Goal: Task Accomplishment & Management: Complete application form

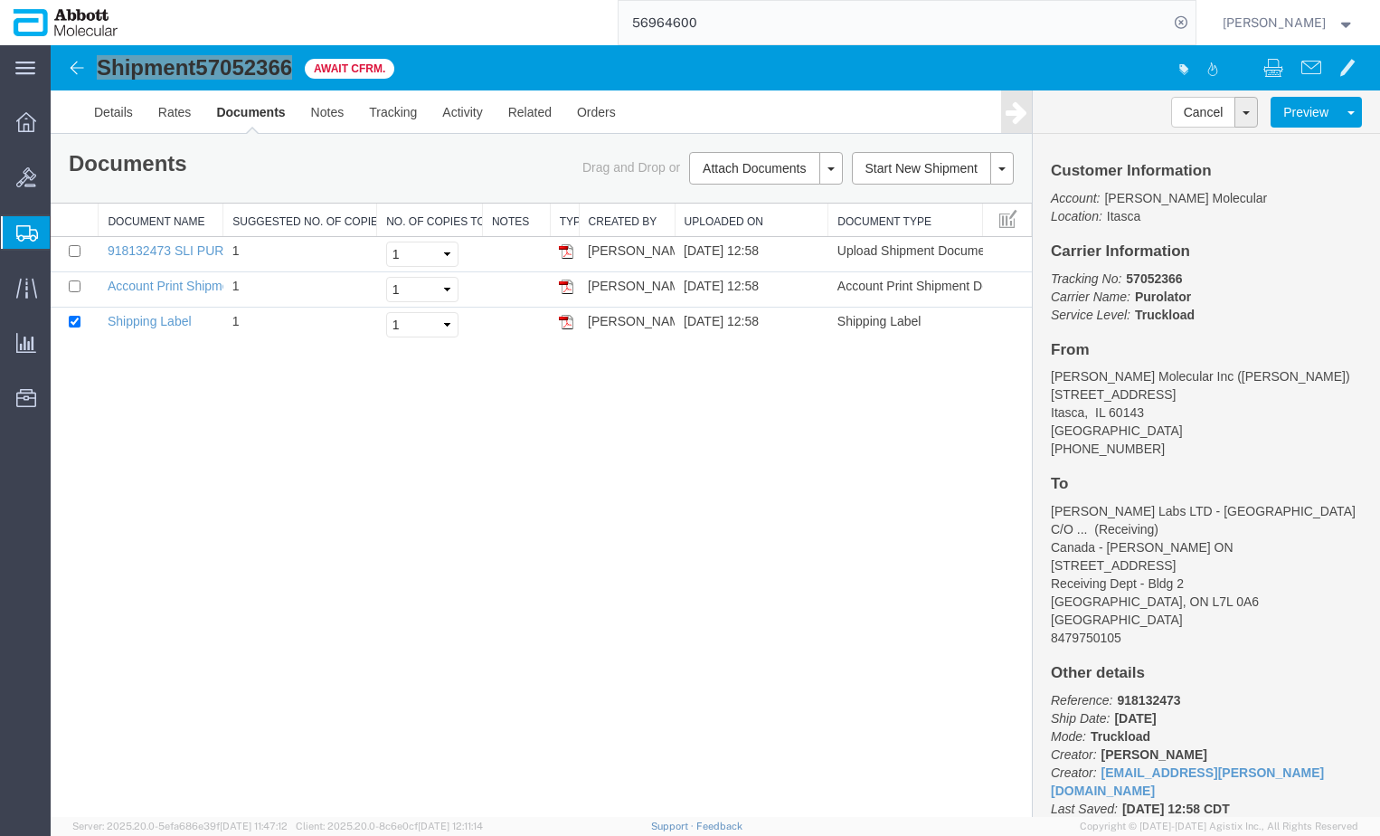
click at [0, 0] on span "Create from Template" at bounding box center [0, 0] width 0 height 0
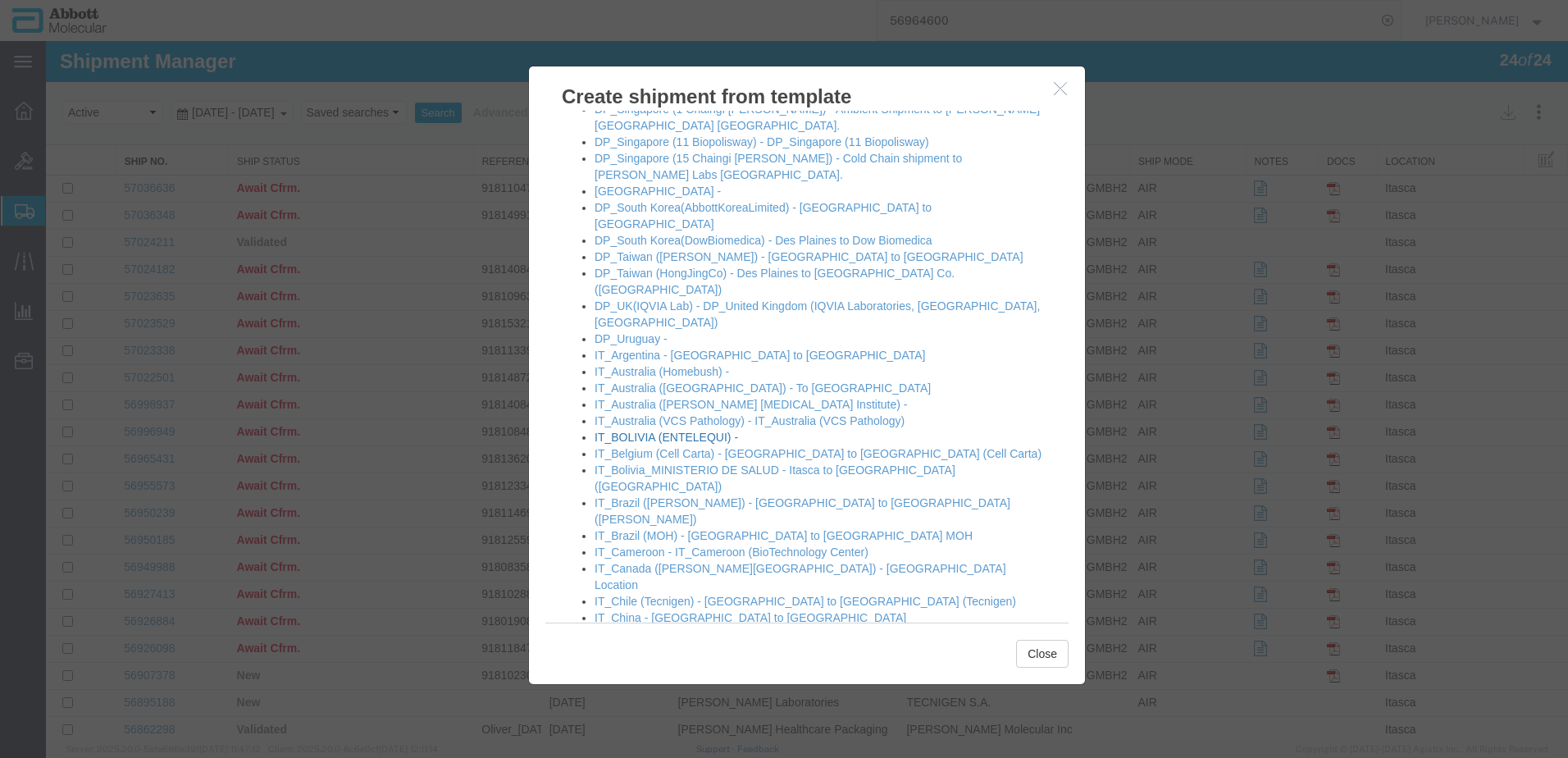
scroll to position [574, 0]
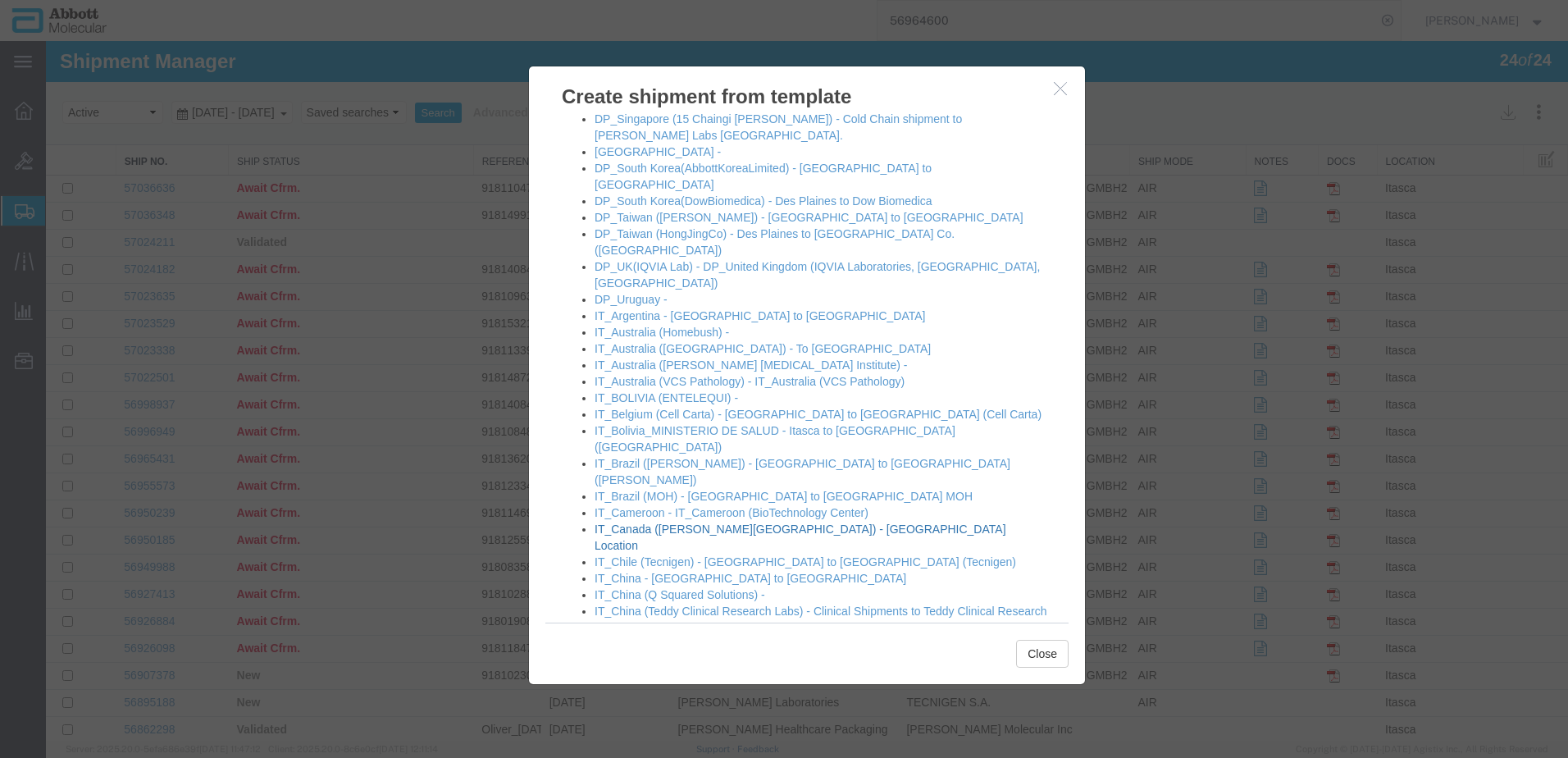
click at [638, 522] on link "IT_Canada ([PERSON_NAME][GEOGRAPHIC_DATA]) - [GEOGRAPHIC_DATA] Location" at bounding box center [801, 537] width 412 height 30
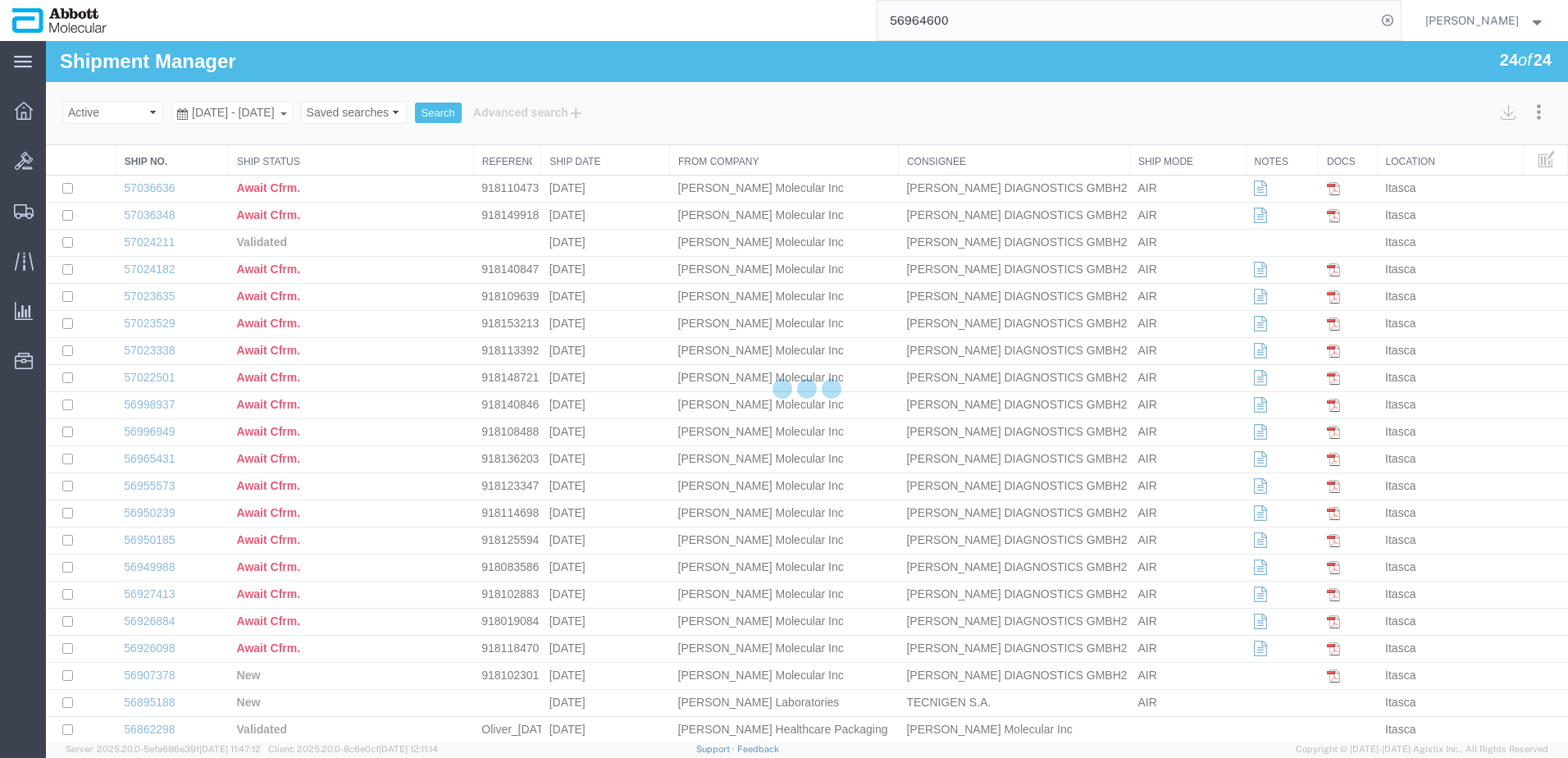
select select "48454"
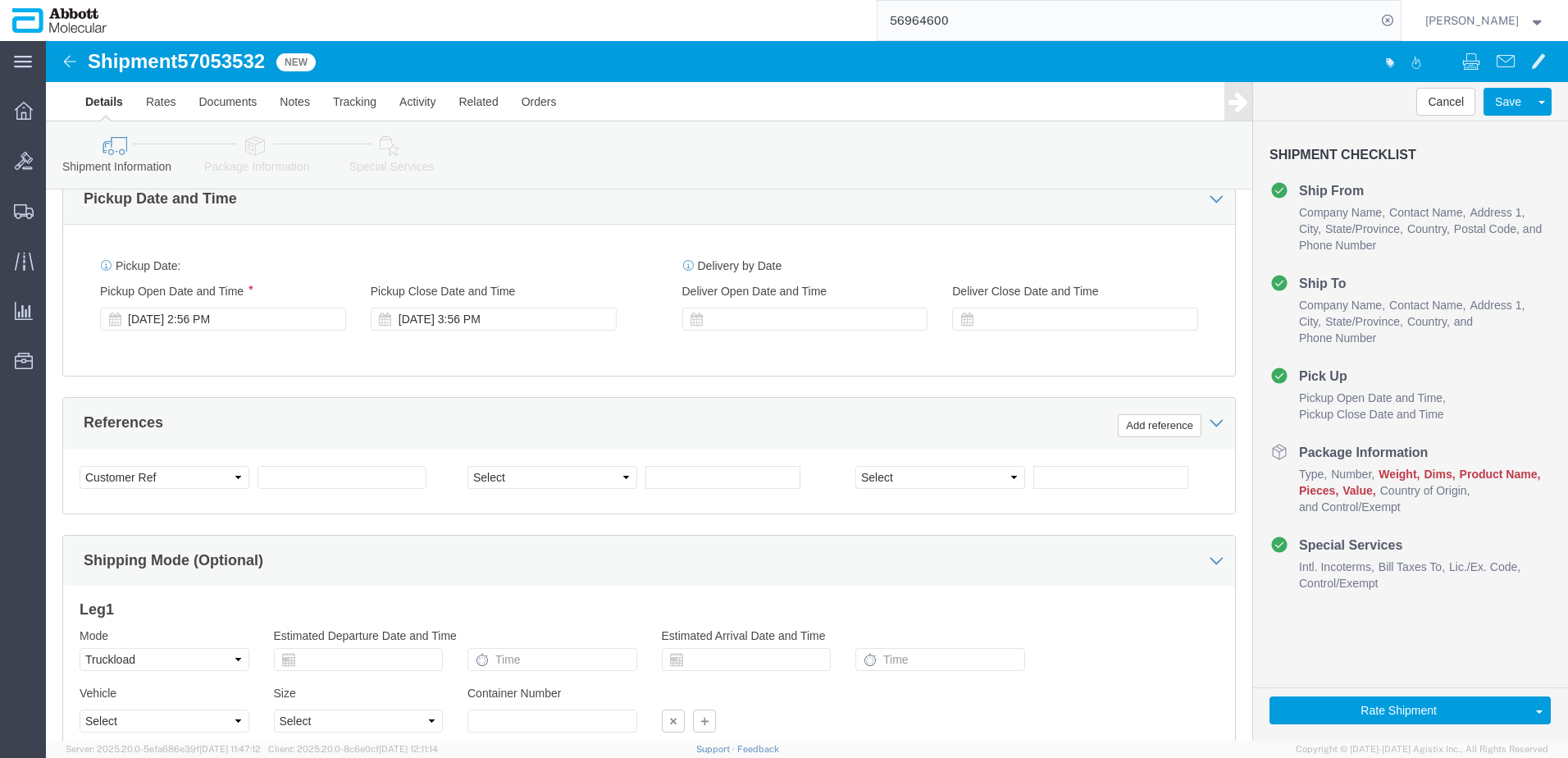
scroll to position [902, 0]
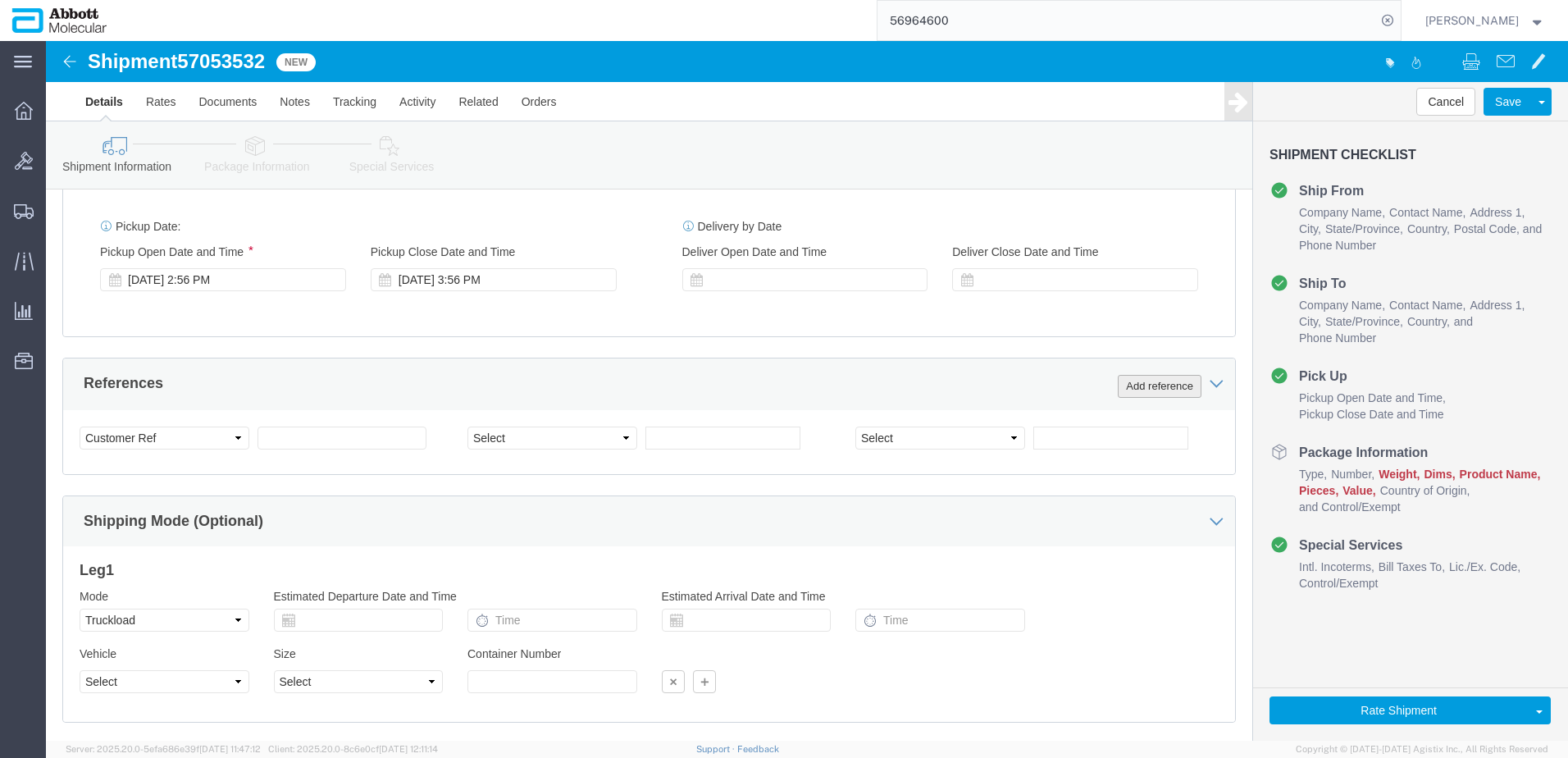
click button "Add reference"
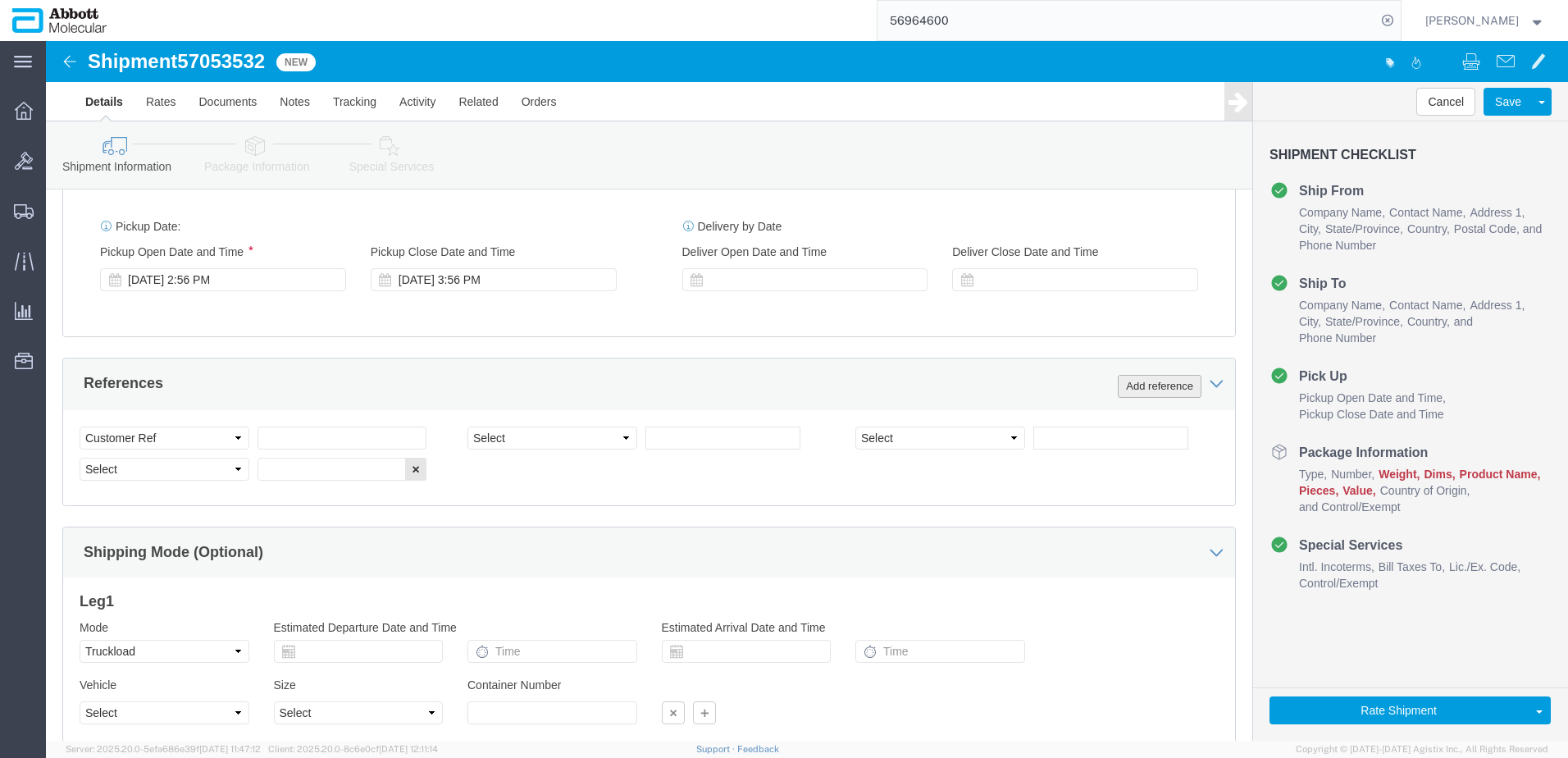
click button "Add reference"
click input "text"
paste input "918119049"
type input "918119049"
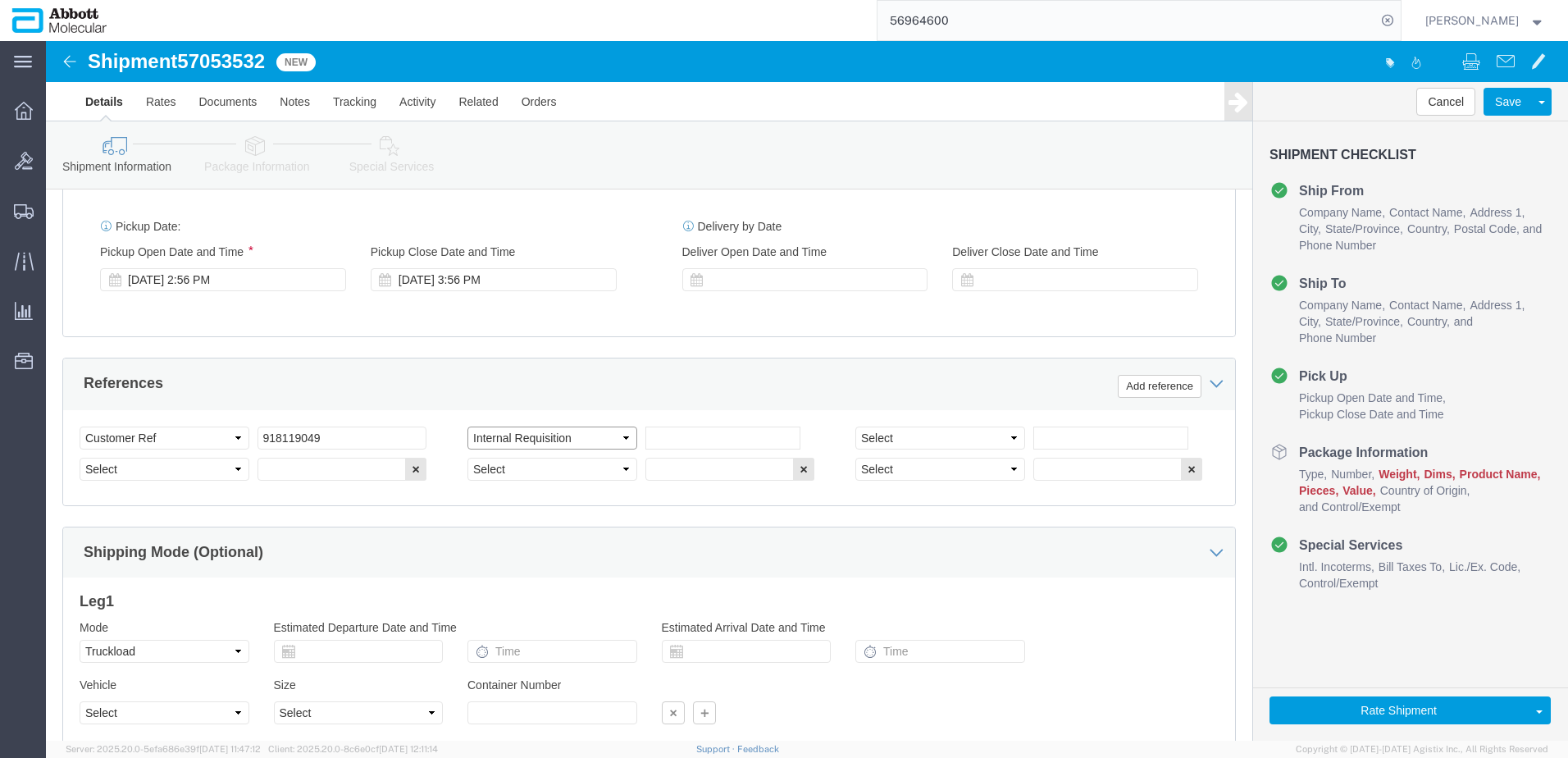
select select "INVOICE"
paste input "918119049"
type input "918119050"
select select "INVOICE"
paste input "918119050"
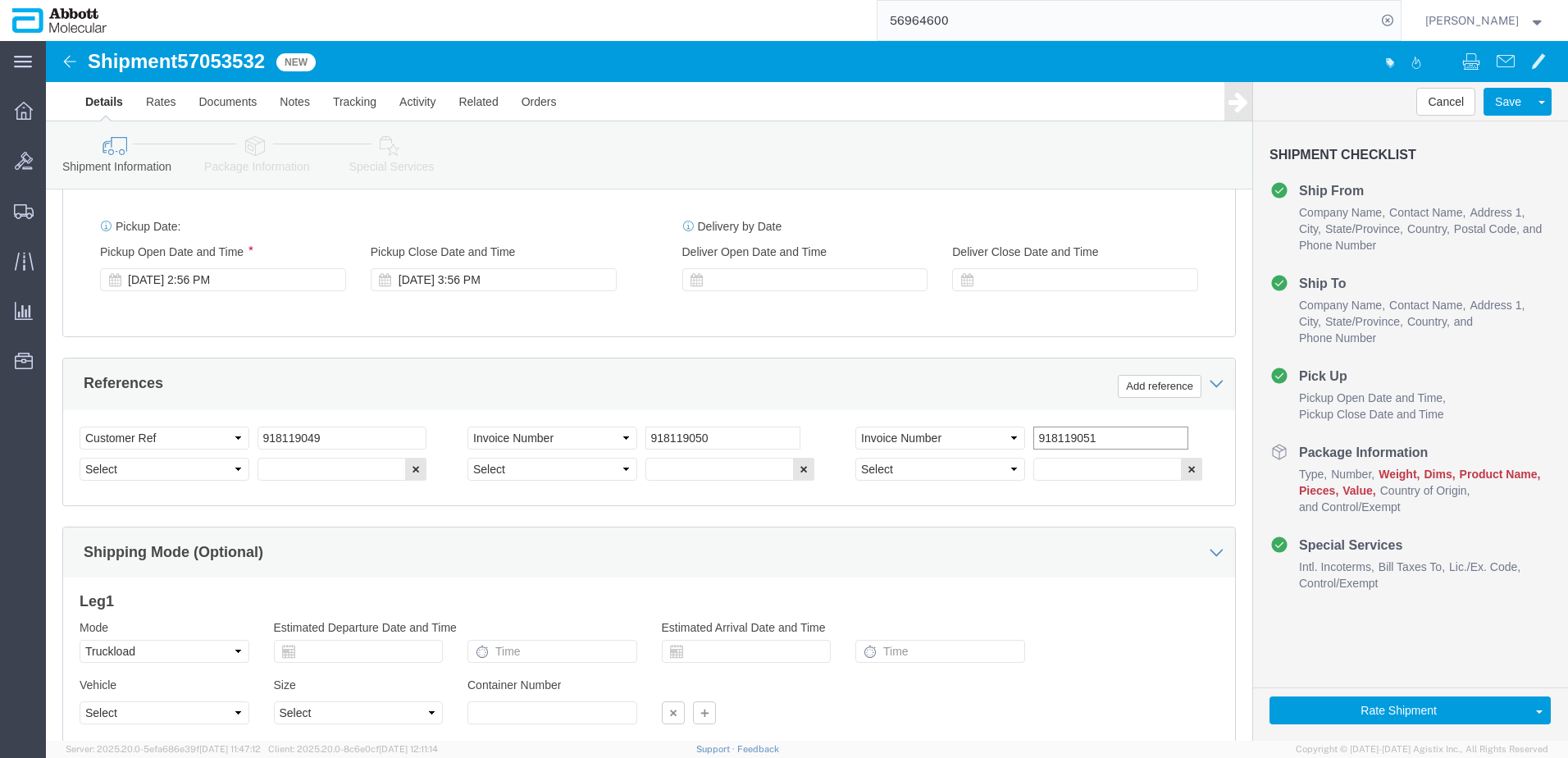
type input "918119051"
select select "INVOICE"
paste input "918119050"
type input "918119052"
select select "INVOICE"
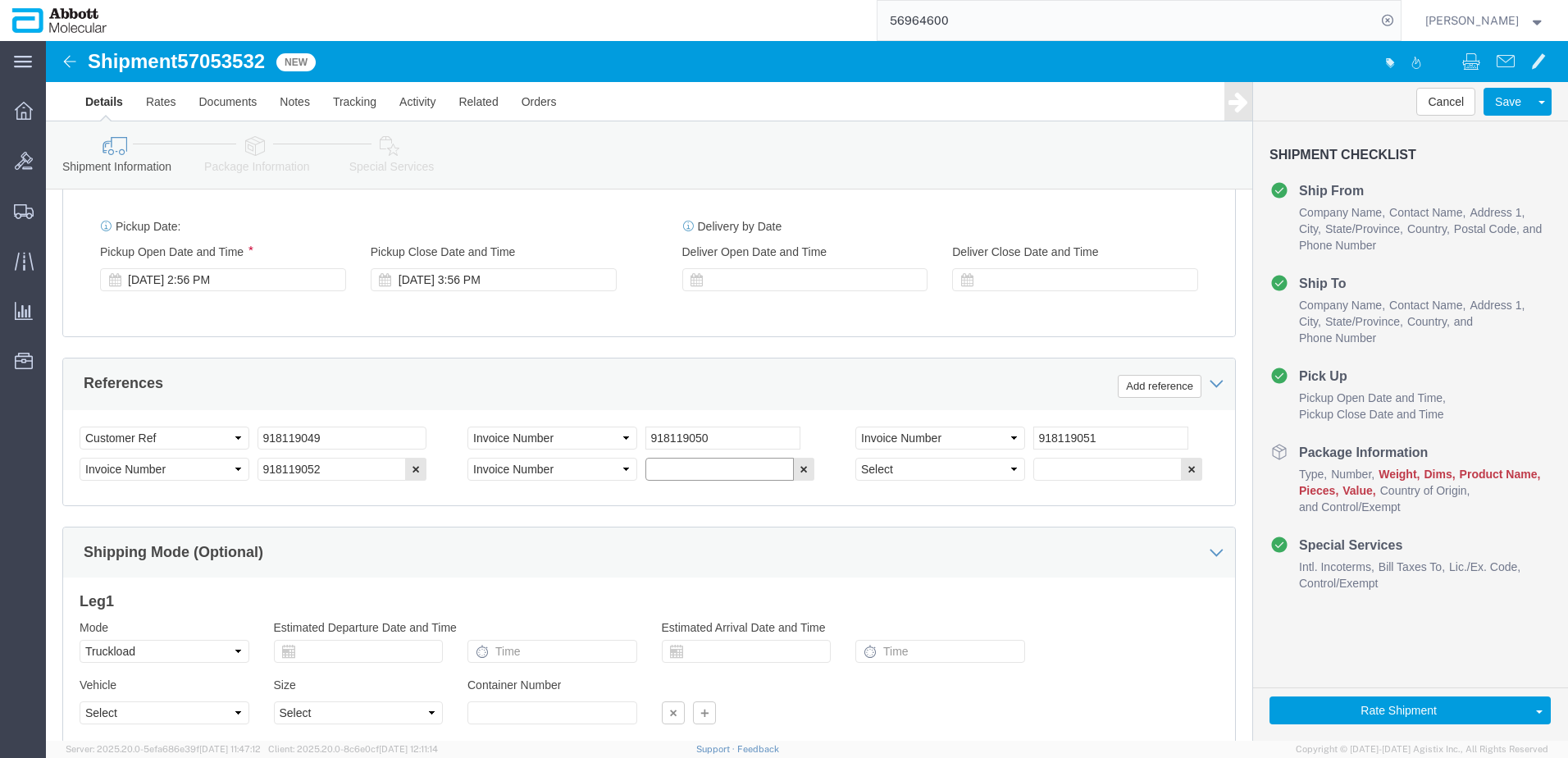
paste input "918119050"
type input "918119053"
select select "INVOICE"
paste input "918119050"
type input "918119054"
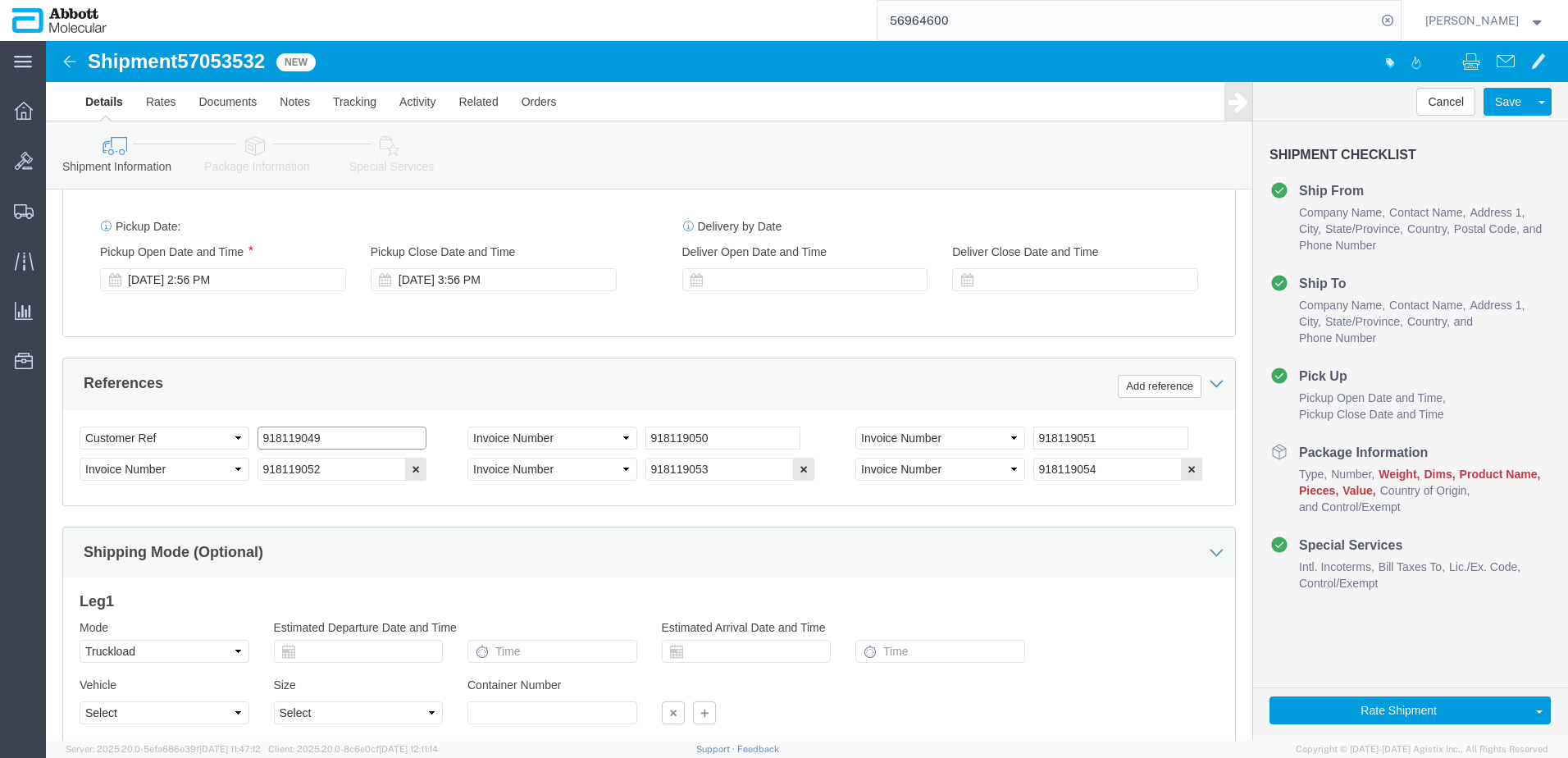
drag, startPoint x: 270, startPoint y: 388, endPoint x: 154, endPoint y: 390, distance: 116.0
click div "Select Account Type Activity ID Airline Appointment Number ASN Batch Request # …"
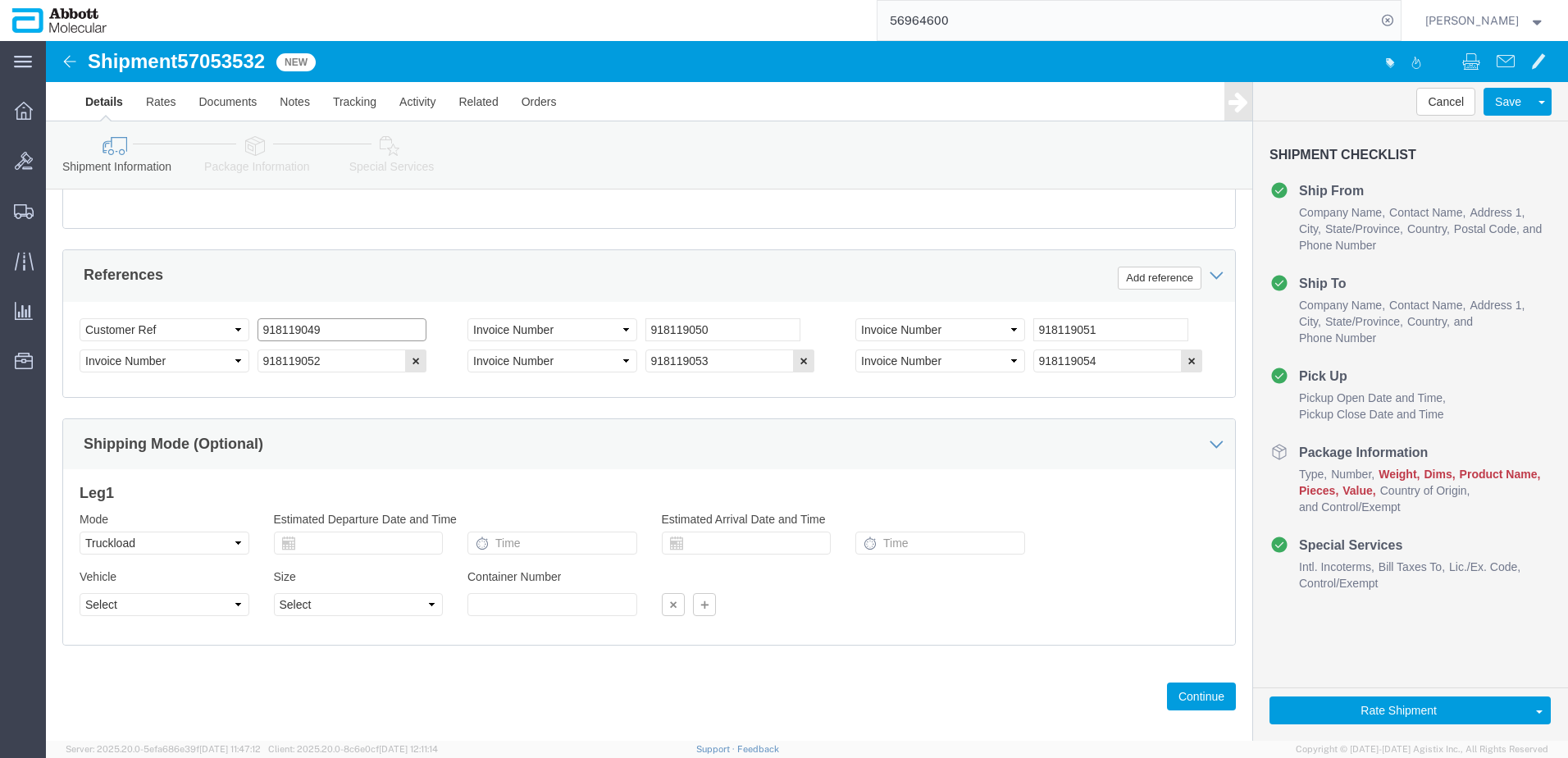
scroll to position [1015, 0]
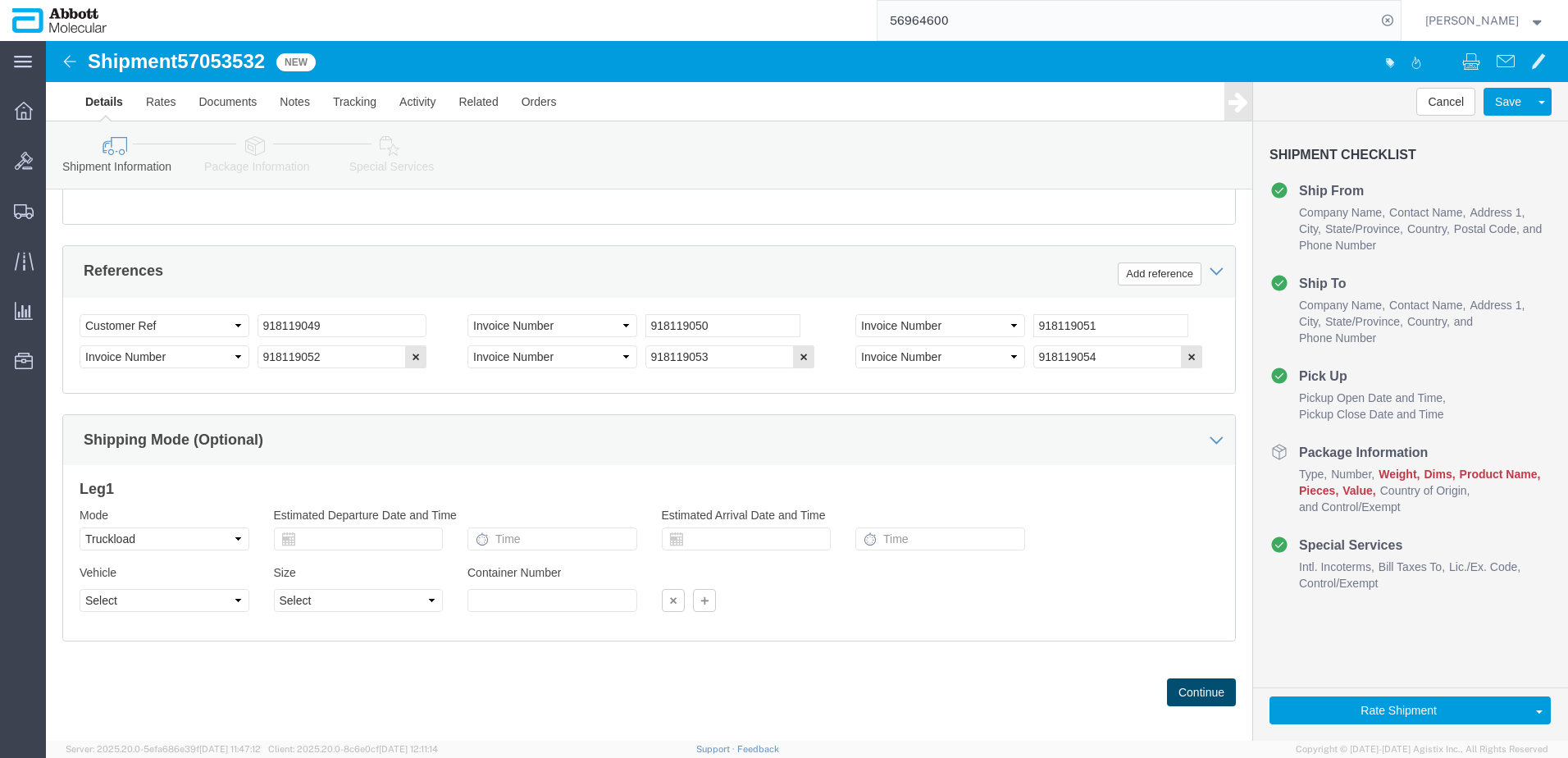
click button "Continue"
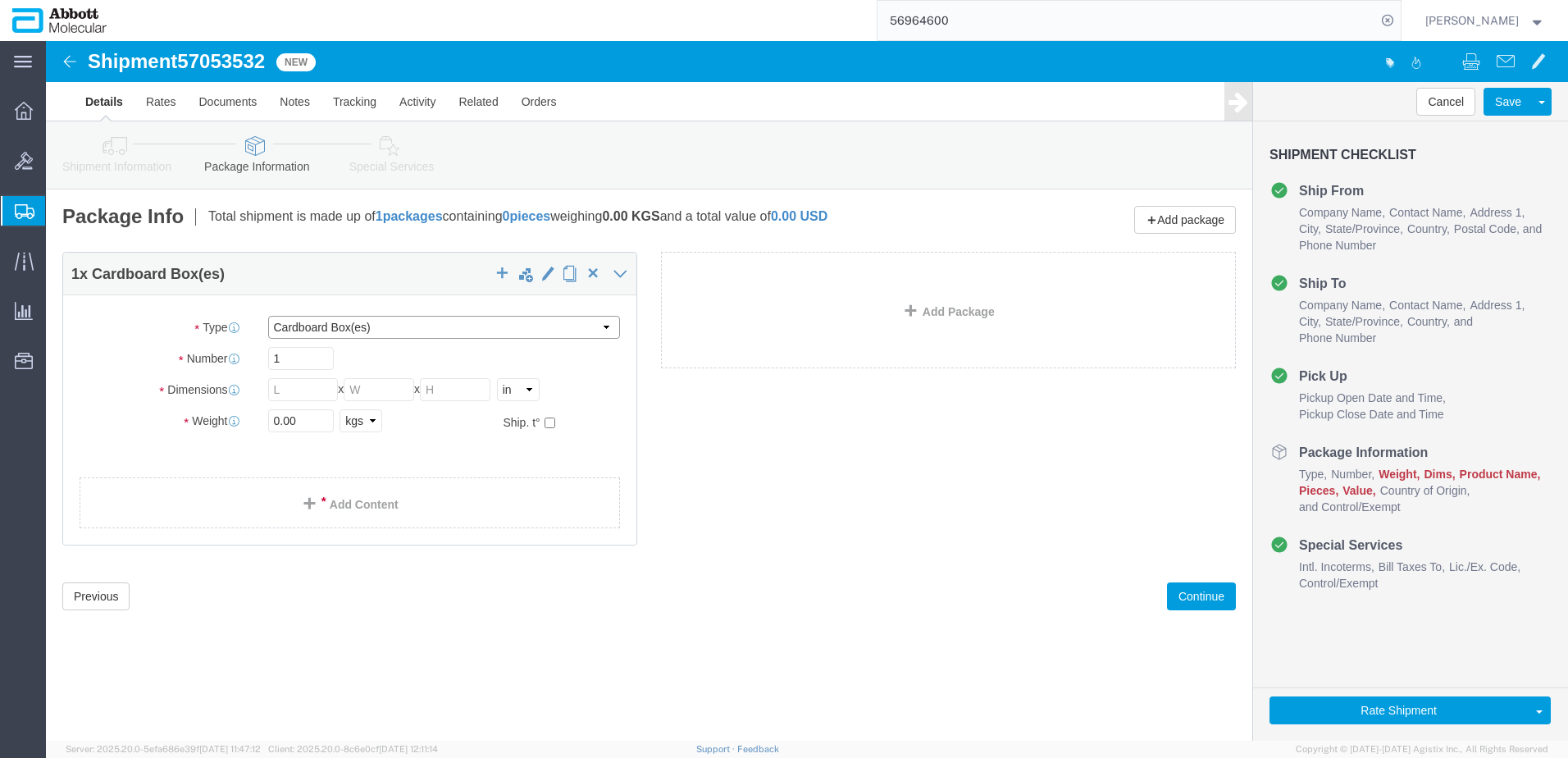
click select "Select Box (B) Box (C) Box (D) Cardboard Box(es) Crate (Instrument) Crate(s) En…"
select select "PSST"
click select "Select Box (B) Box (C) Box (D) Cardboard Box(es) Crate (Instrument) Crate(s) En…"
click input "text"
type input "48"
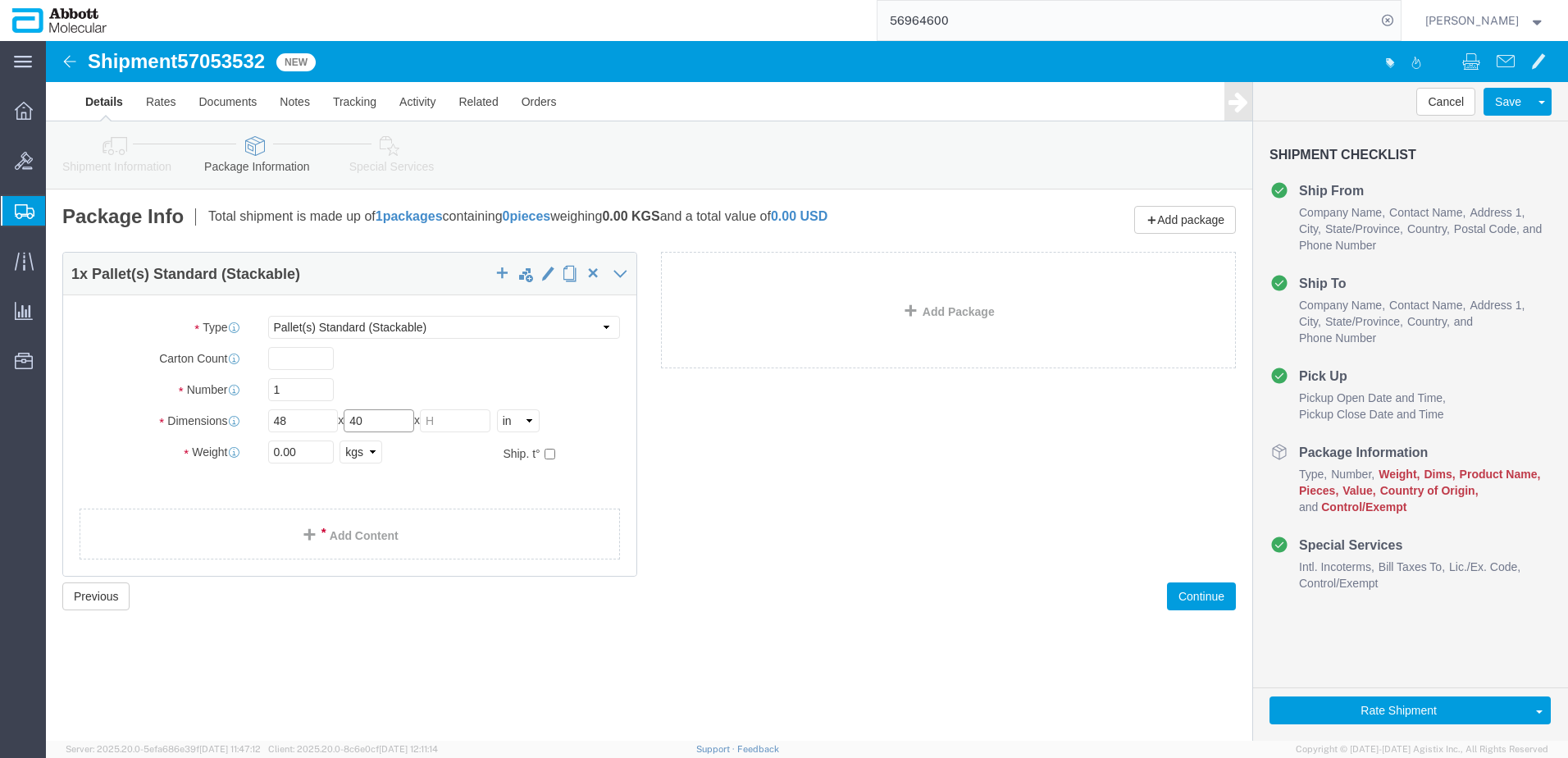
type input "40"
type input "59"
click input "checkbox"
checkbox input "true"
type input "AMBIENT"
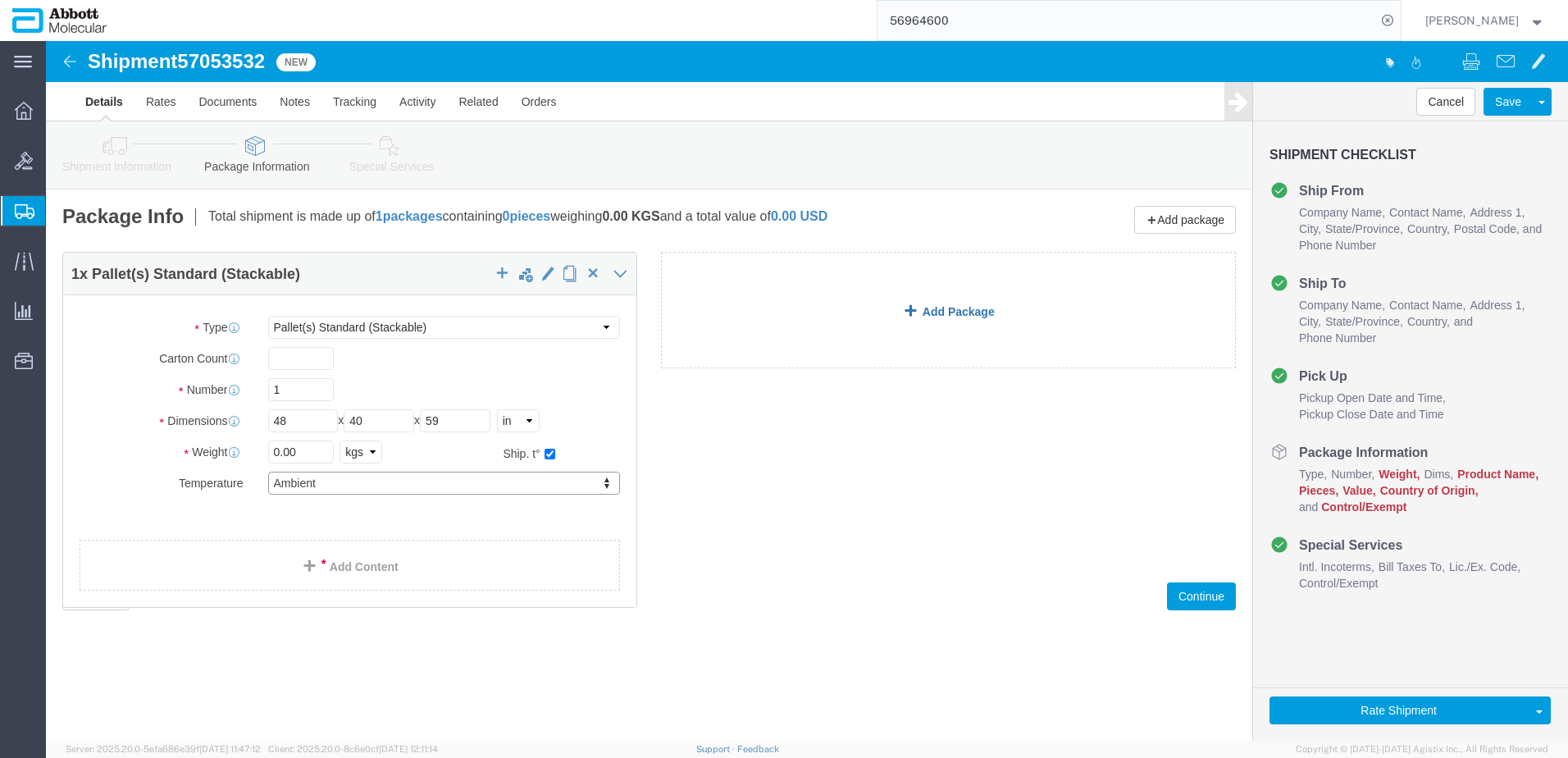
click span
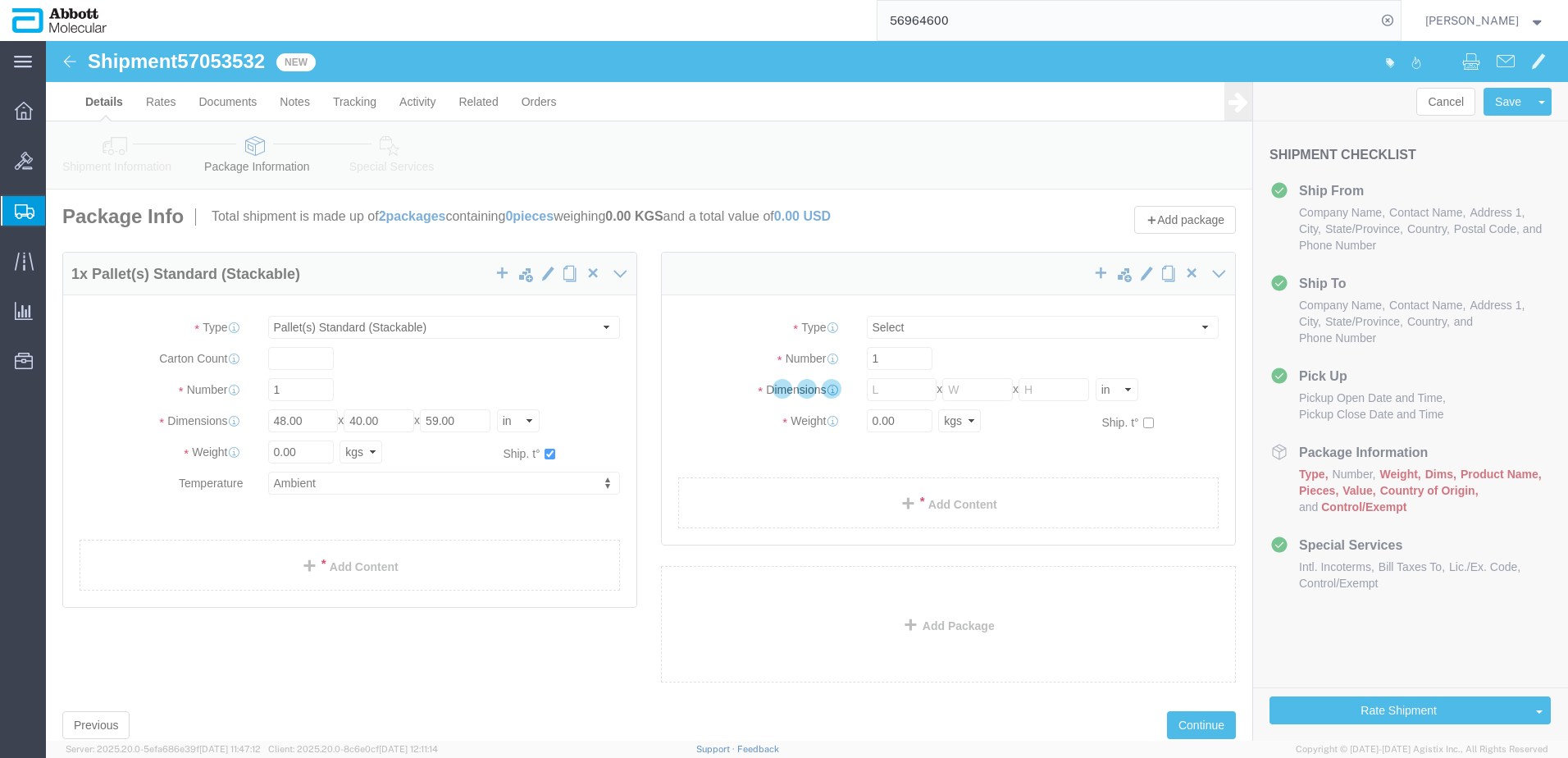
select select "PSST"
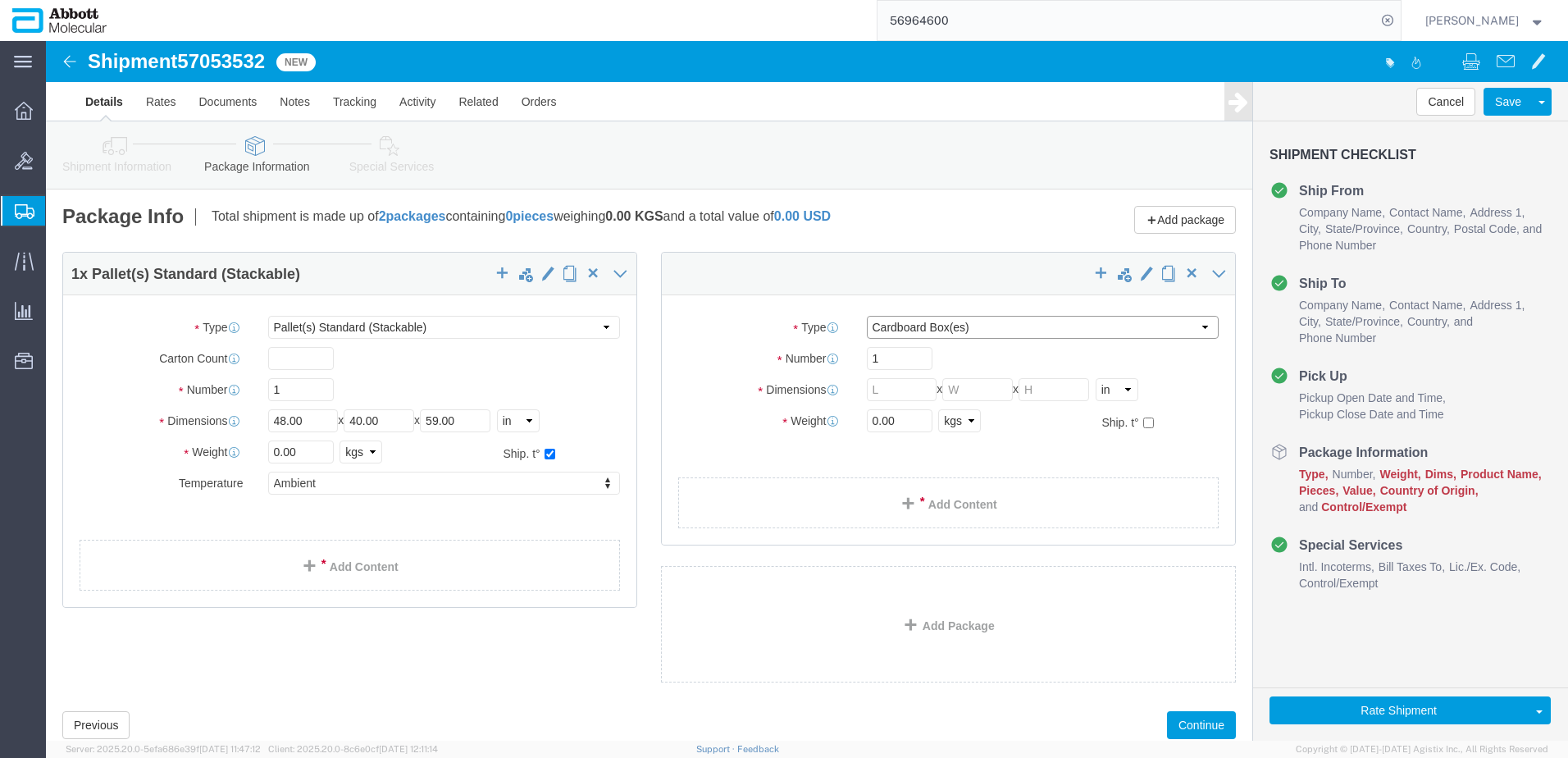
click select "Select Box (B) Box (C) Box (D) Cardboard Box(es) Crate (Instrument) Crate(s) En…"
select select "PSST"
click select "Select Box (B) Box (C) Box (D) Cardboard Box(es) Crate (Instrument) Crate(s) En…"
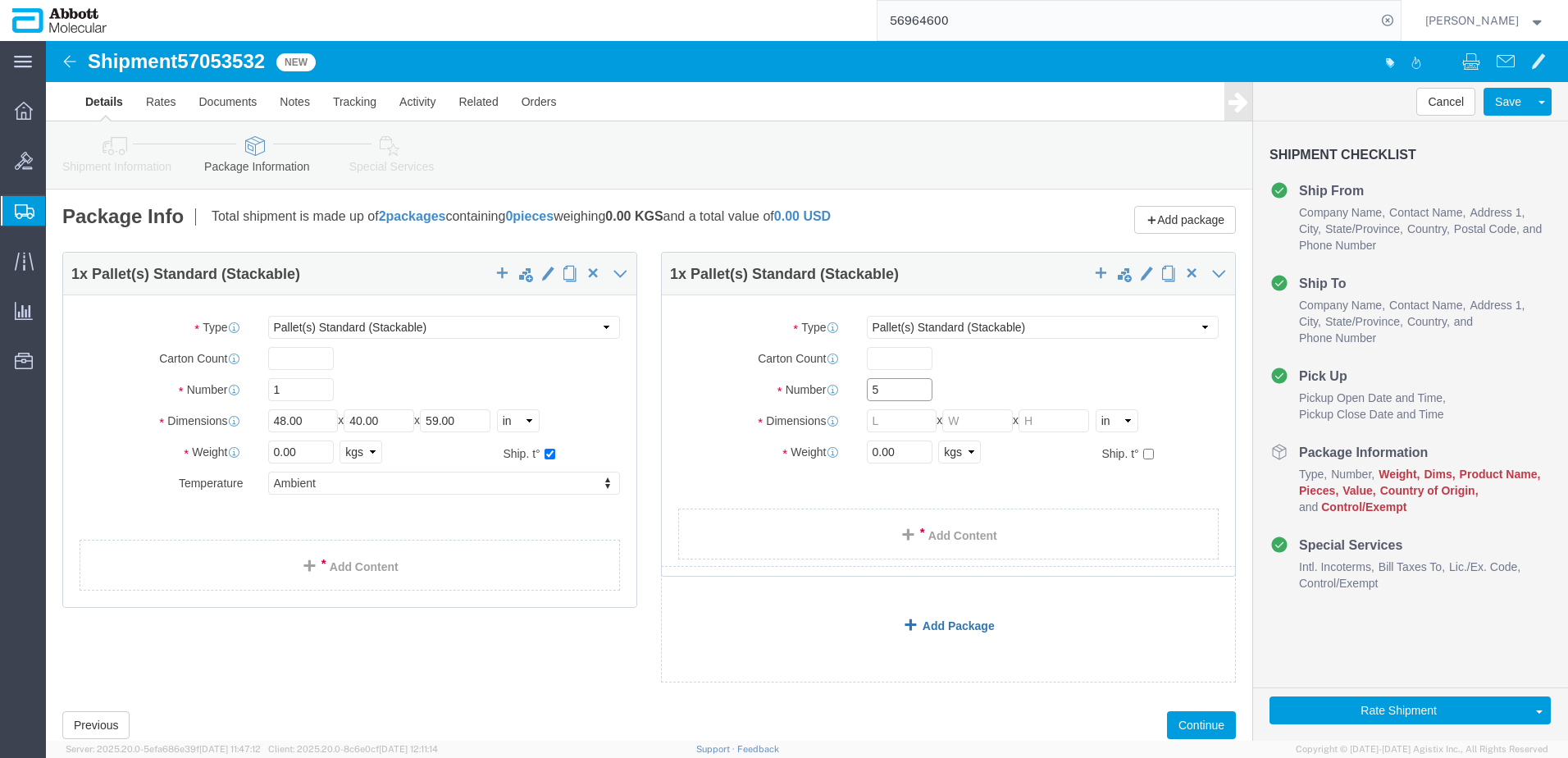
type input "5"
type input "48"
type input "40"
type input "52"
click input "checkbox"
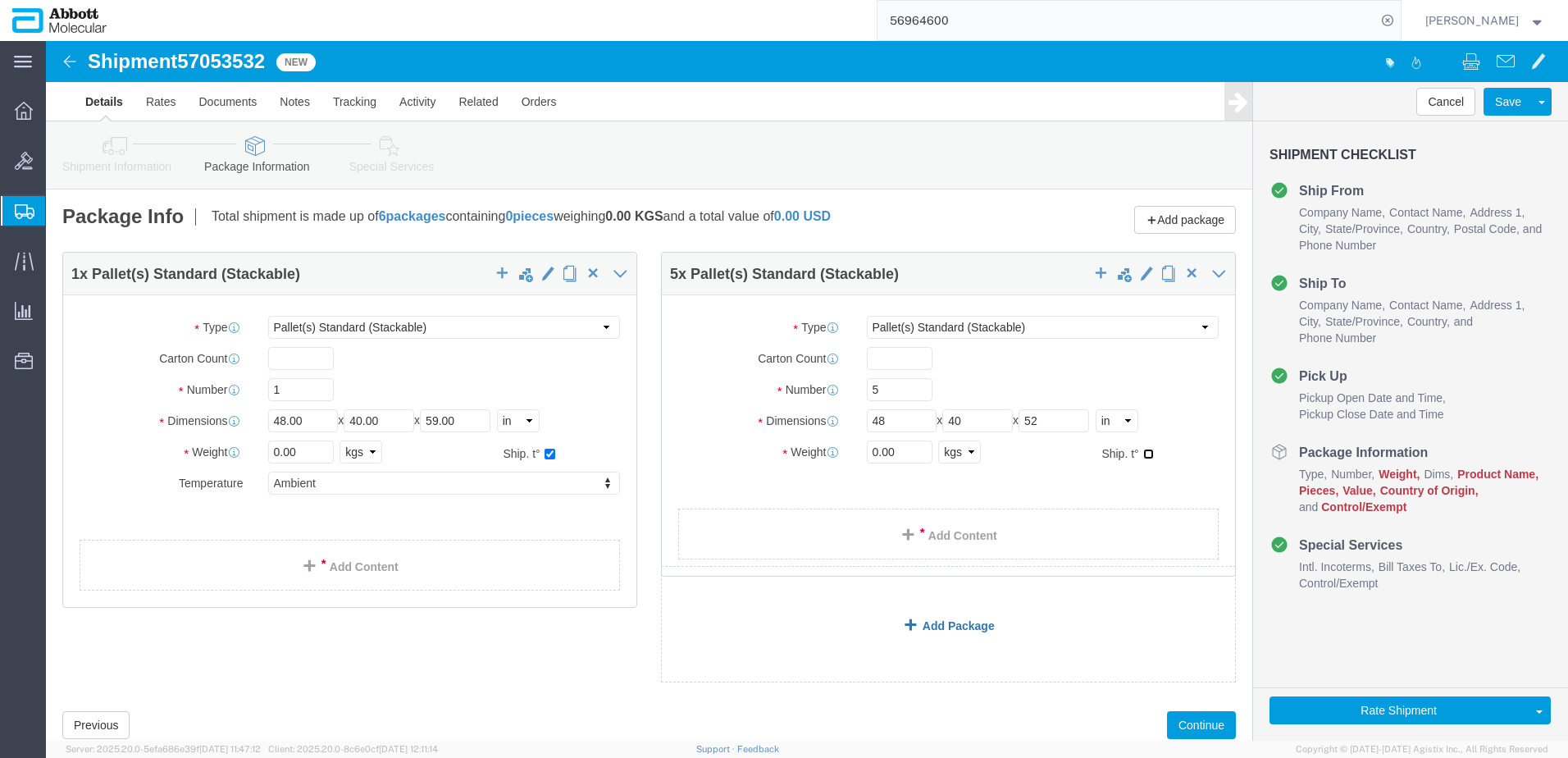
checkbox input "true"
type input "AMBIENT"
click input "0.00"
type input "150"
drag, startPoint x: 853, startPoint y: 413, endPoint x: 786, endPoint y: 412, distance: 67.0
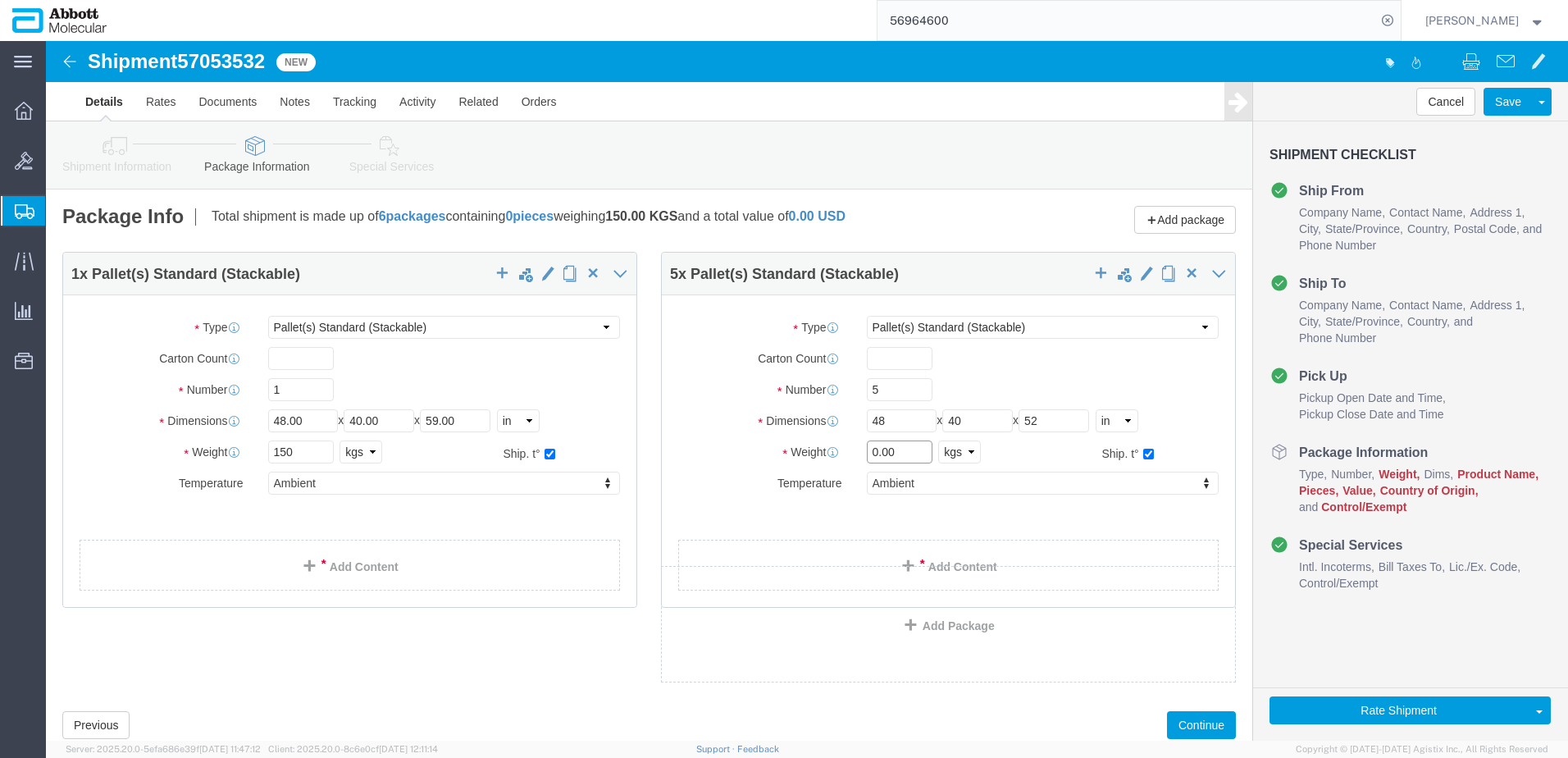
click div "Weight 0.00 Select kgs lbs Ship. t°"
type input "725"
click link "Add Content"
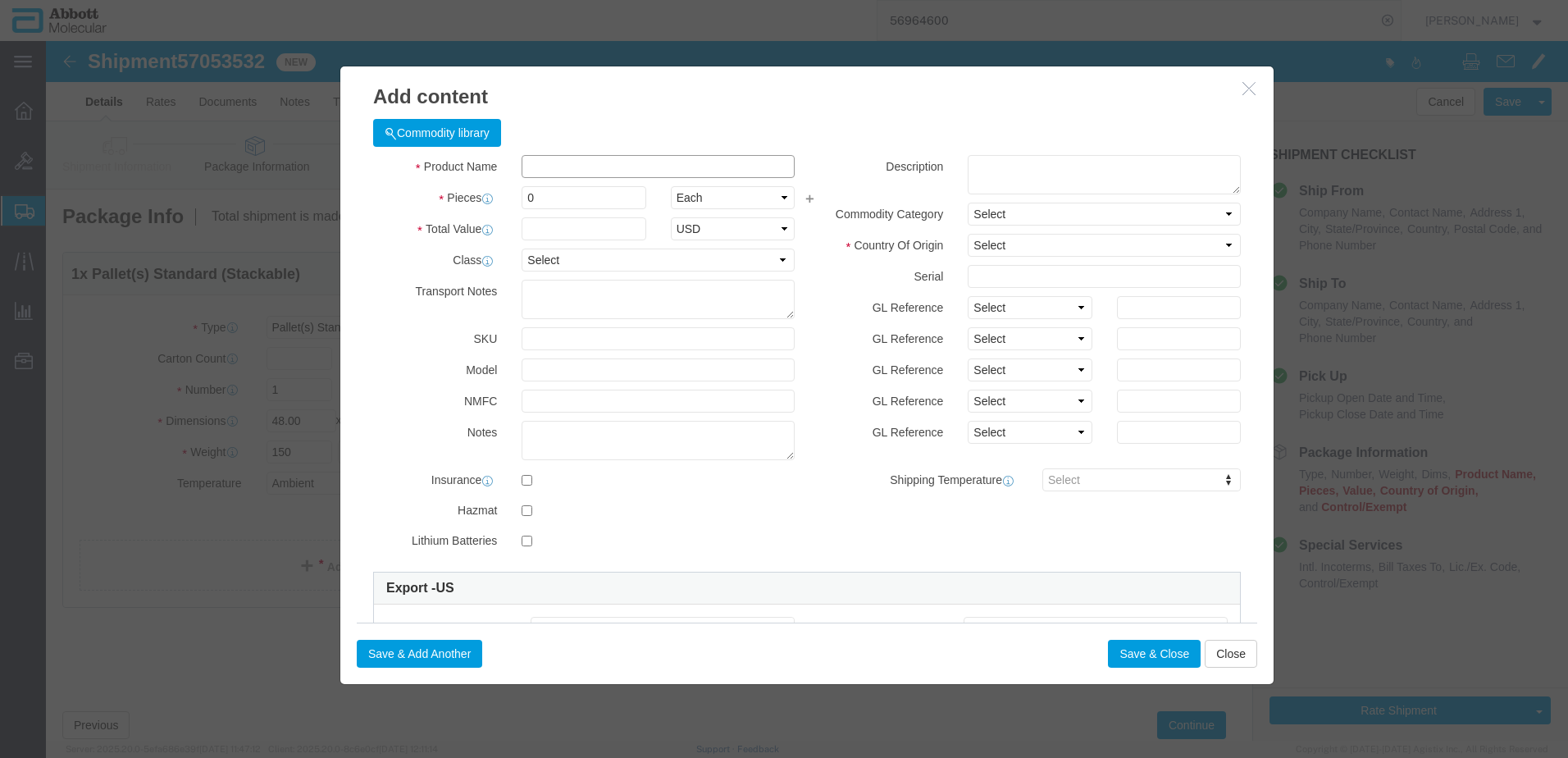
click input "text"
type input "04J7110"
click strong "04J7110"
type input "1"
select select
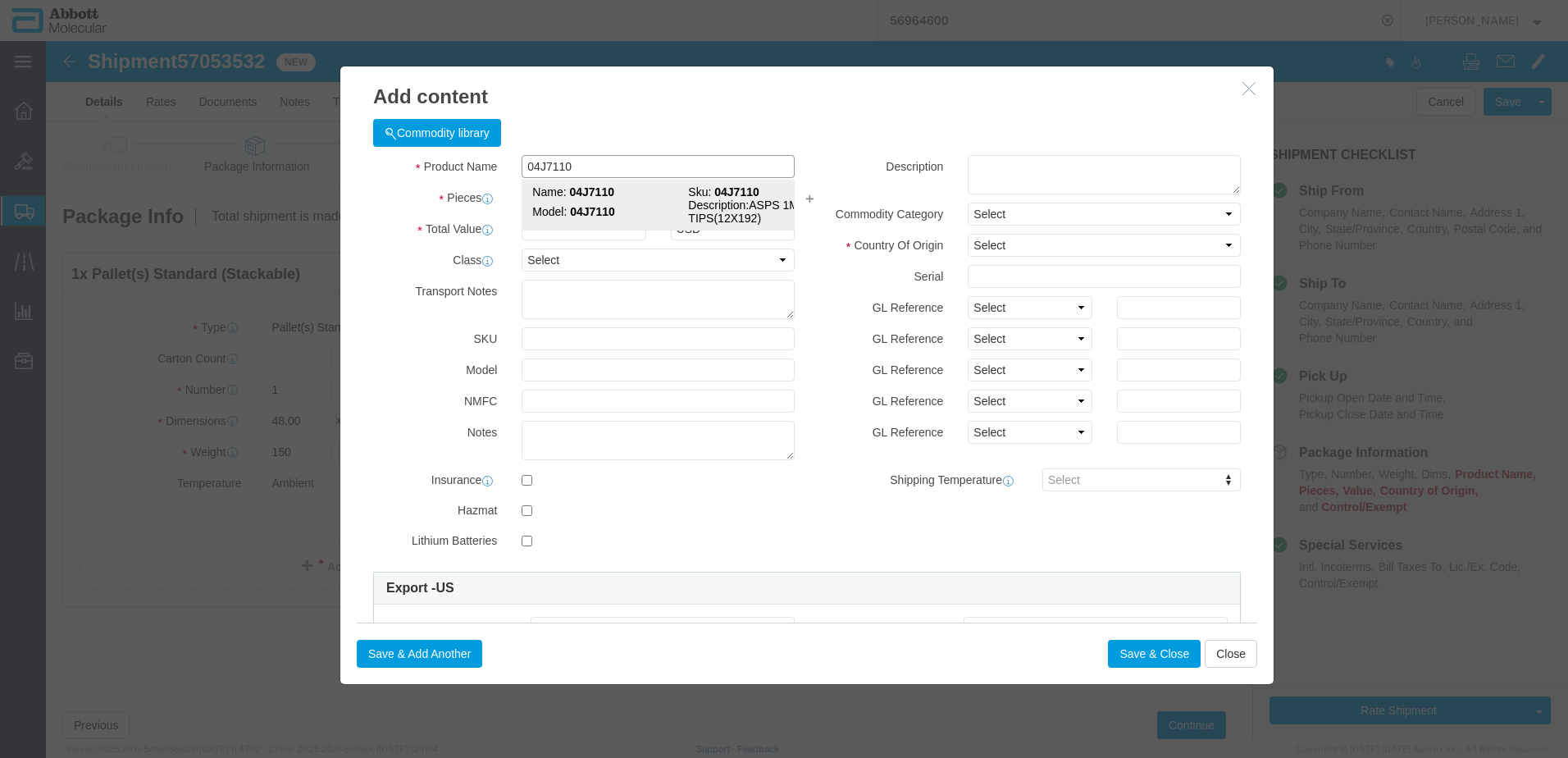
select select "DE"
type input "8479909596"
select select "BIS"
checkbox input "false"
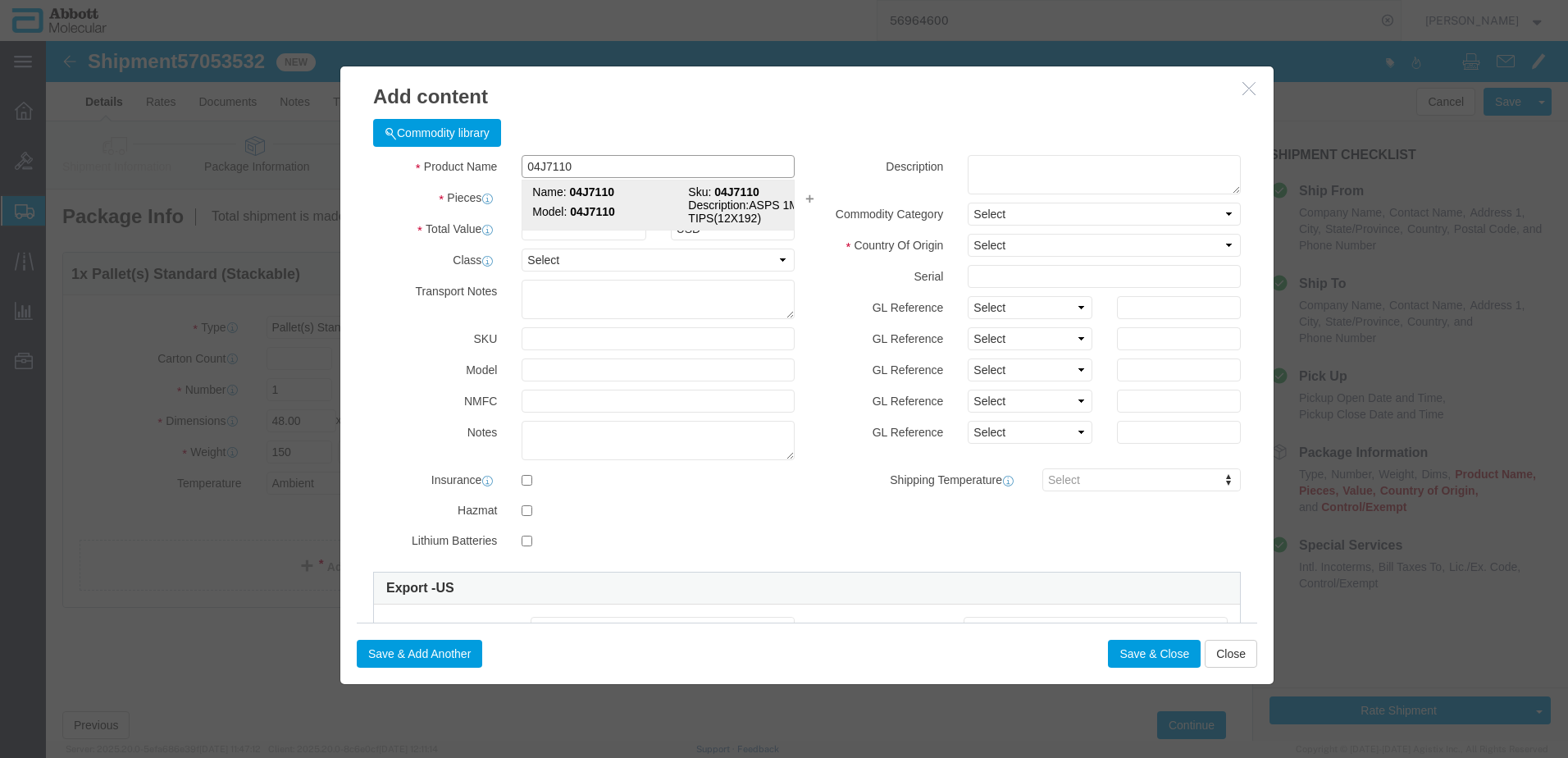
type input "04J7110"
type textarea "ASPS 1ML TIPS(12X192)"
select select "NLR"
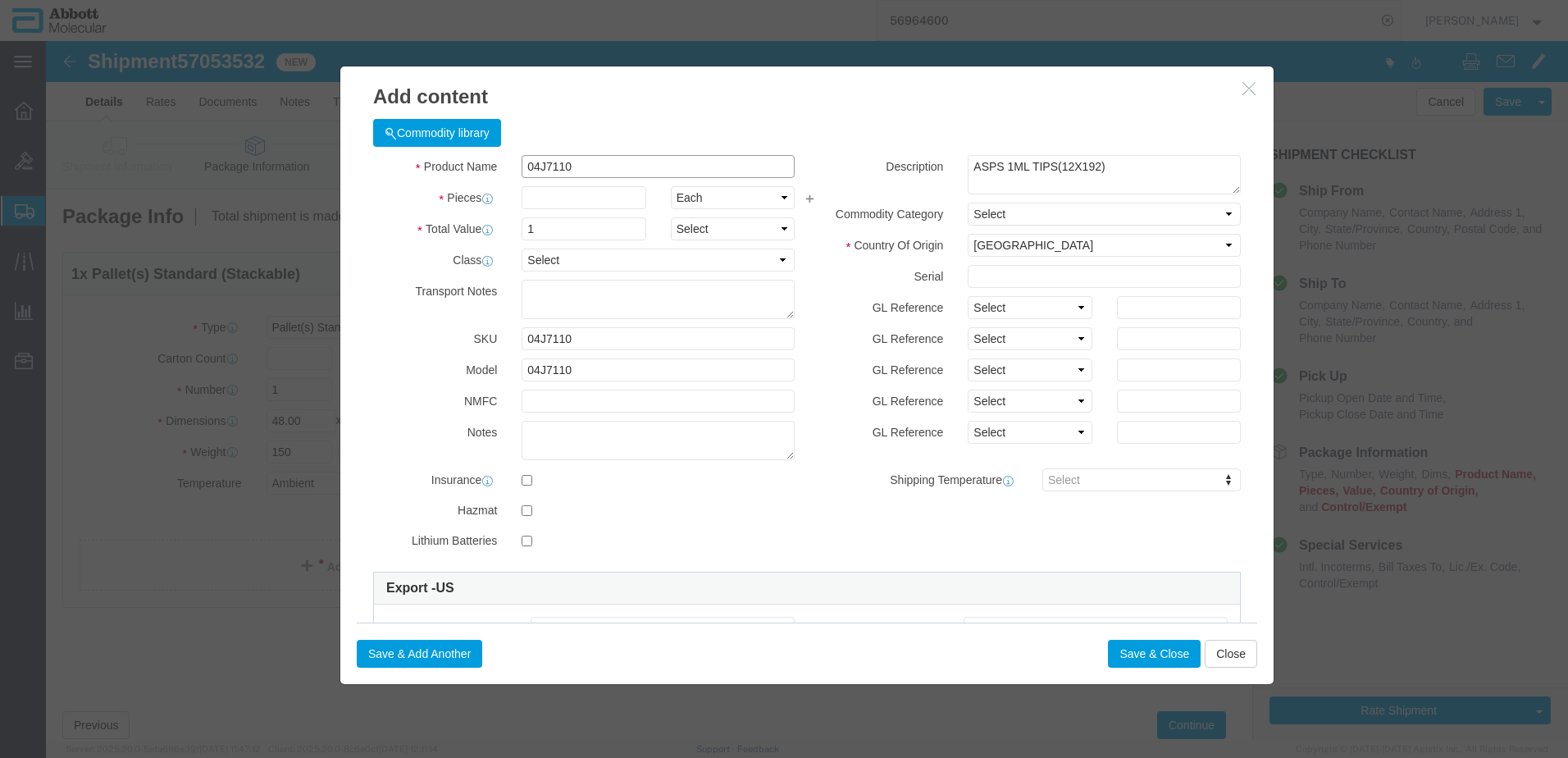
type input "04J7110"
type input "30"
drag, startPoint x: 973, startPoint y: 262, endPoint x: 964, endPoint y: 275, distance: 15.8
click select "Select Account Type Activity ID Airline Appointment Number ASN Batch Number Bil…"
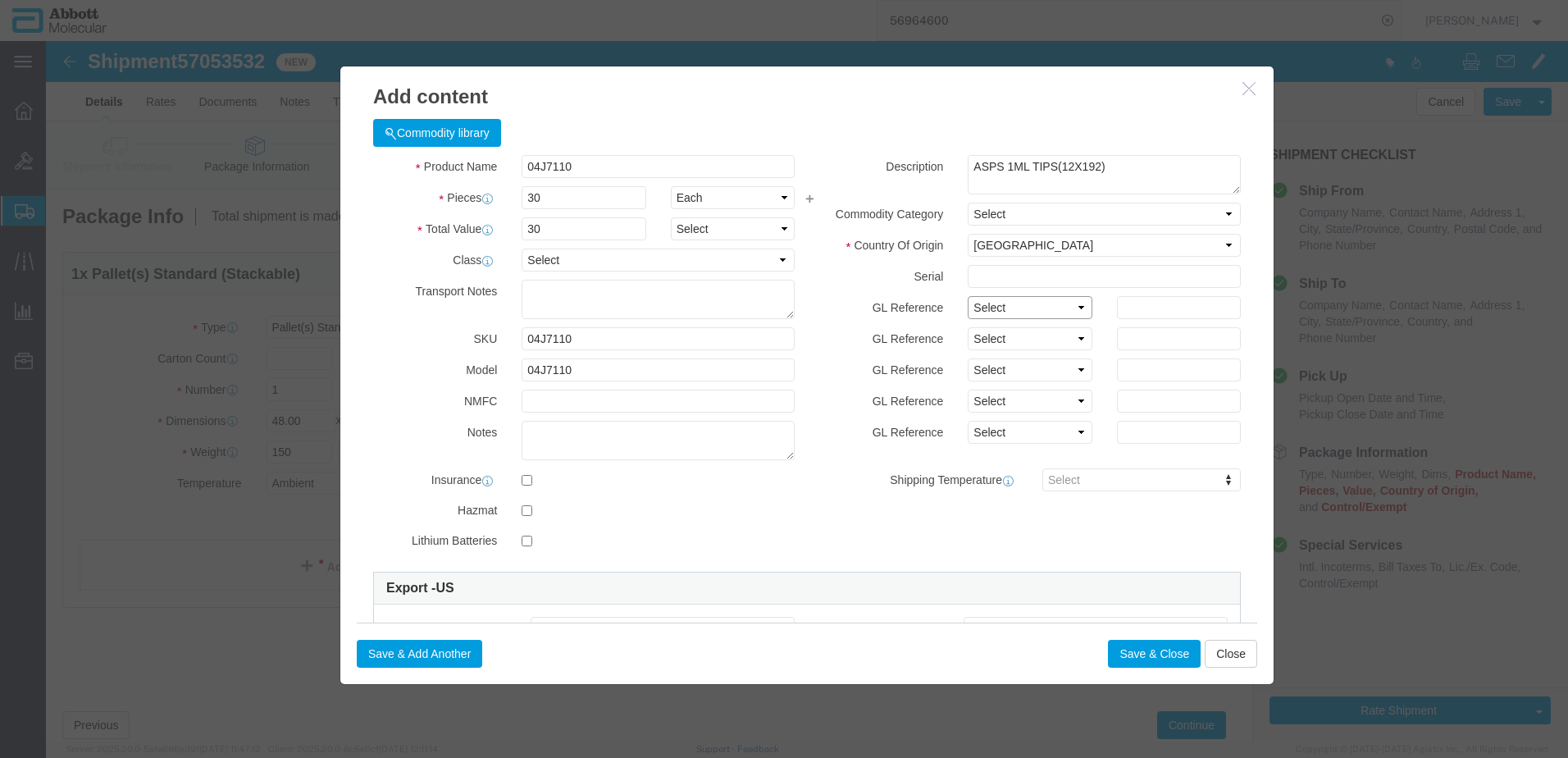
select select "BATCH_NUMBER"
click select "Select Account Type Activity ID Airline Appointment Number ASN Batch Number Bil…"
type input "M213299N"
click button "Save & Close"
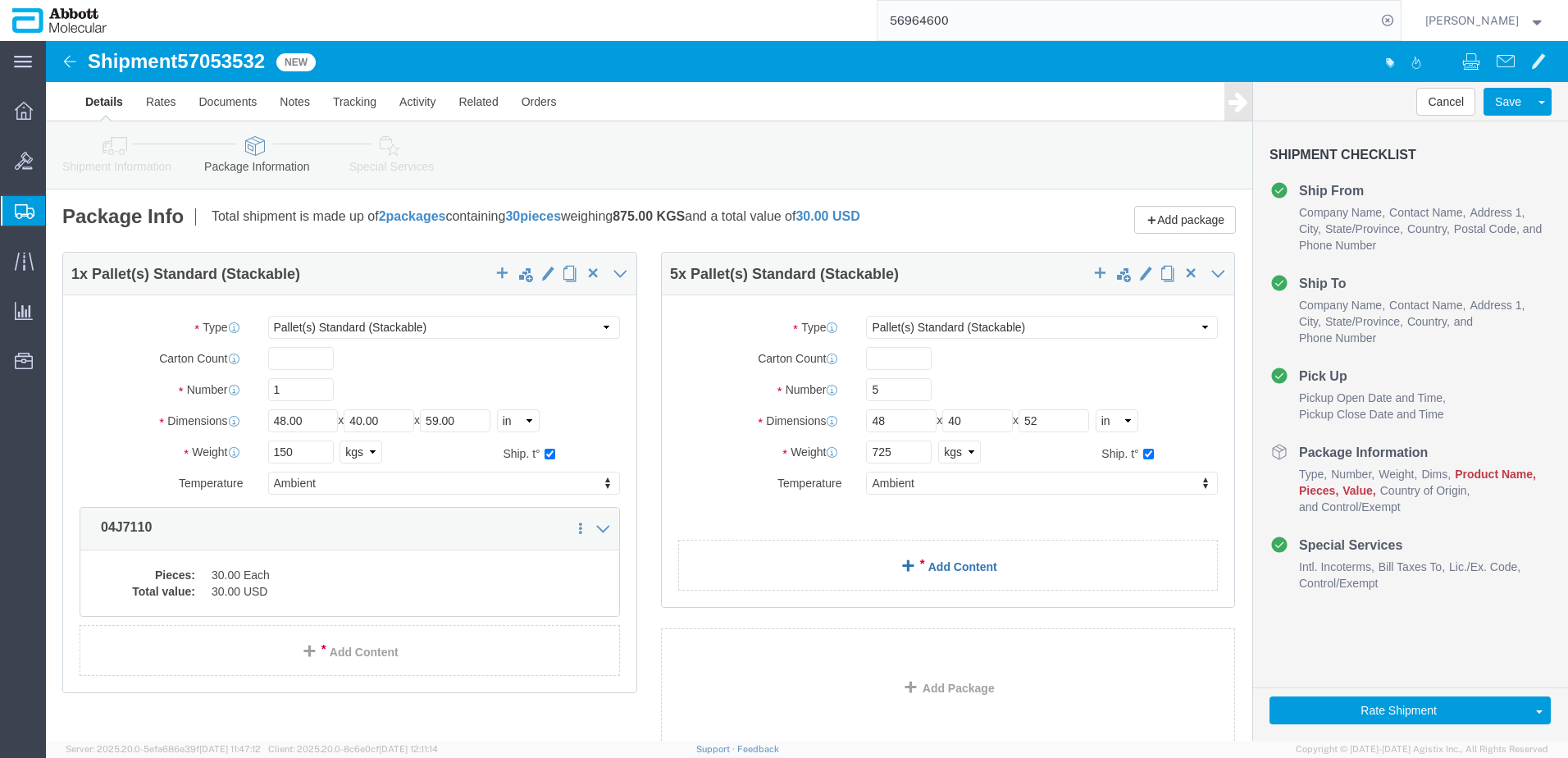
click link "Add Content"
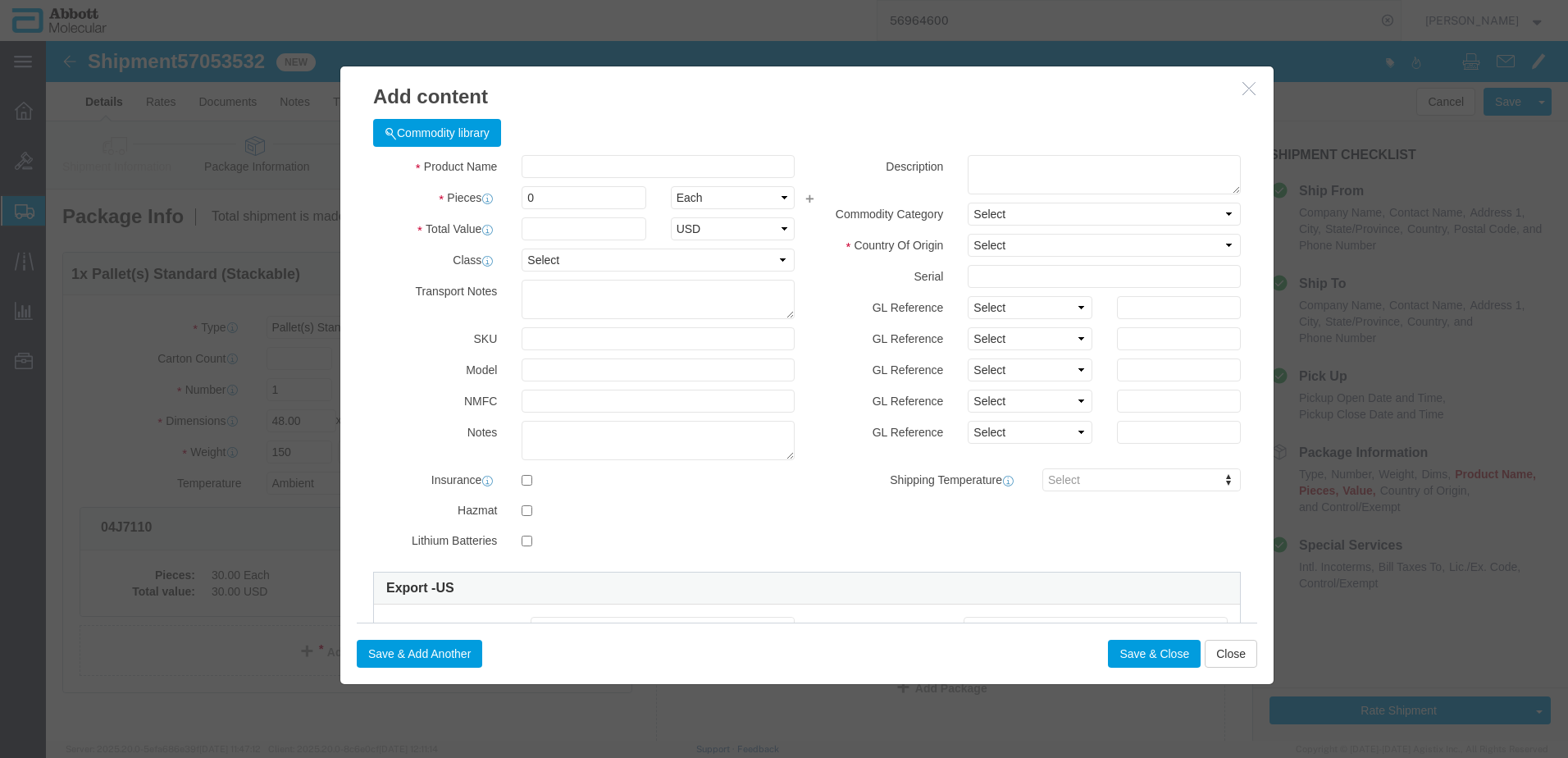
click div "Product Name Pieces 0 Select Bag Barrels 100Board Feet Bottle Box Blister Pack …"
click input "text"
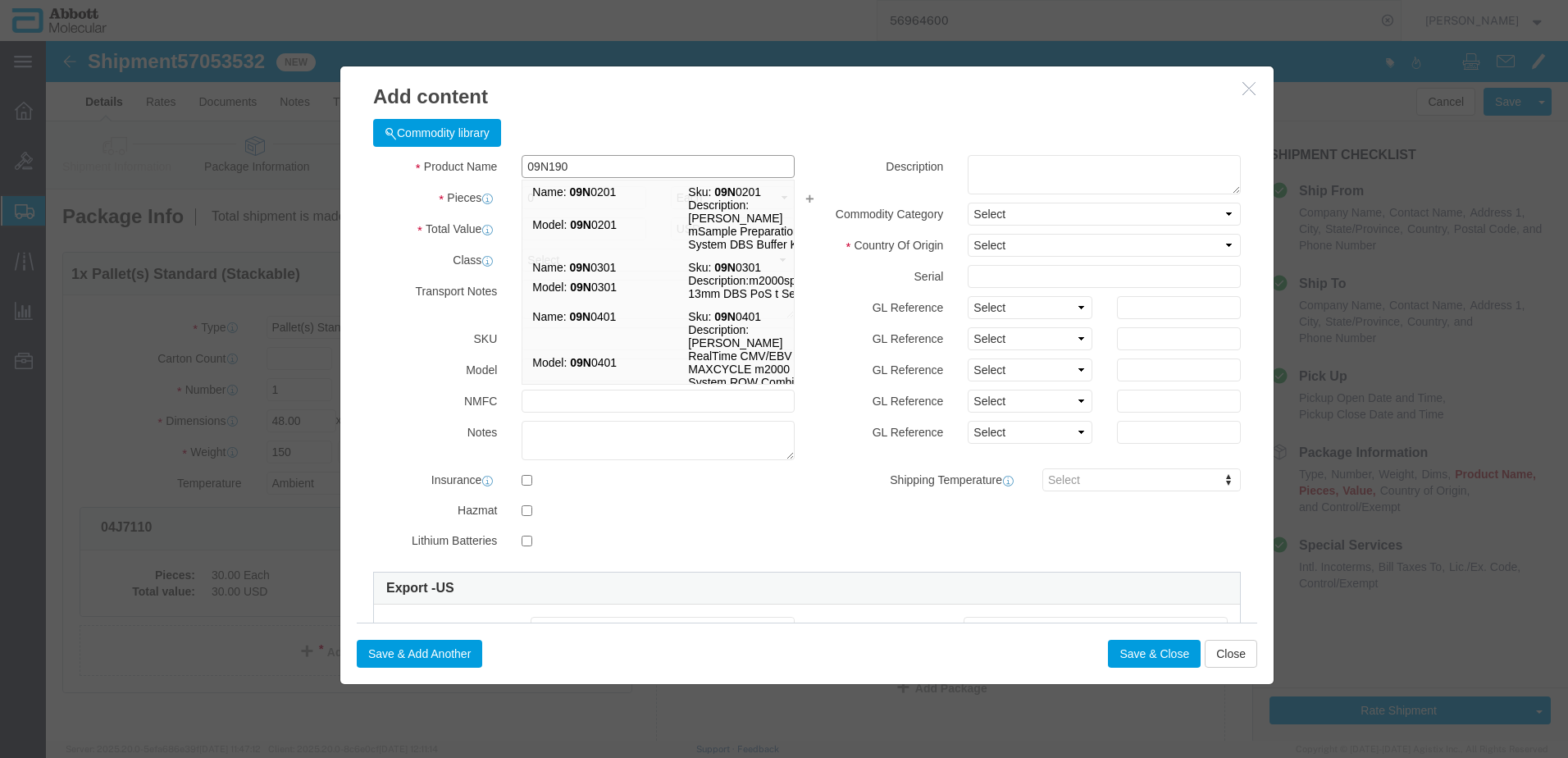
type input "09N1901"
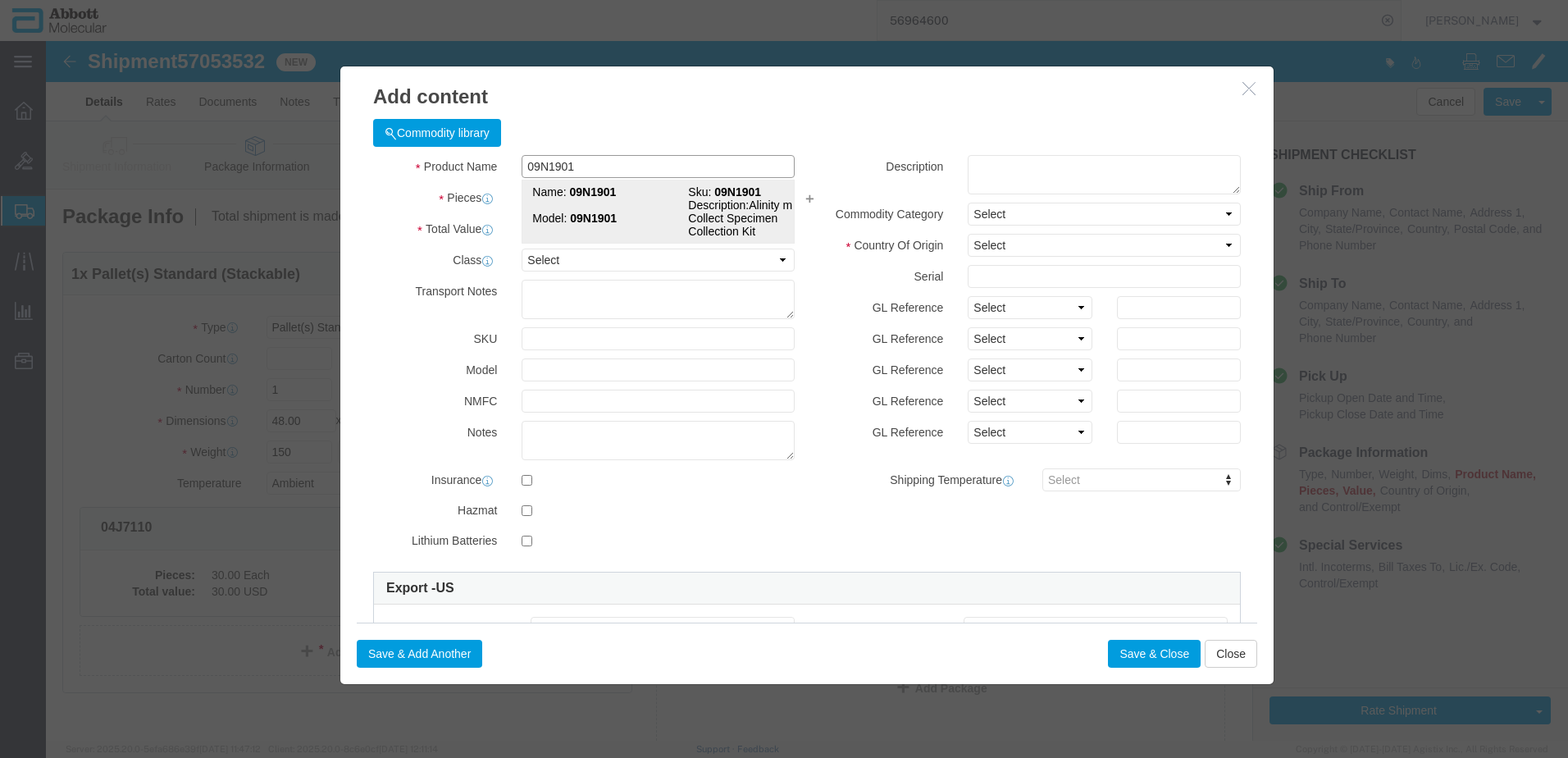
click strong "09N1901"
type input "1"
select select
select select "US"
type input "AMBIENT"
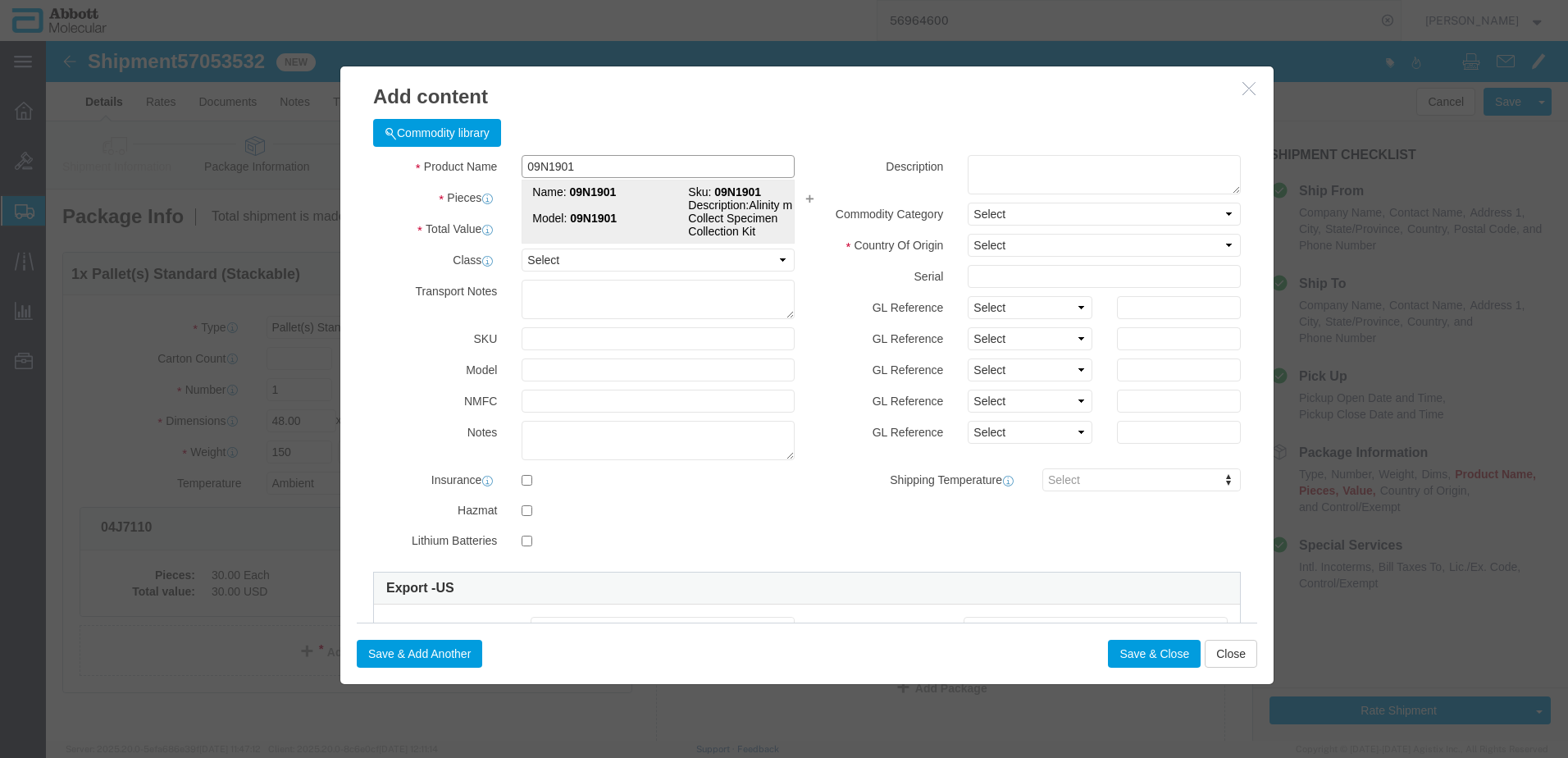
type input "3926909910"
select select "BIS"
checkbox input "false"
type input "09N1901"
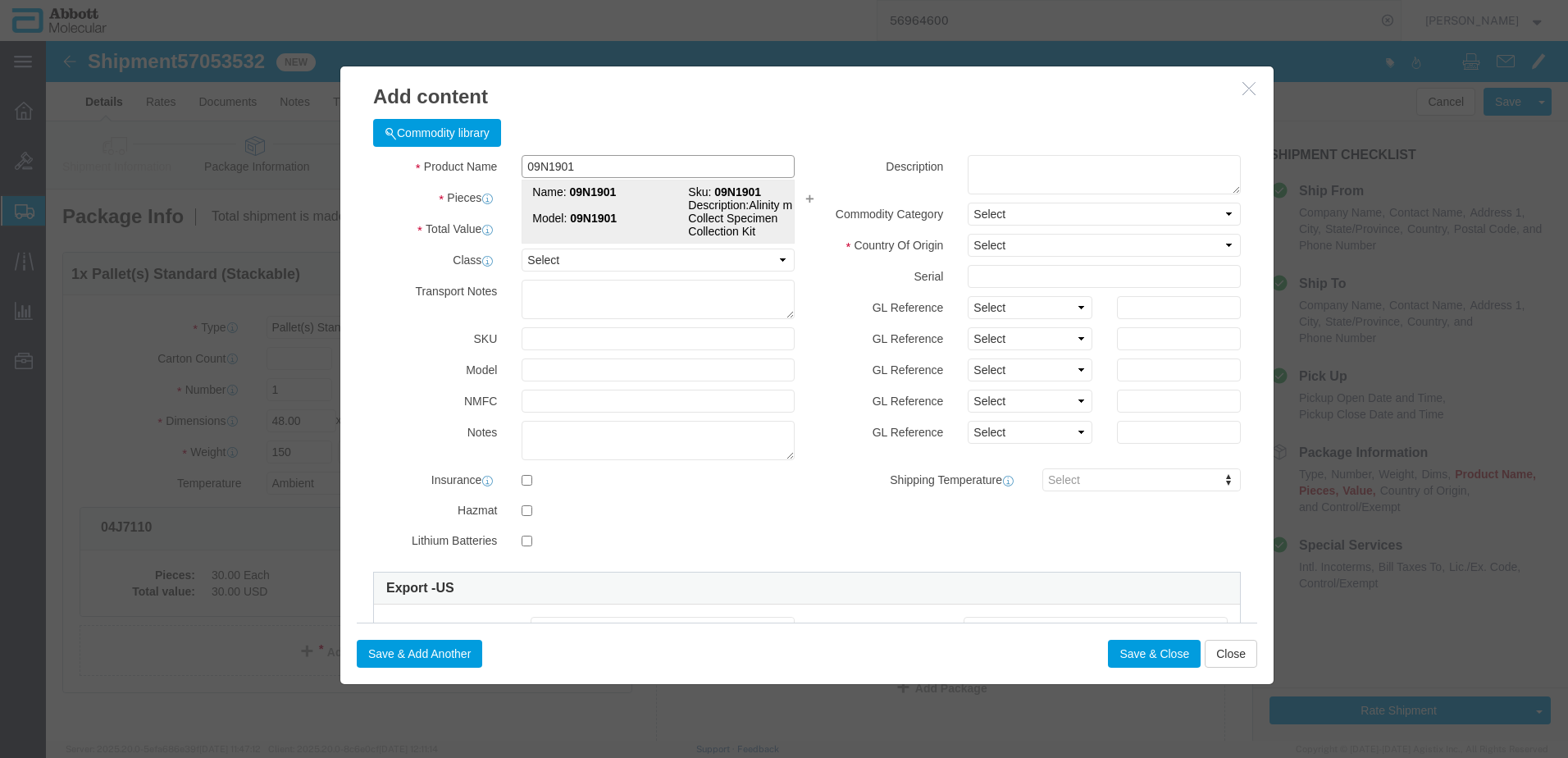
type input "09N1901"
type textarea "Alinity m multi-Collect Specimen Collection Kit"
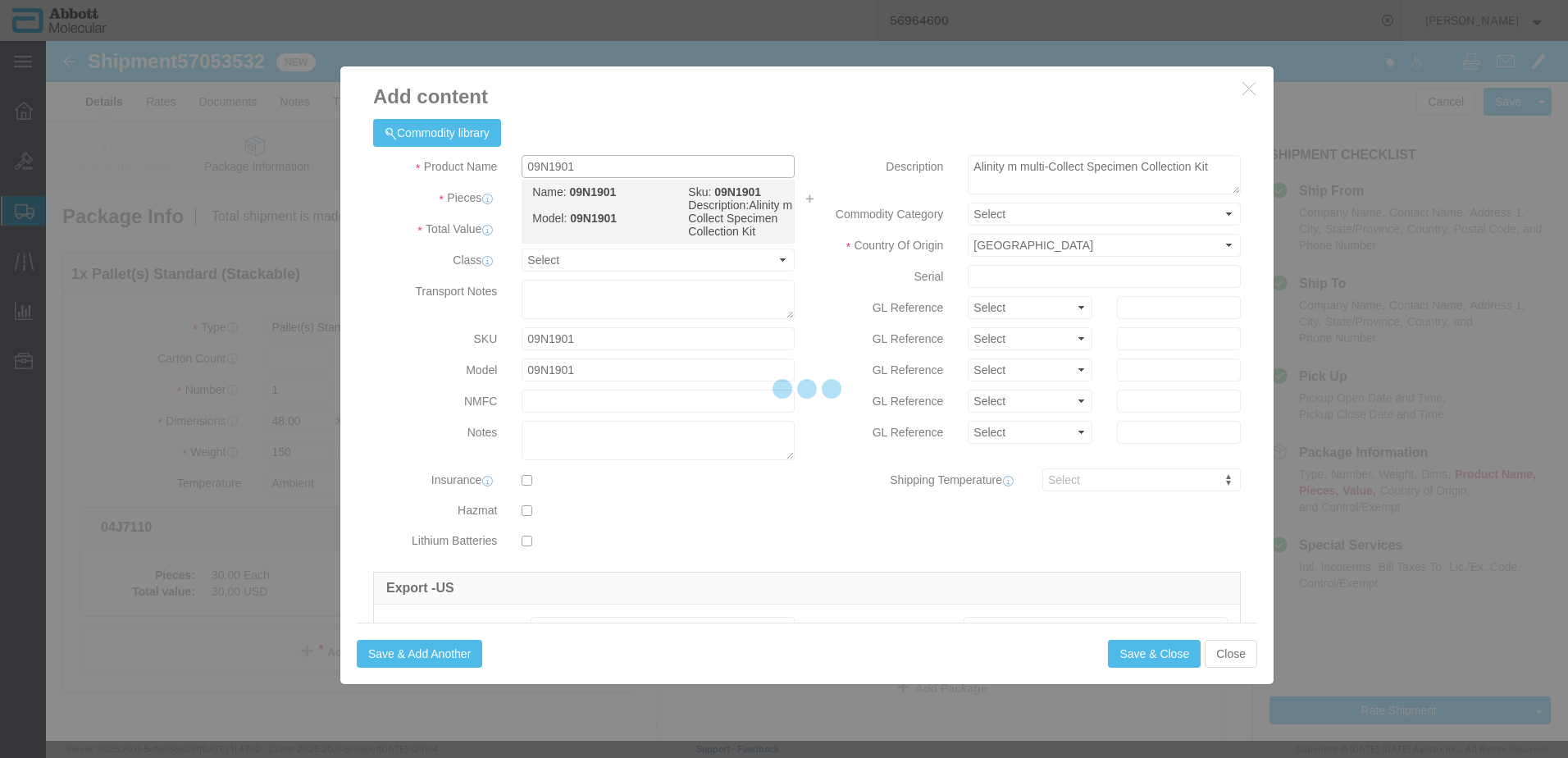
select select "NLR"
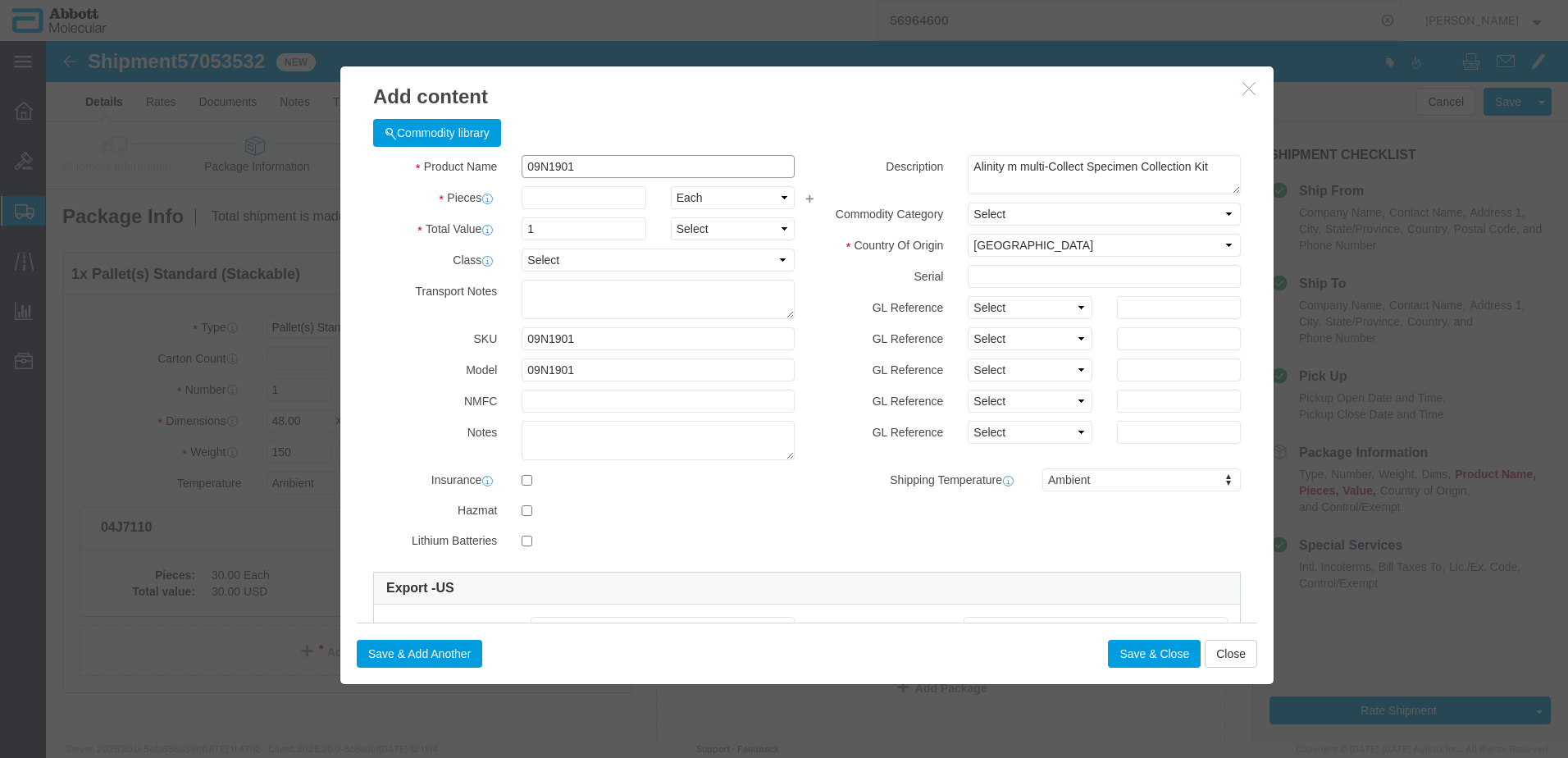
type input "09N1901"
type input "15"
drag, startPoint x: 978, startPoint y: 262, endPoint x: 972, endPoint y: 280, distance: 19.0
click select "Select Account Type Activity ID Airline Appointment Number ASN Batch Number Bil…"
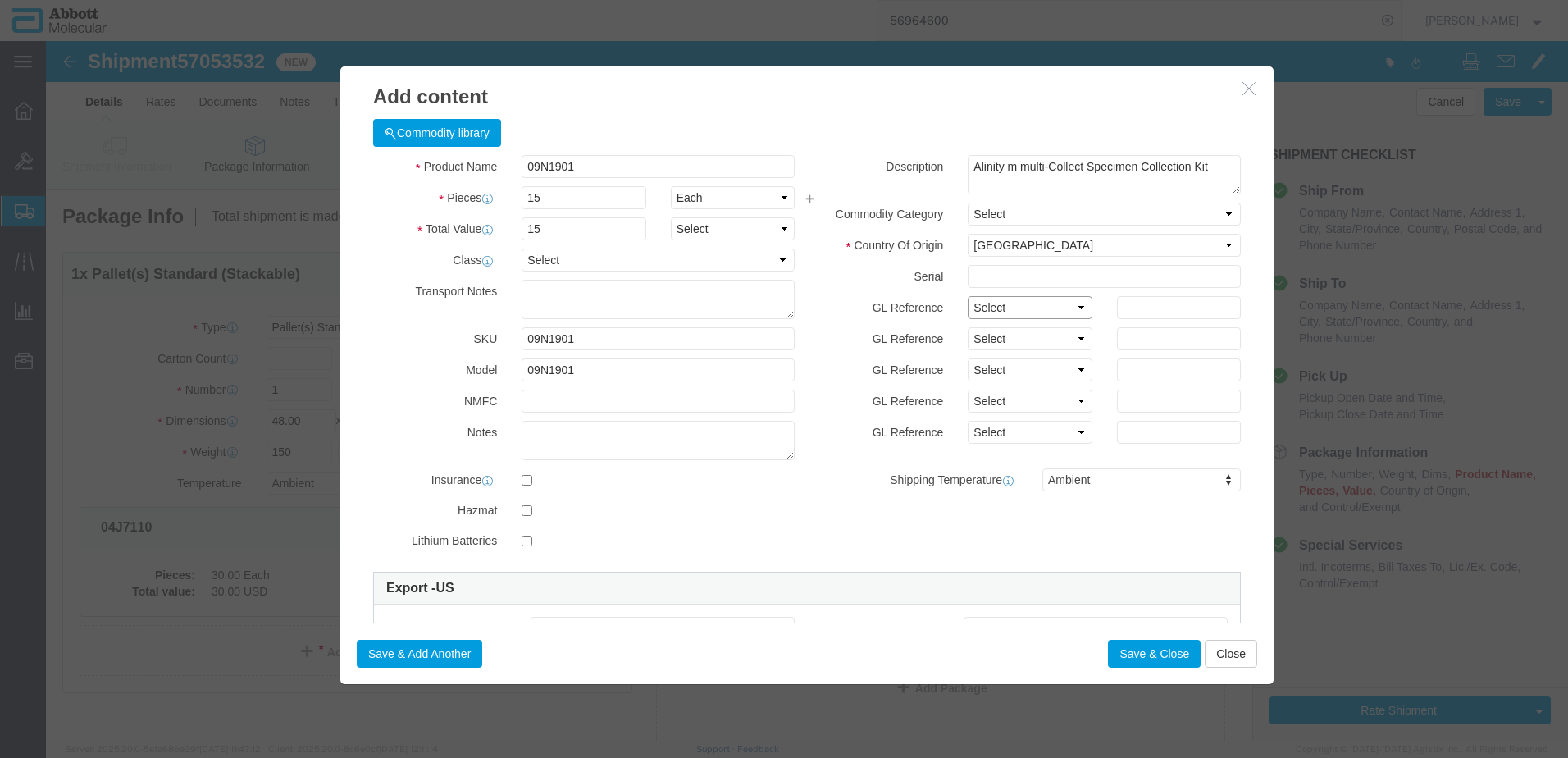
select select "BATCH_NUMBER"
click select "Select Account Type Activity ID Airline Appointment Number ASN Batch Number Bil…"
type input "AMQ125"
click button "Save & Add Another"
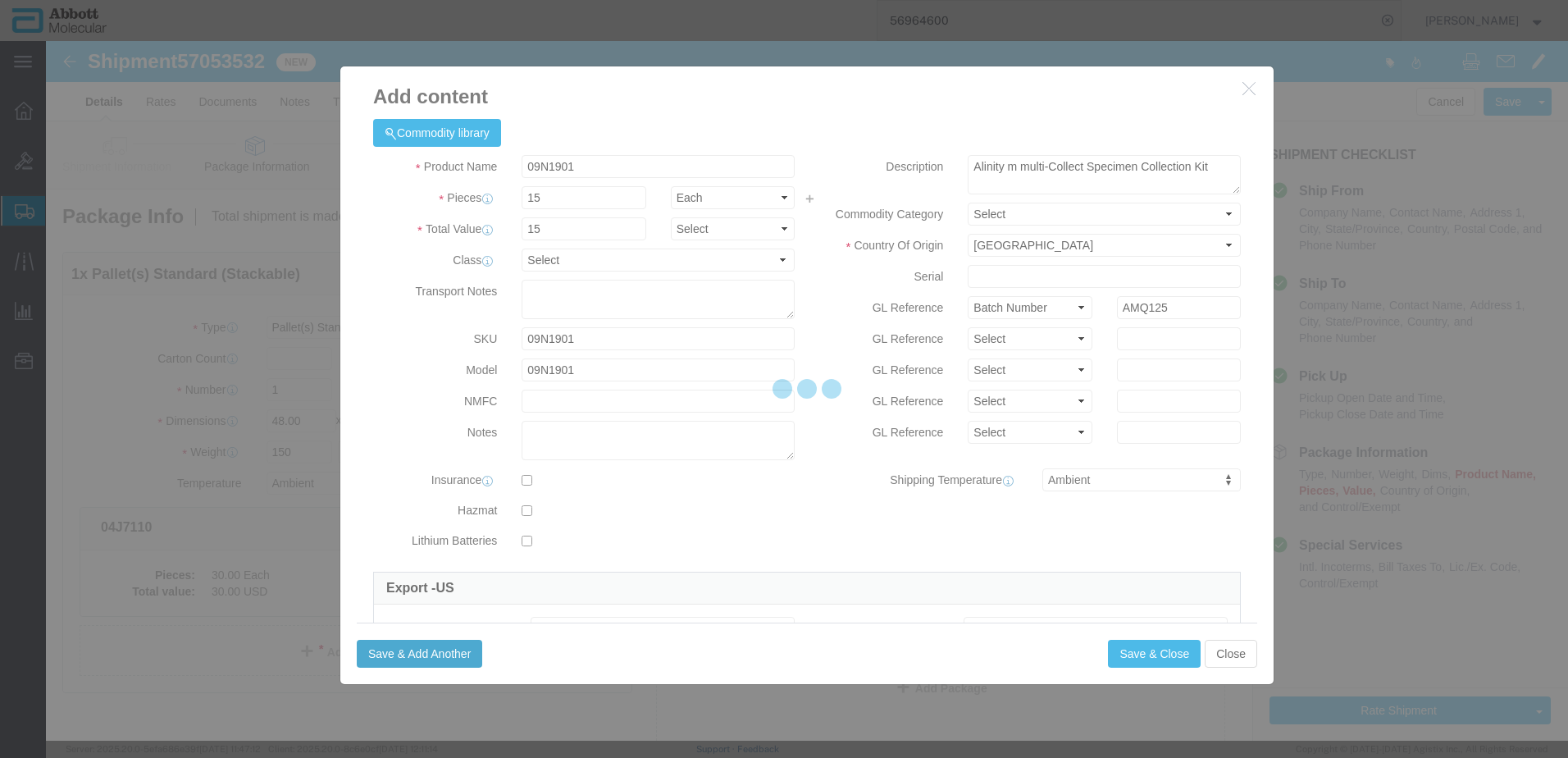
select select "EA"
select select
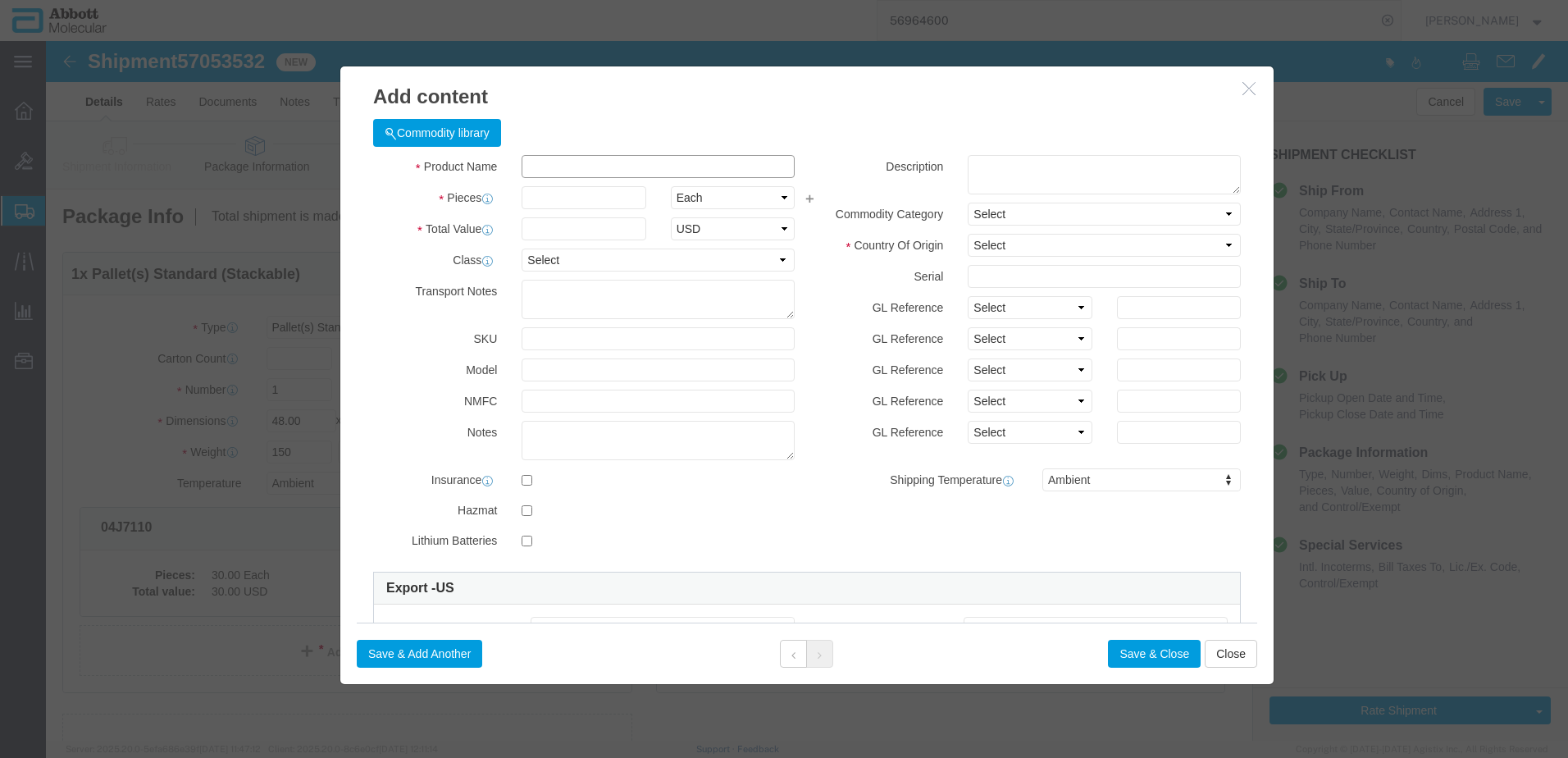
click input "text"
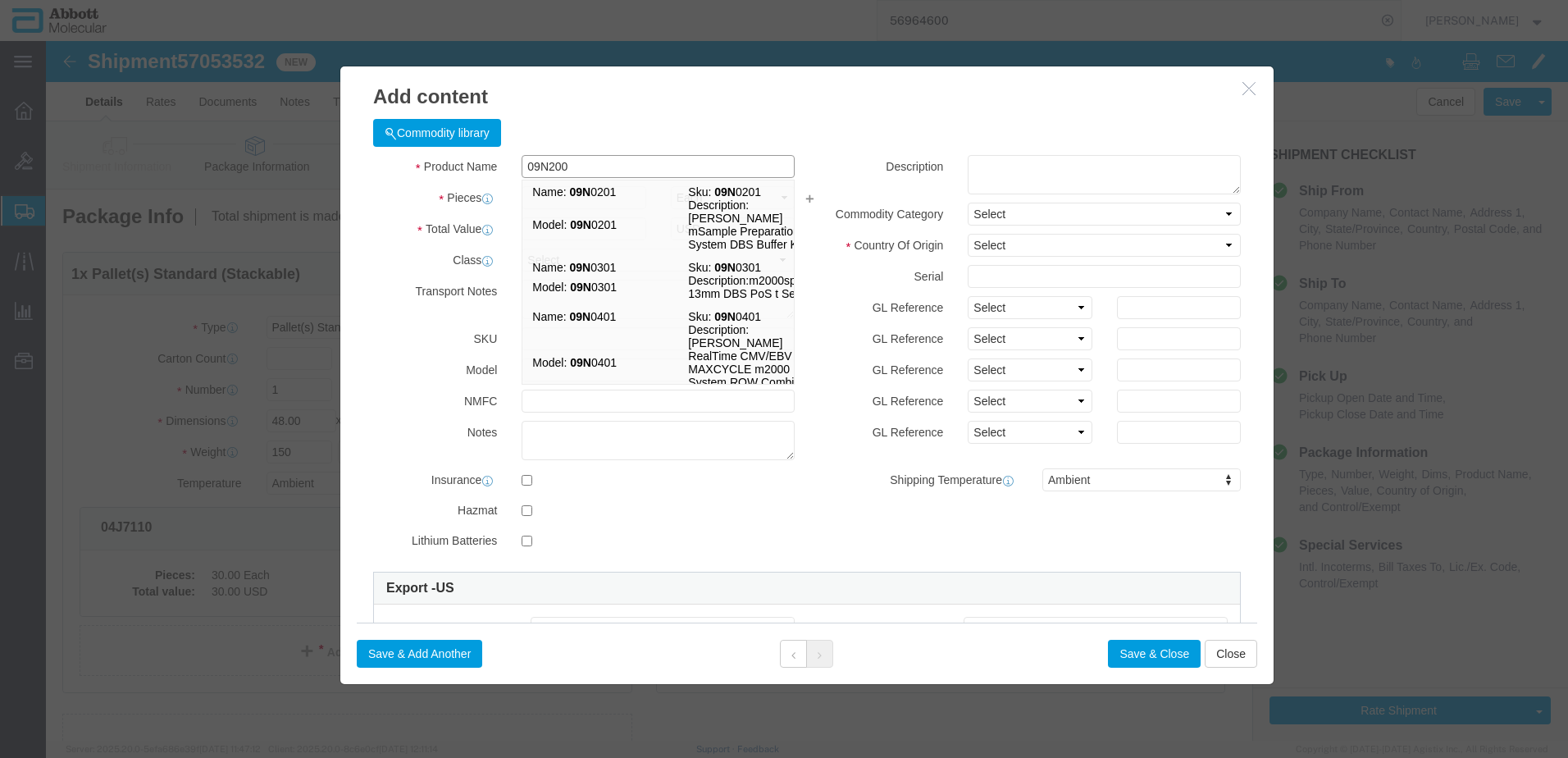
type input "09N2003"
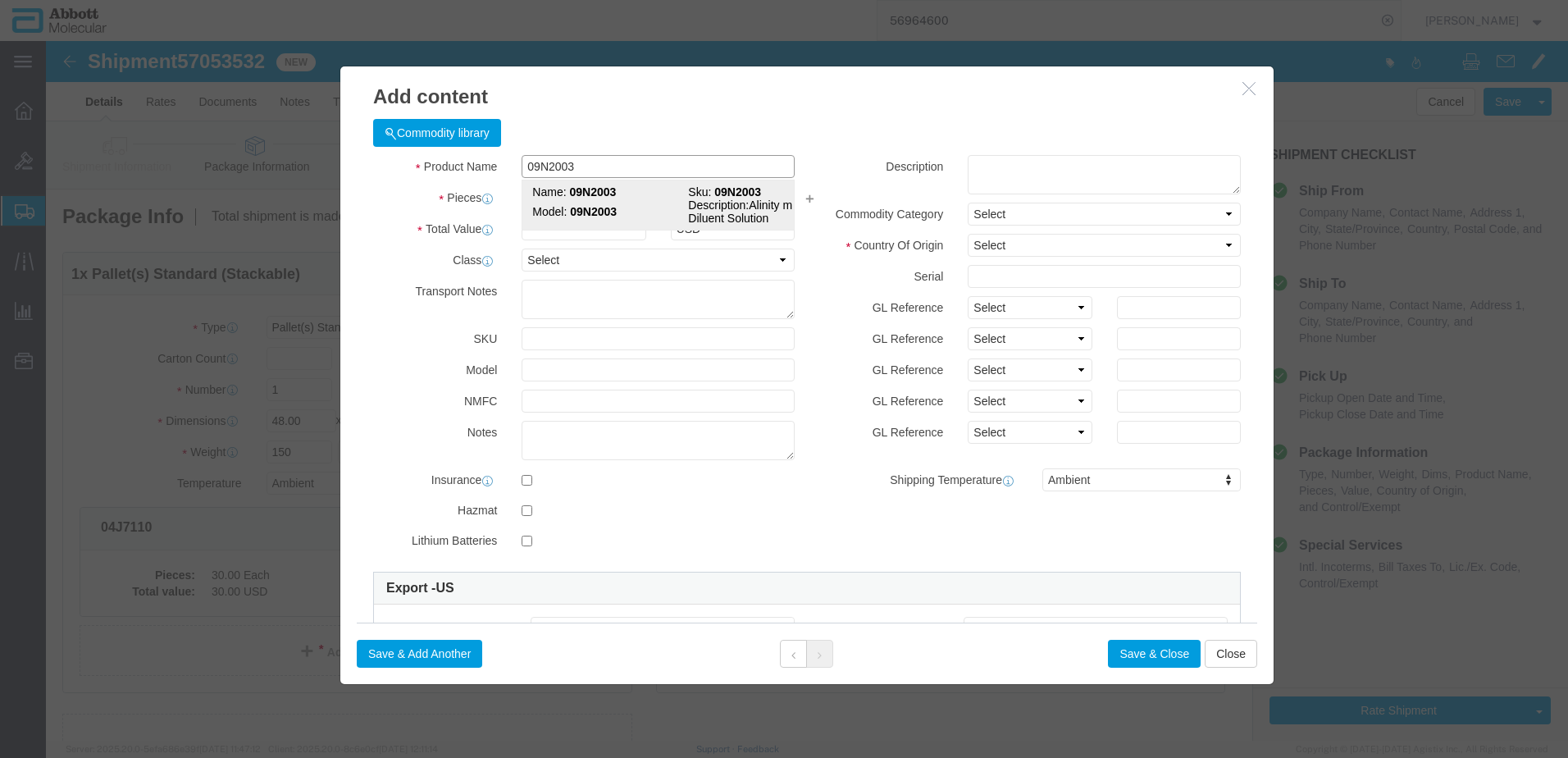
click td "Model: 09N2003"
type input "1"
select select
select select "US"
type input "AMBIENT"
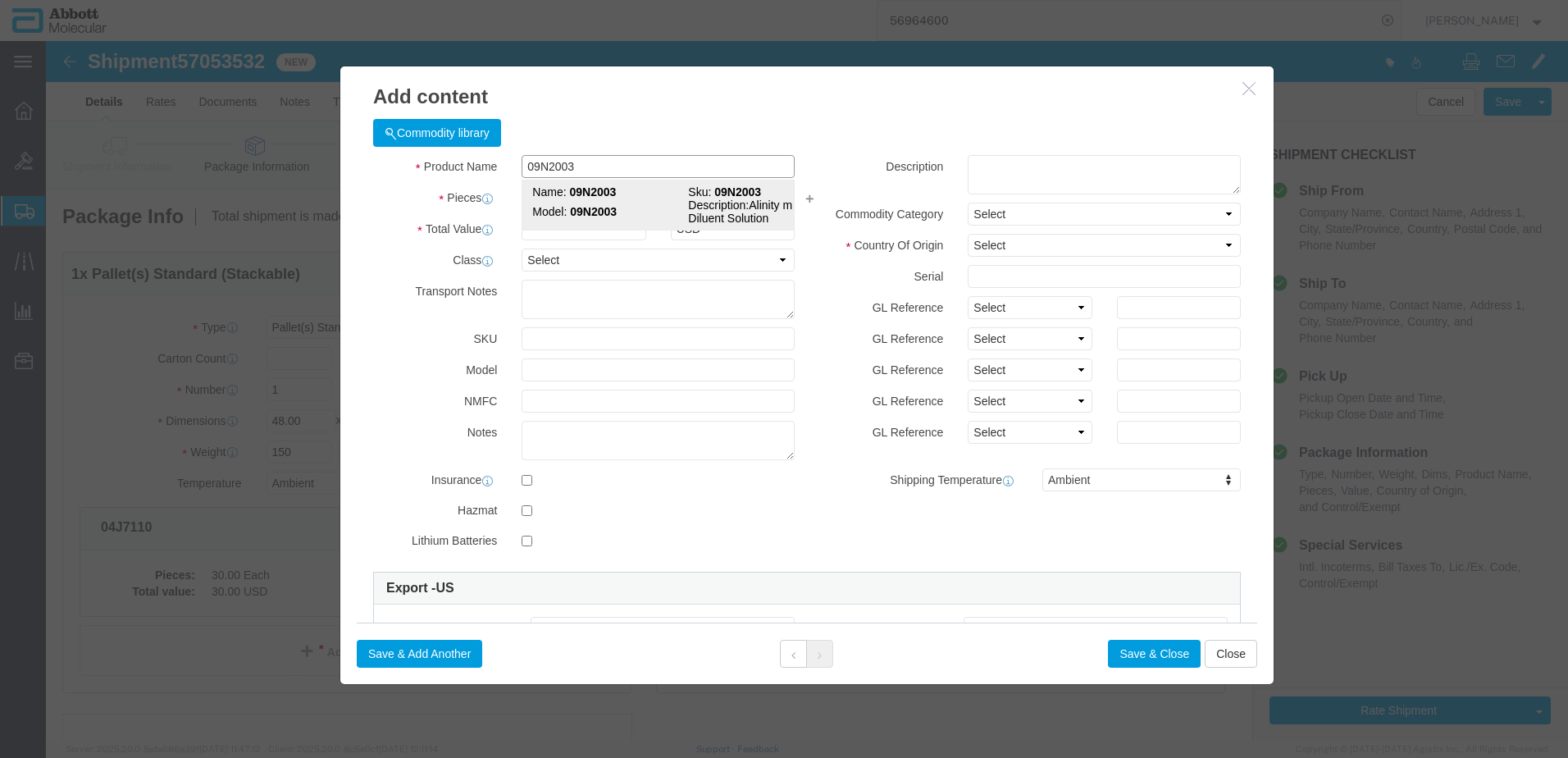
type input "3822190080"
select select "BIS"
checkbox input "false"
type input "09N2003"
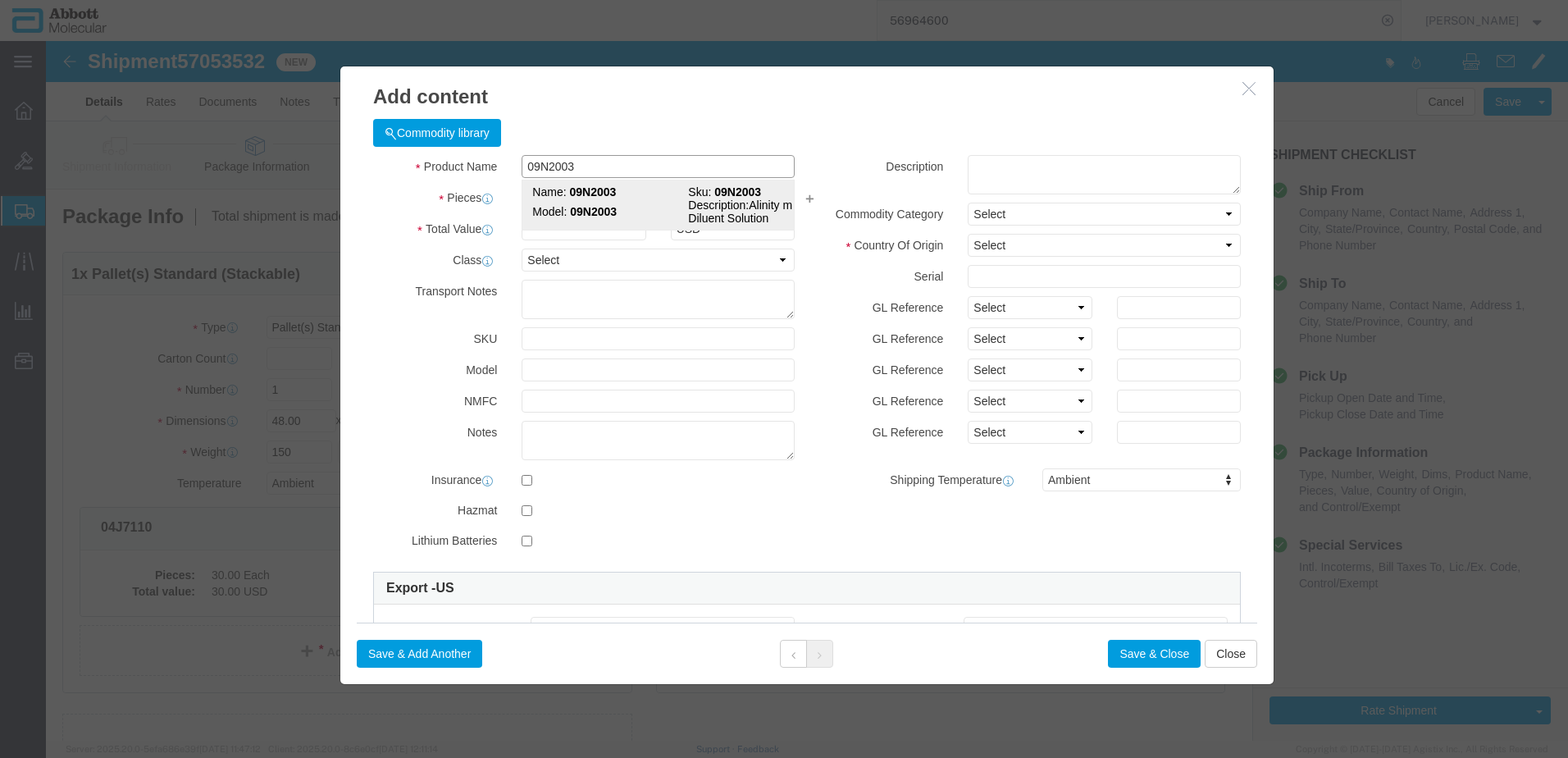
type input "09N2003"
type textarea "Alinity m Diluent Solution"
select select "NLR"
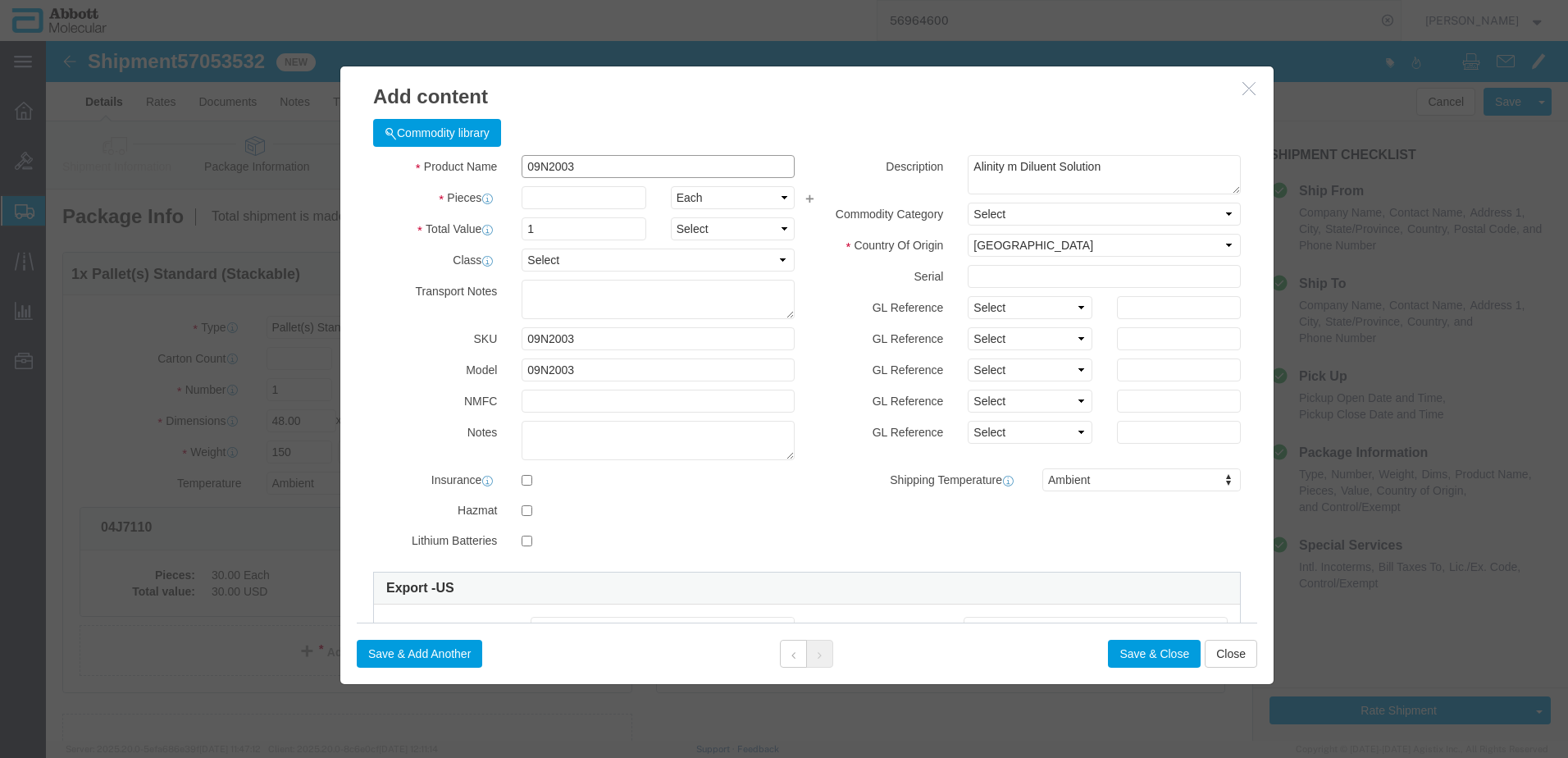
type input "09N2003"
type input "15"
click select "Select Account Type Activity ID Airline Appointment Number ASN Batch Number Bil…"
select select "BATCH_NUMBER"
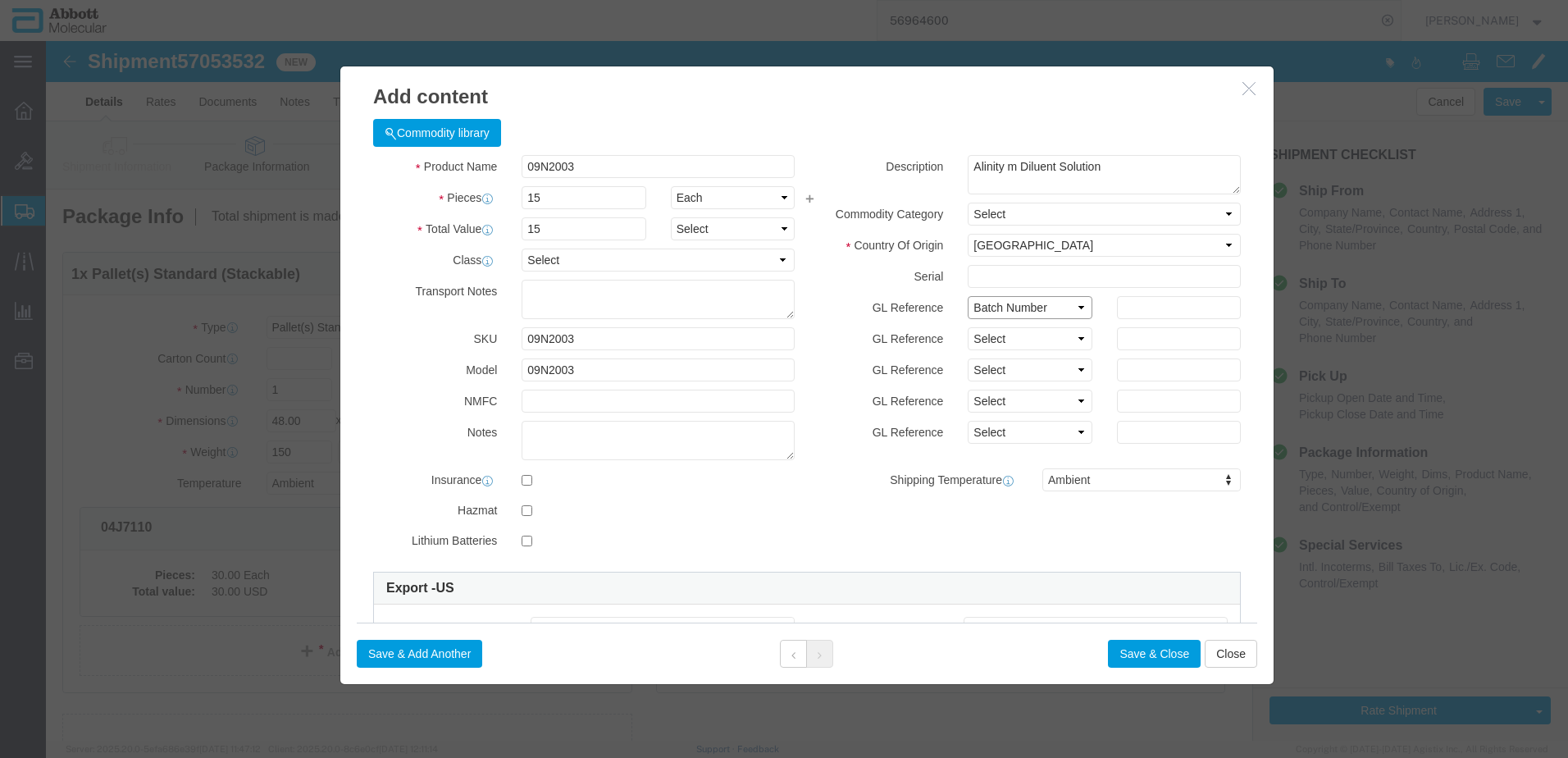
click select "Select Account Type Activity ID Airline Appointment Number ASN Batch Number Bil…"
type input "990020291"
click button "Save & Add Another"
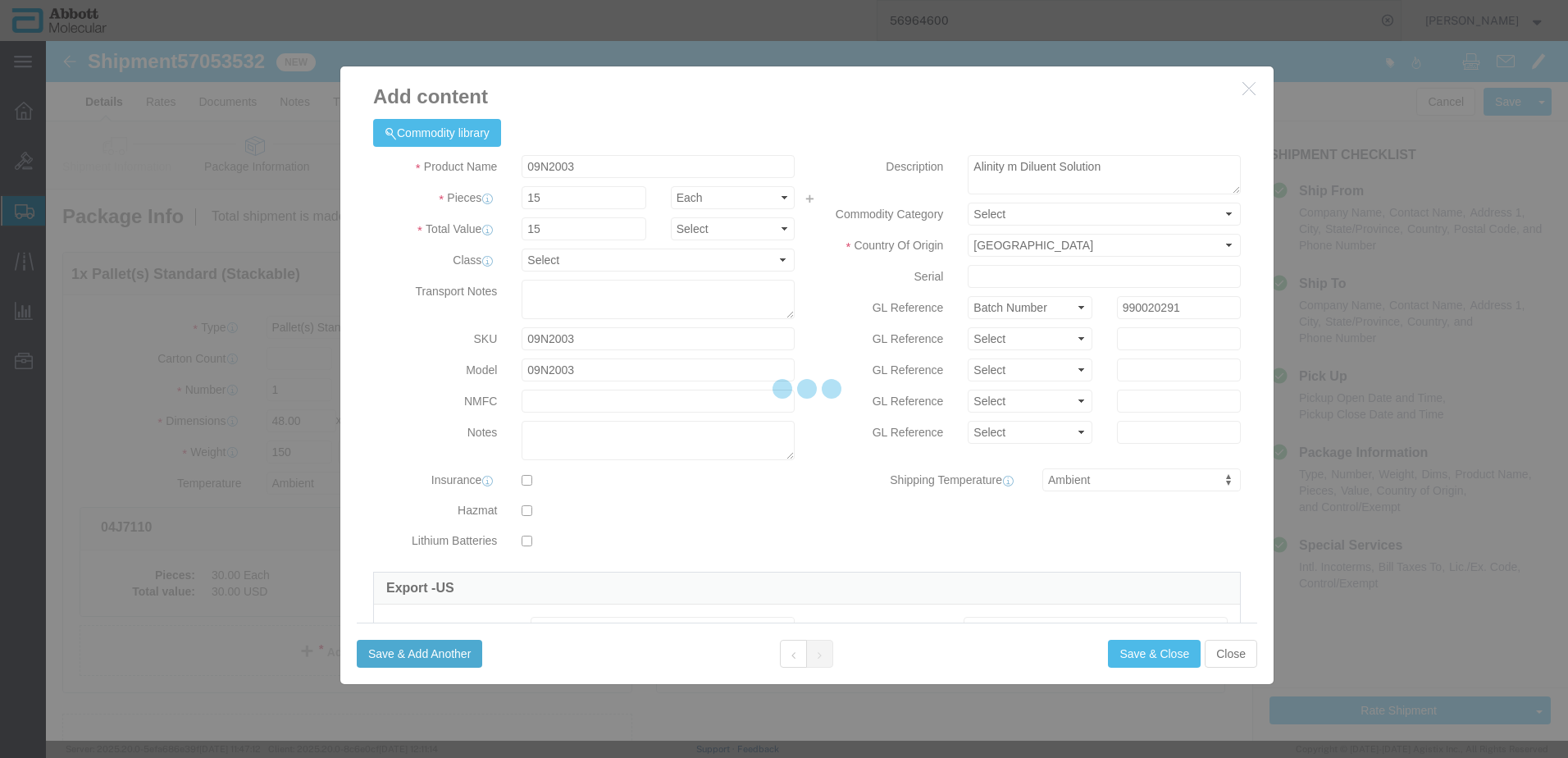
select select "EA"
select select
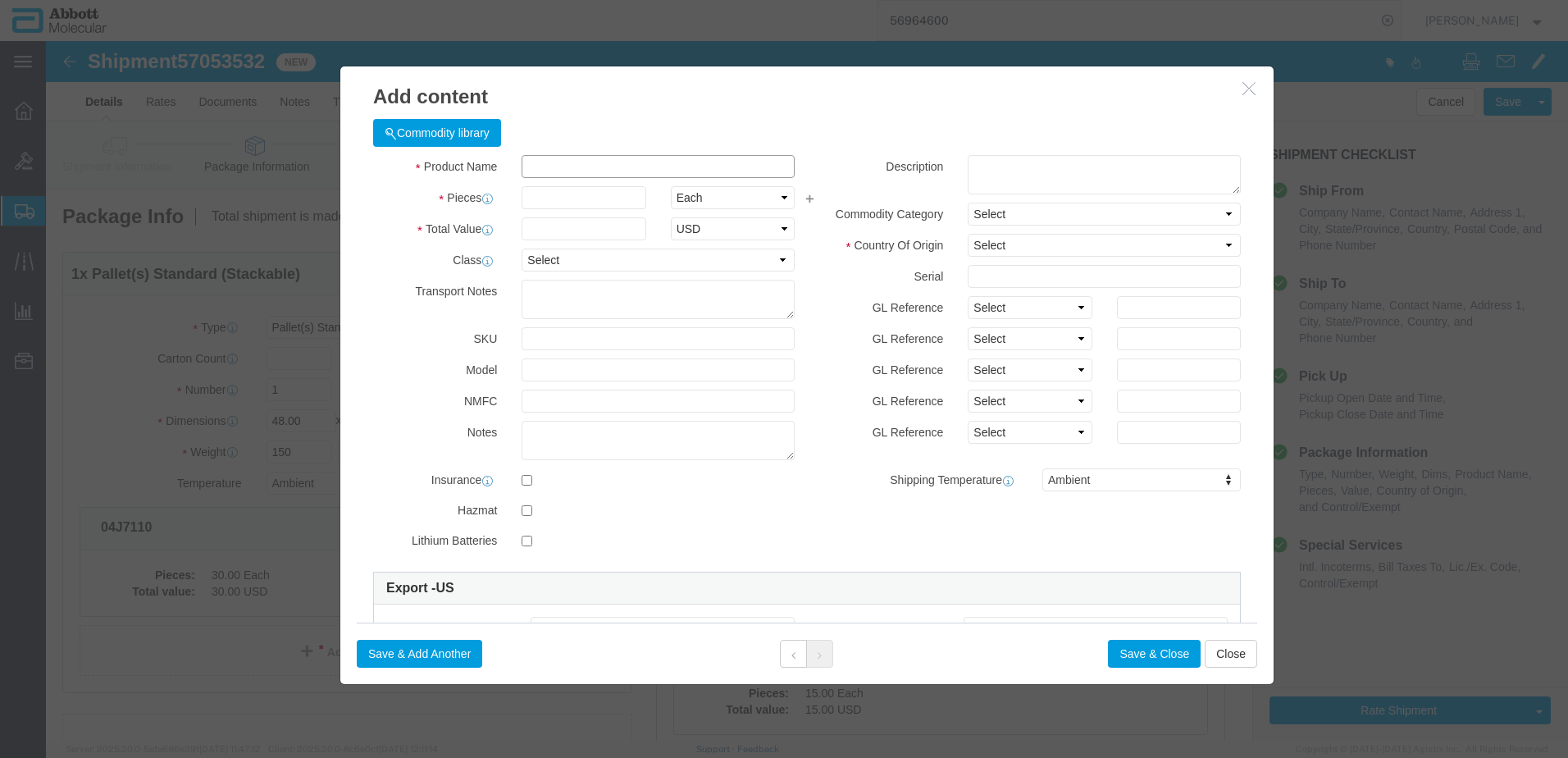
click input "text"
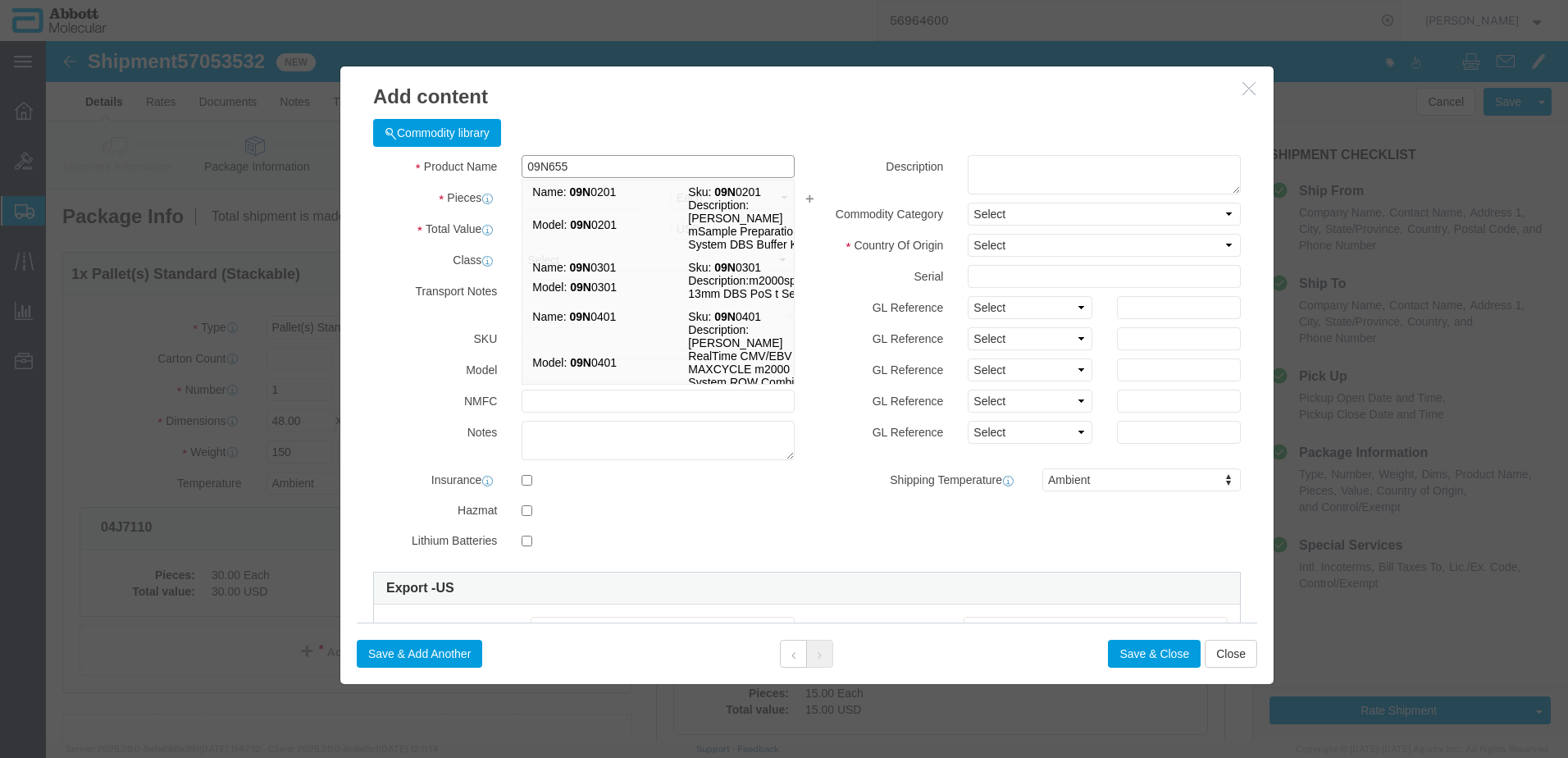
type input "09N6550"
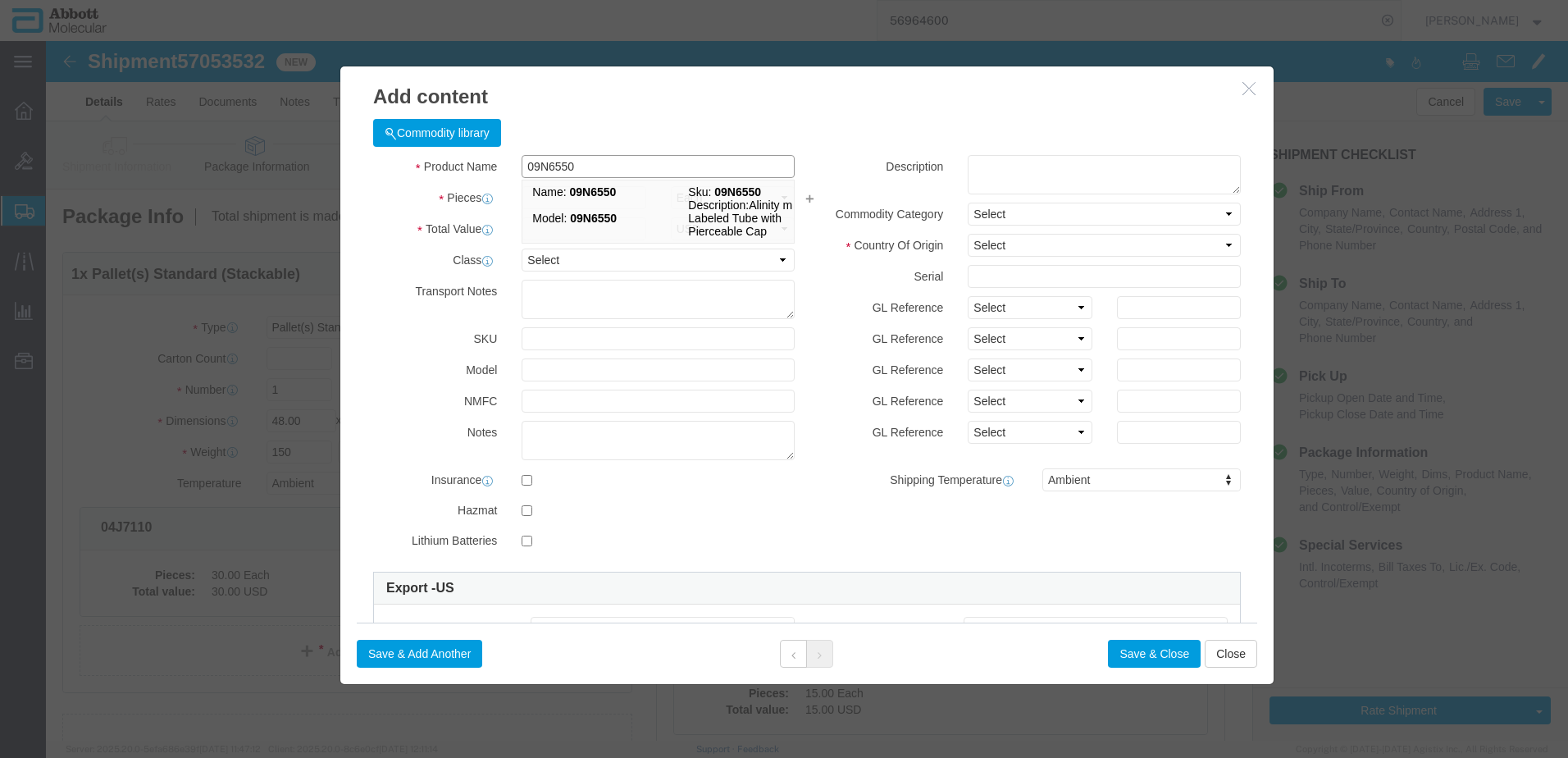
click div "Name: 09N6550 Sku: 09N6550 Model: 09N6550 Description: Alinity m Labeled Tube w…"
type input "1"
select select
select select "US"
type input "AMBIENT"
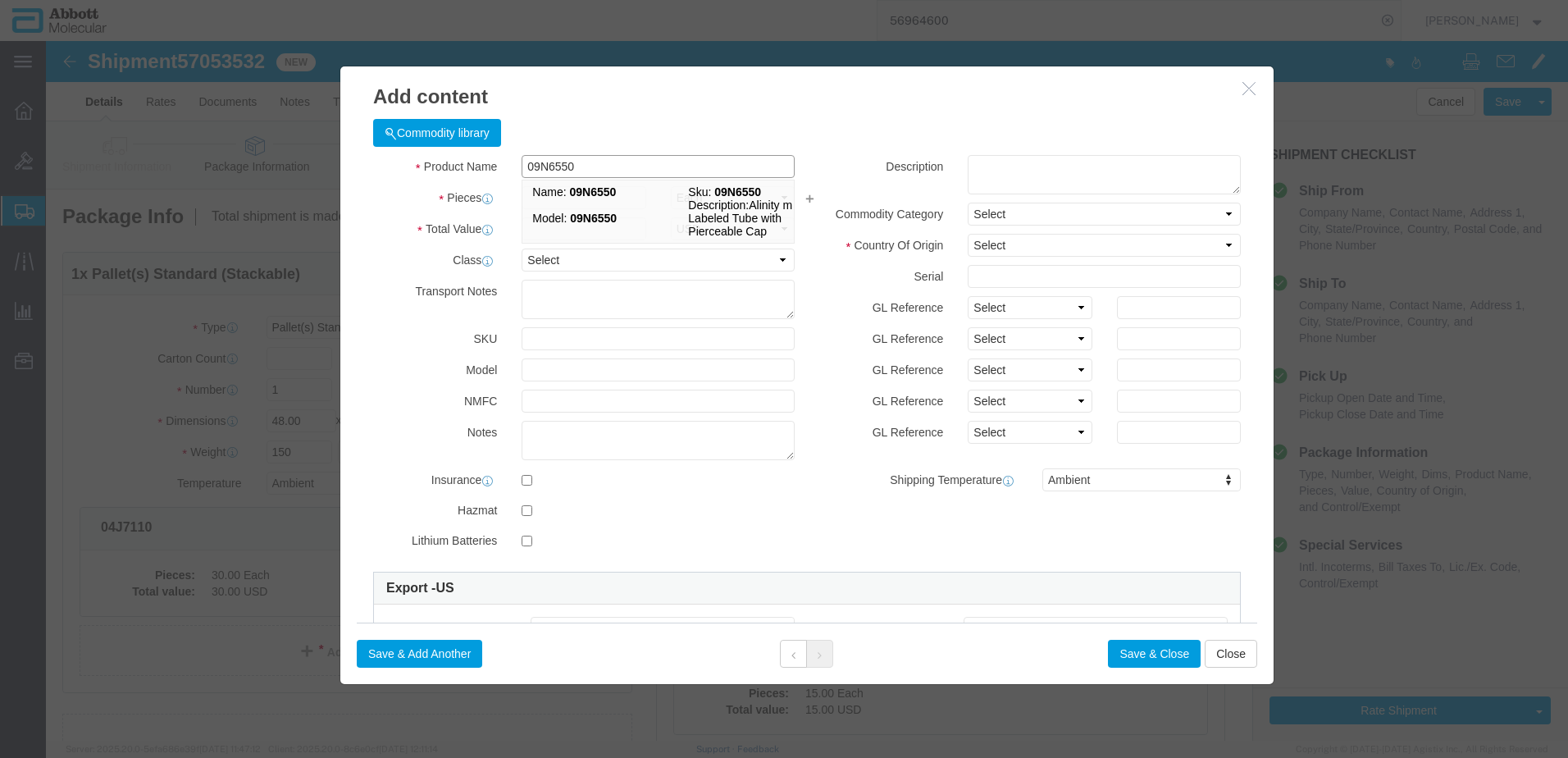
type input "3923300010"
select select "BIS"
checkbox input "false"
type input "09N6550"
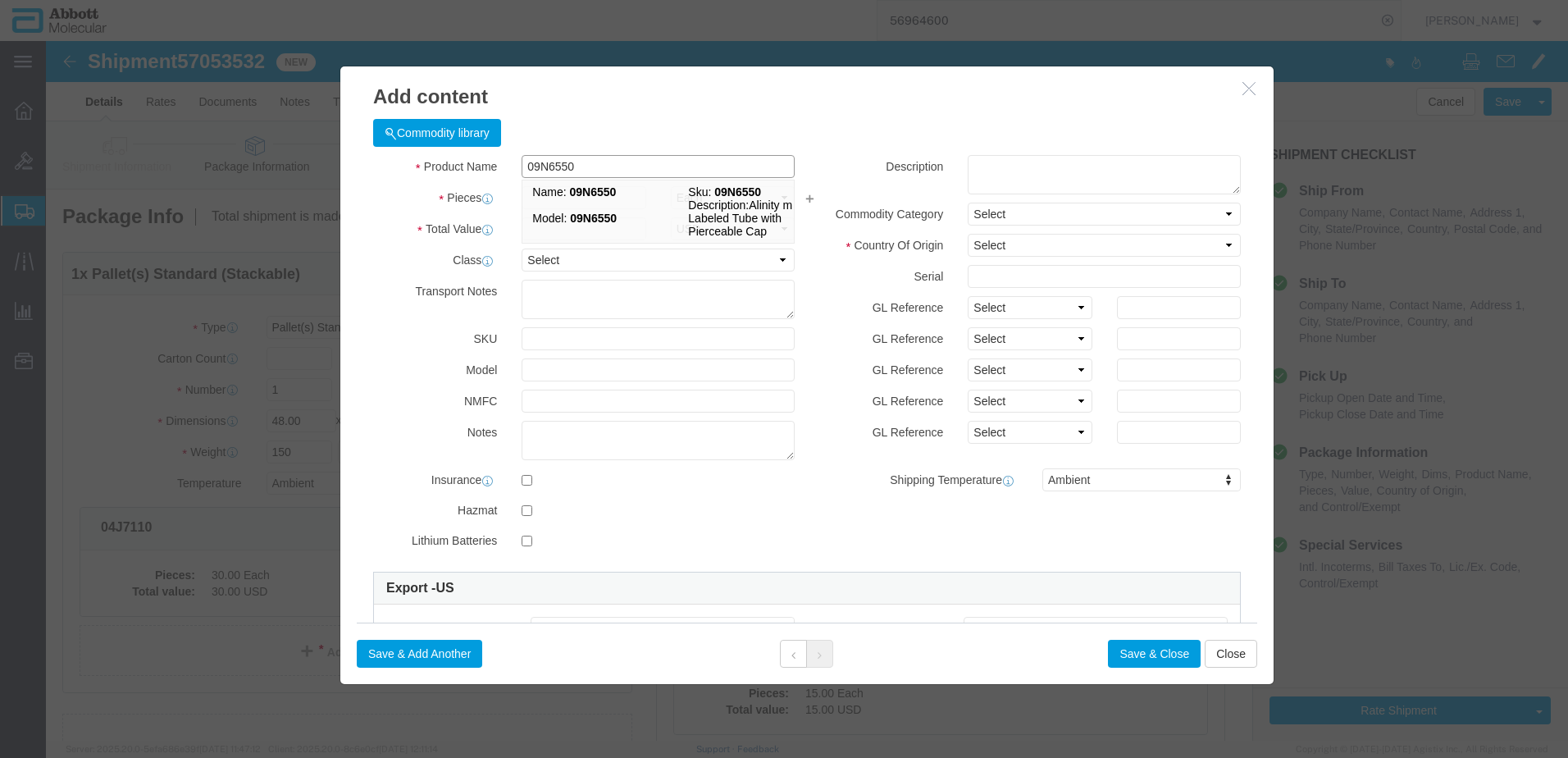
type input "09N6550"
type textarea "Alinity m Labeled Tube with Pierceable Cap"
select select "NLR"
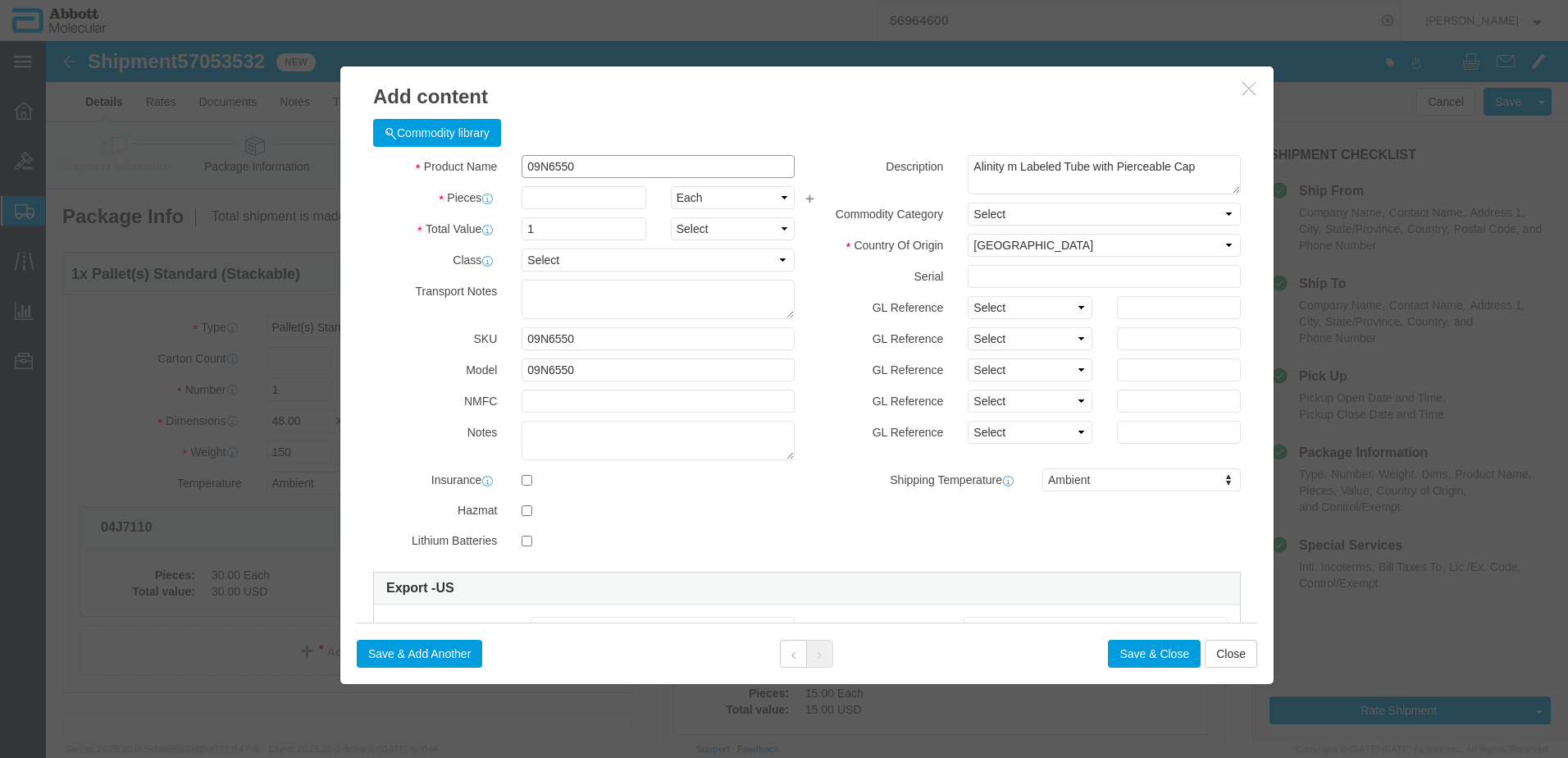
type input "09N6550"
type input "5"
drag, startPoint x: 961, startPoint y: 267, endPoint x: 961, endPoint y: 277, distance: 10.0
click select "Select Account Type Activity ID Airline Appointment Number ASN Batch Number Bil…"
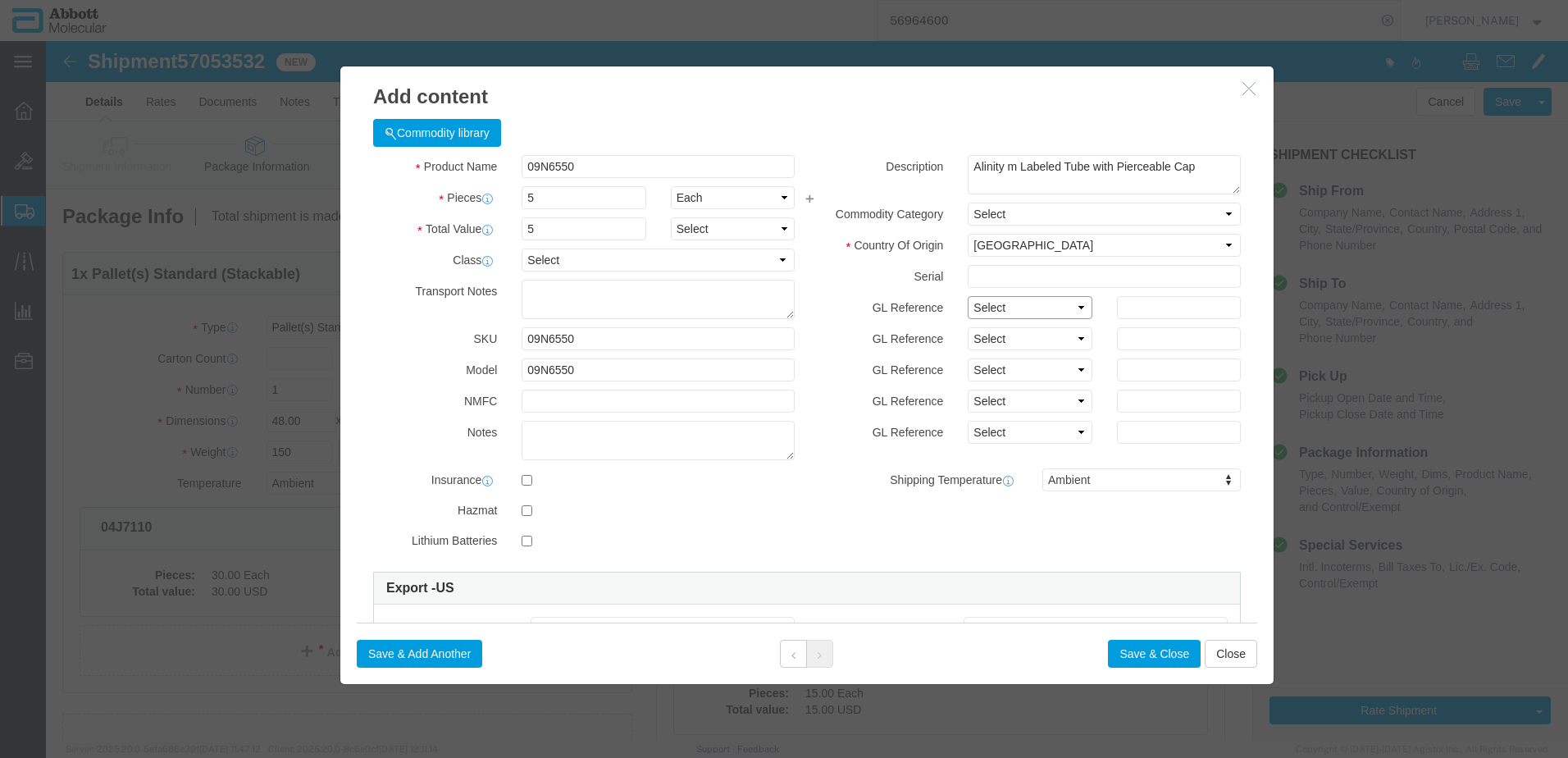
select select "BATCH_NUMBER"
click select "Select Account Type Activity ID Airline Appointment Number ASN Batch Number Bil…"
type input "ALT072"
click button "Save & Add Another"
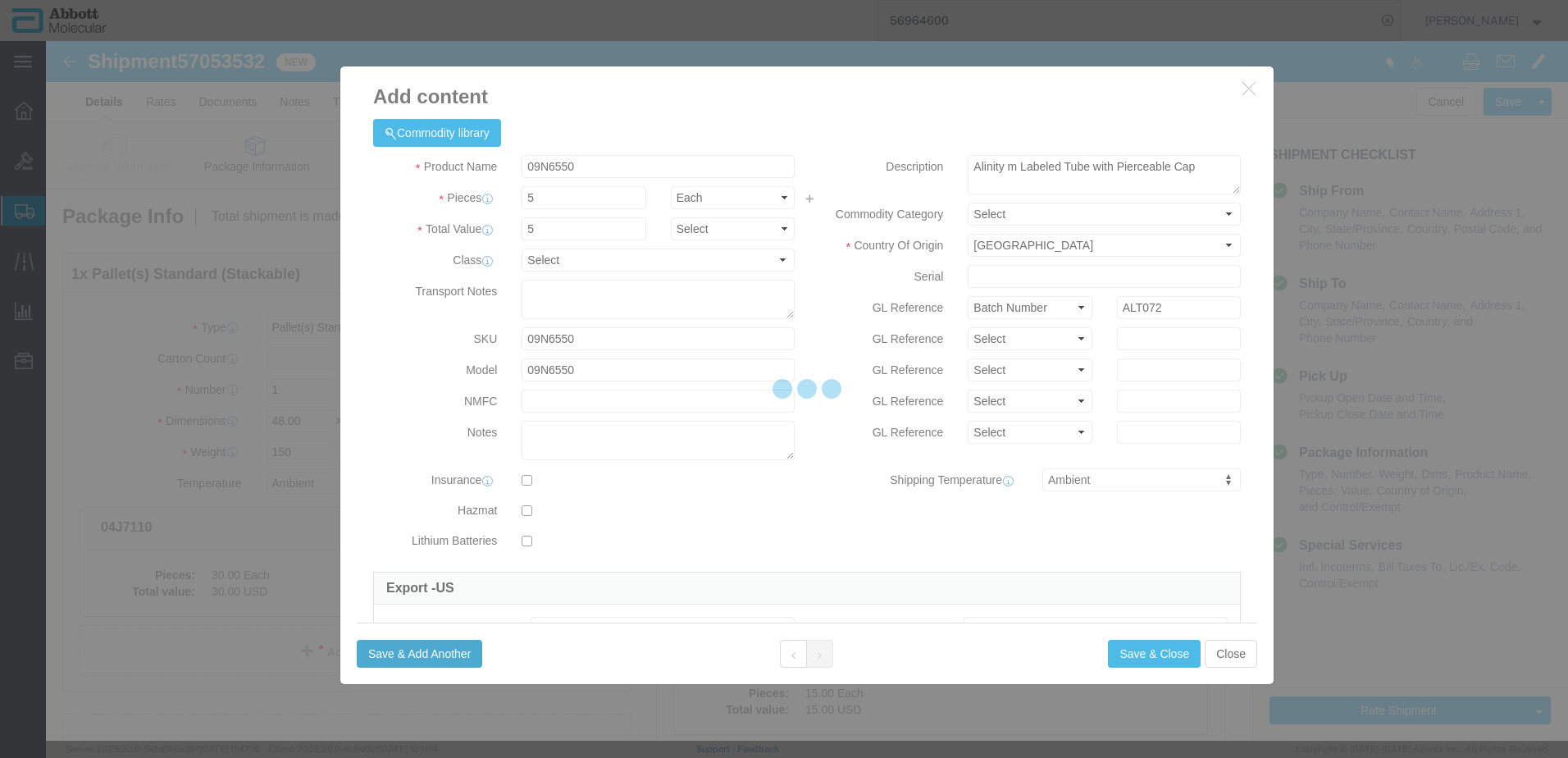
select select "EA"
select select
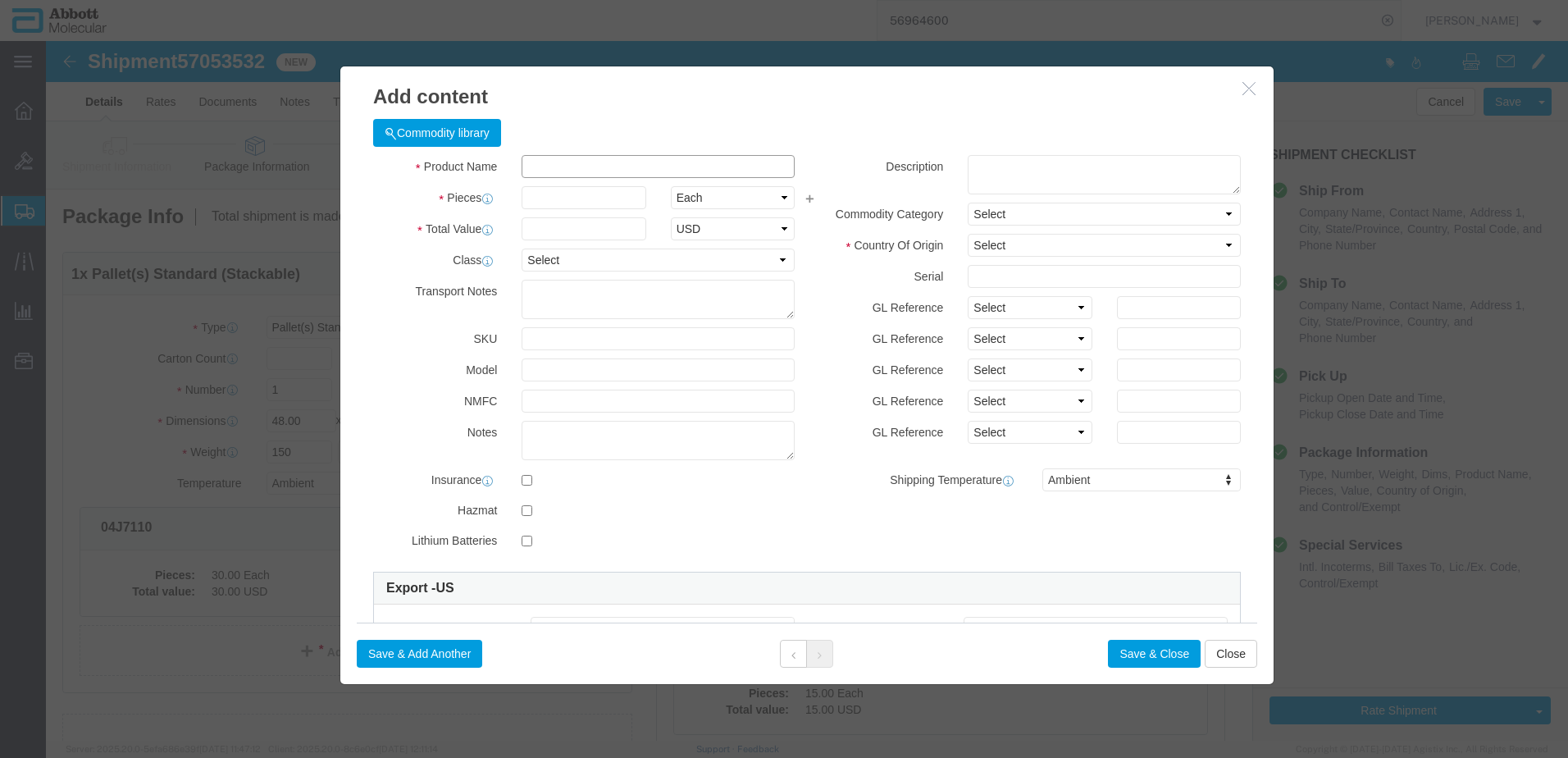
click input "text"
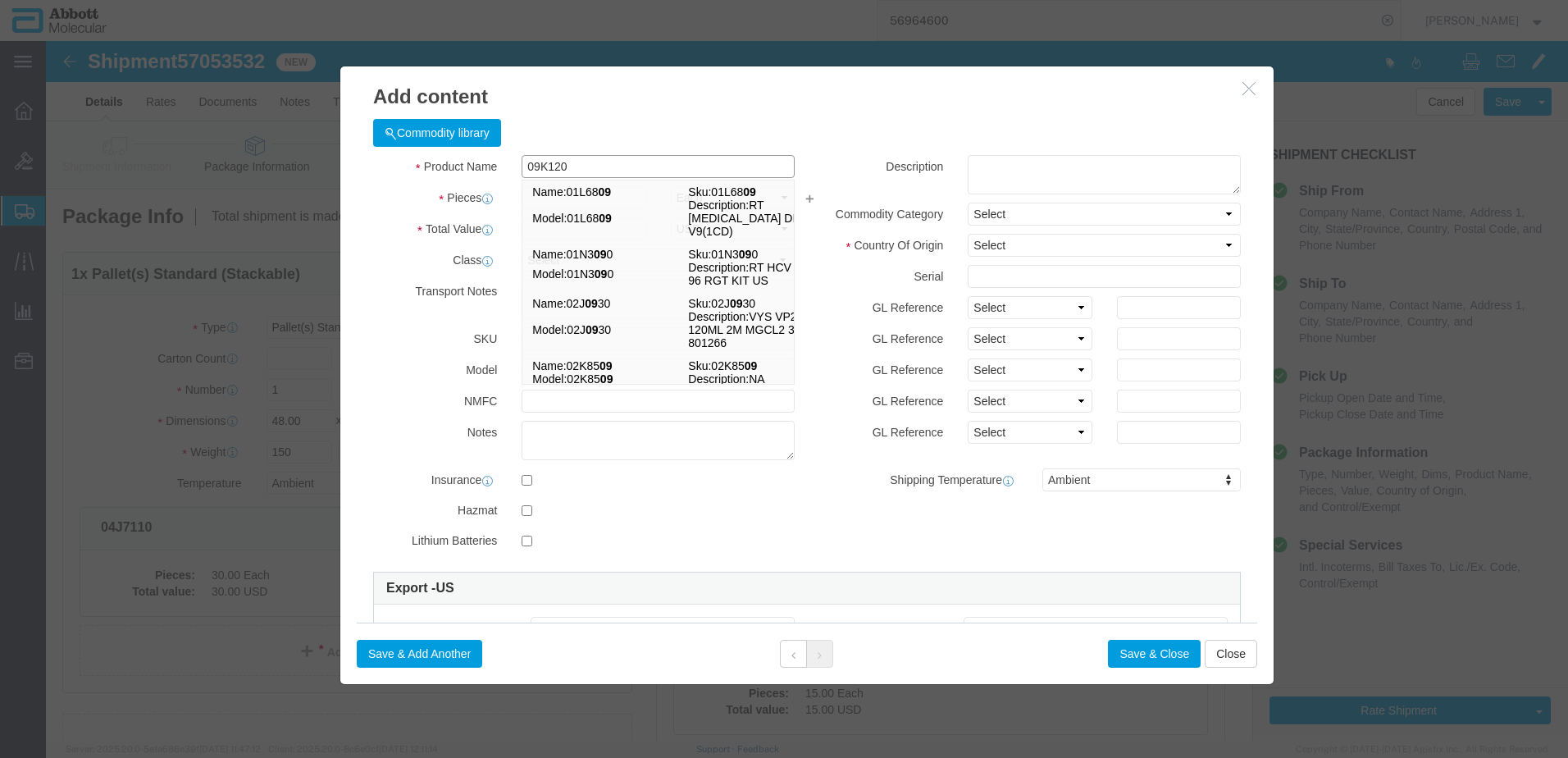
type input "09K1202"
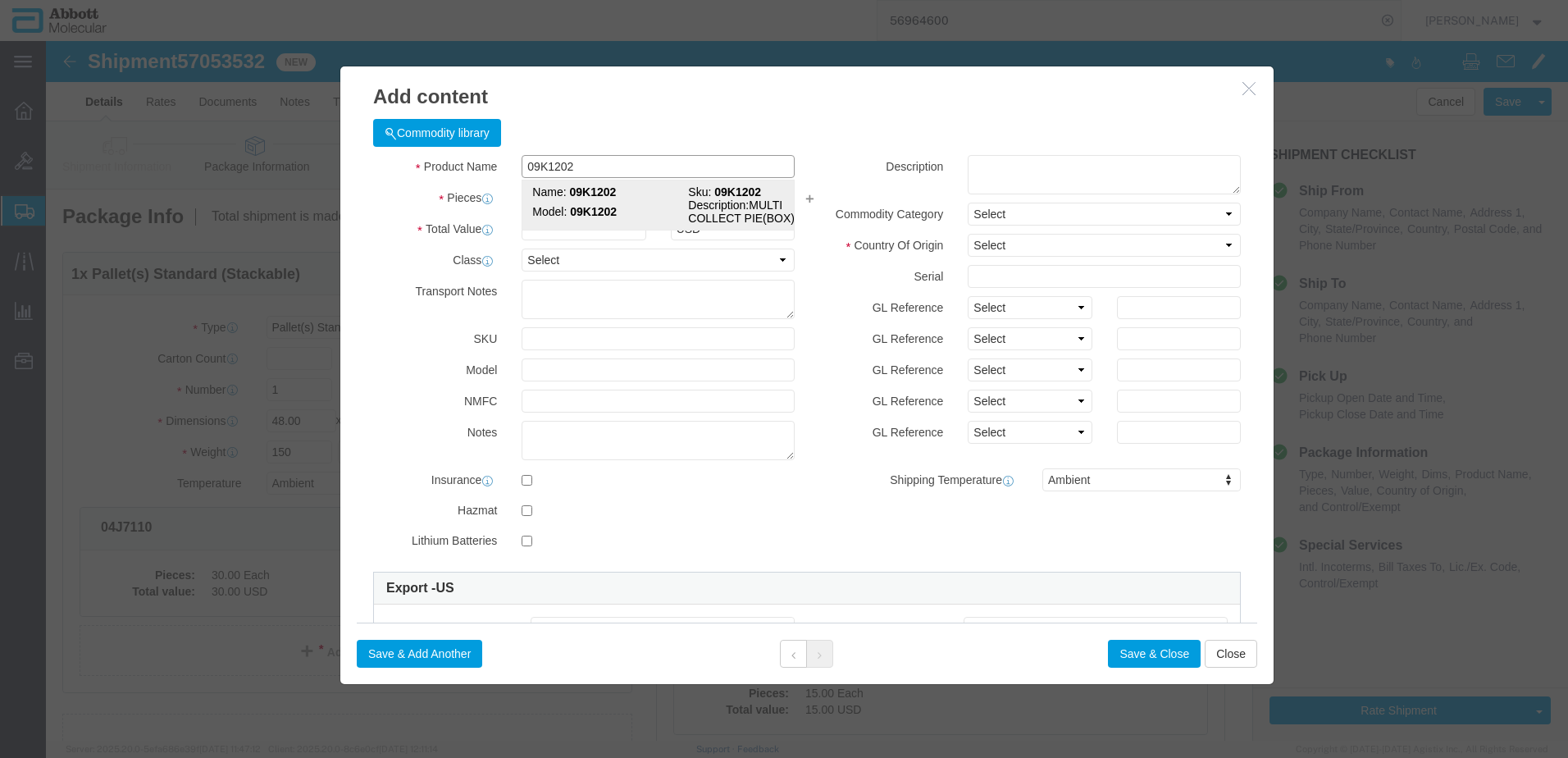
click div "Name: 09K1202 Sku: 09K1202 Model: 09K1202 Description: MULTI COLLECT PIE(BOX)"
type input "1"
select select
select select "US"
type input "3926909910"
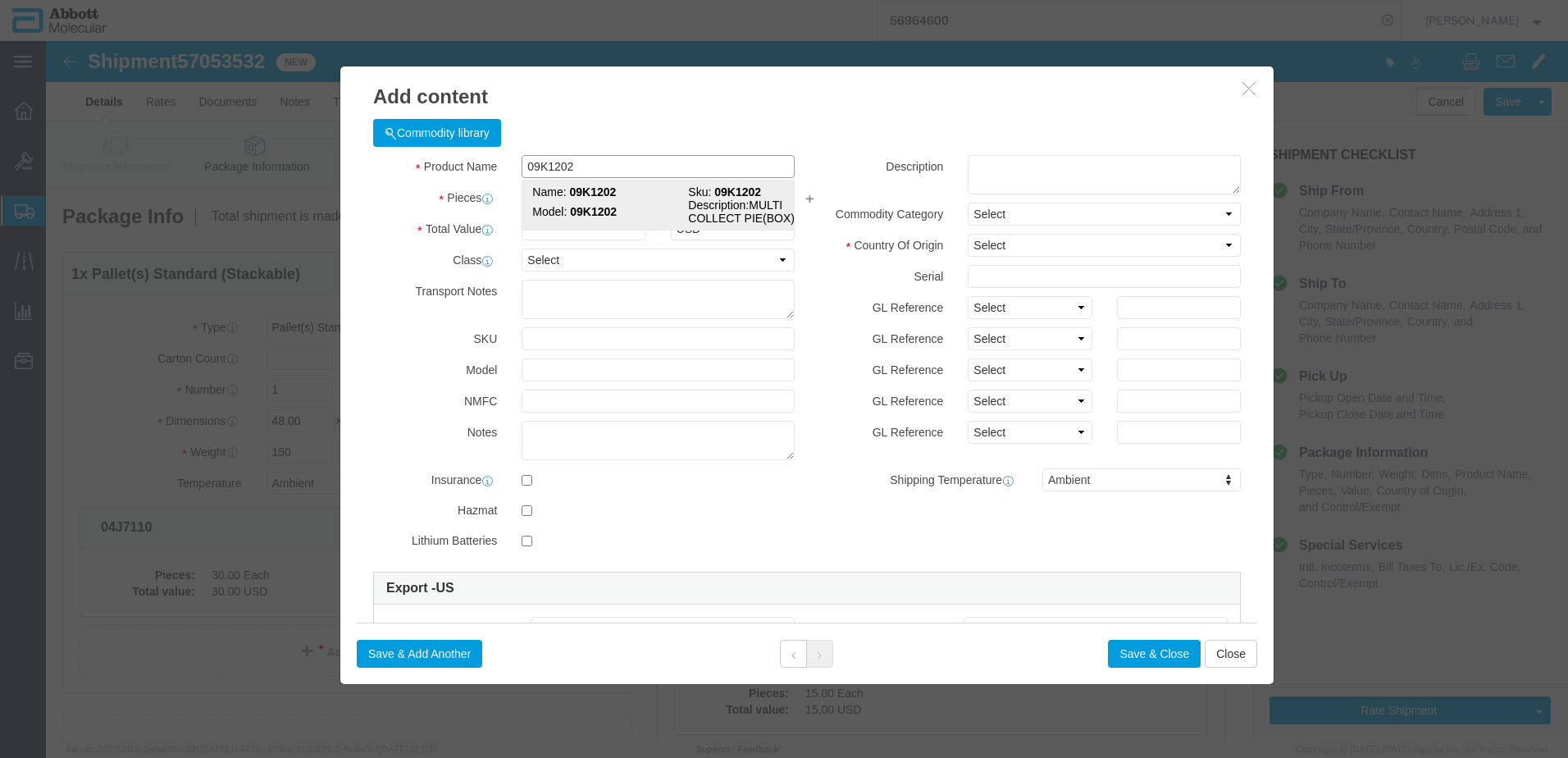
select select "BIS"
checkbox input "false"
type input "09K1202"
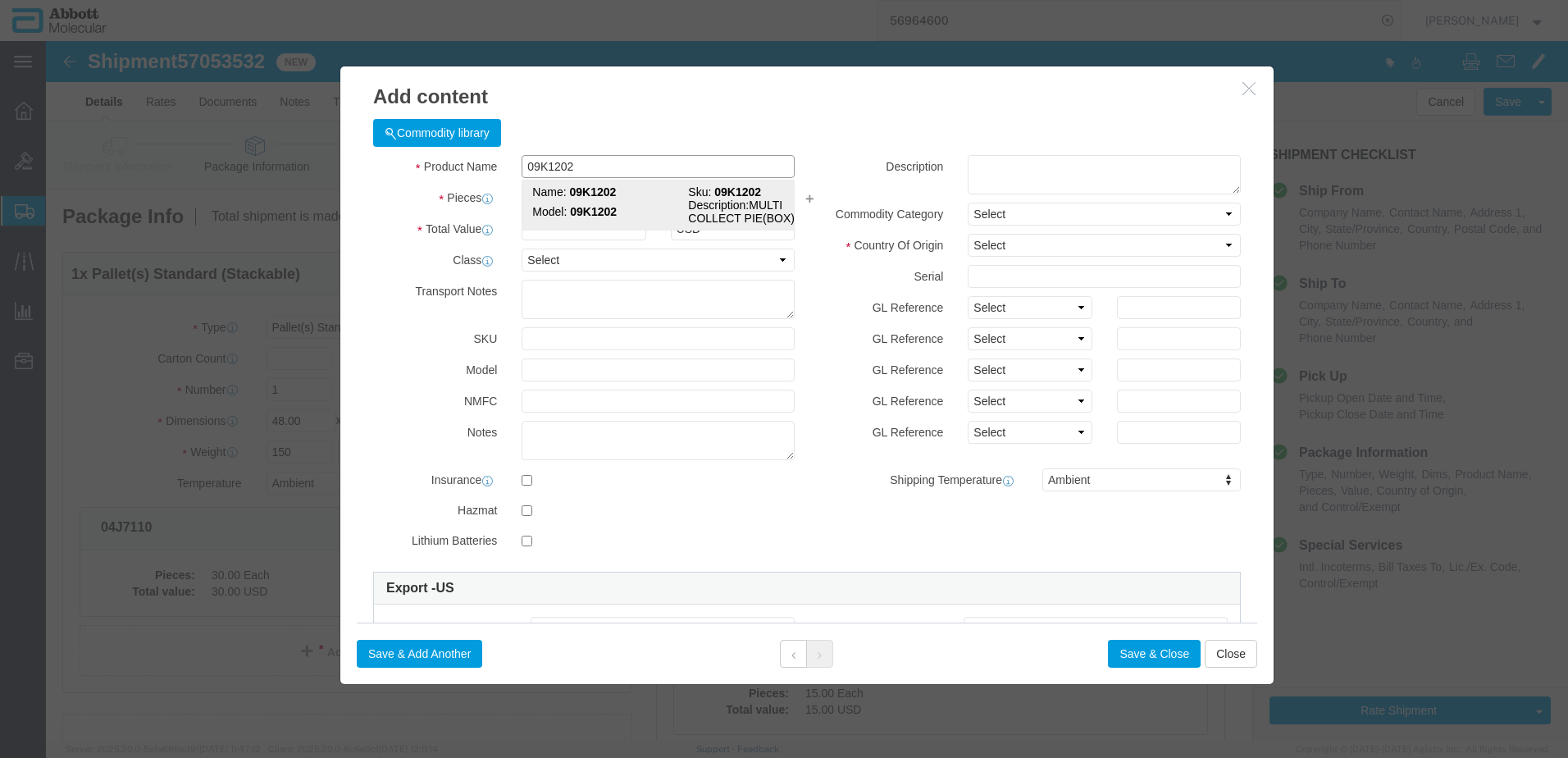
type textarea "MULTI COLLECT PIE(BOX)"
select select "NLR"
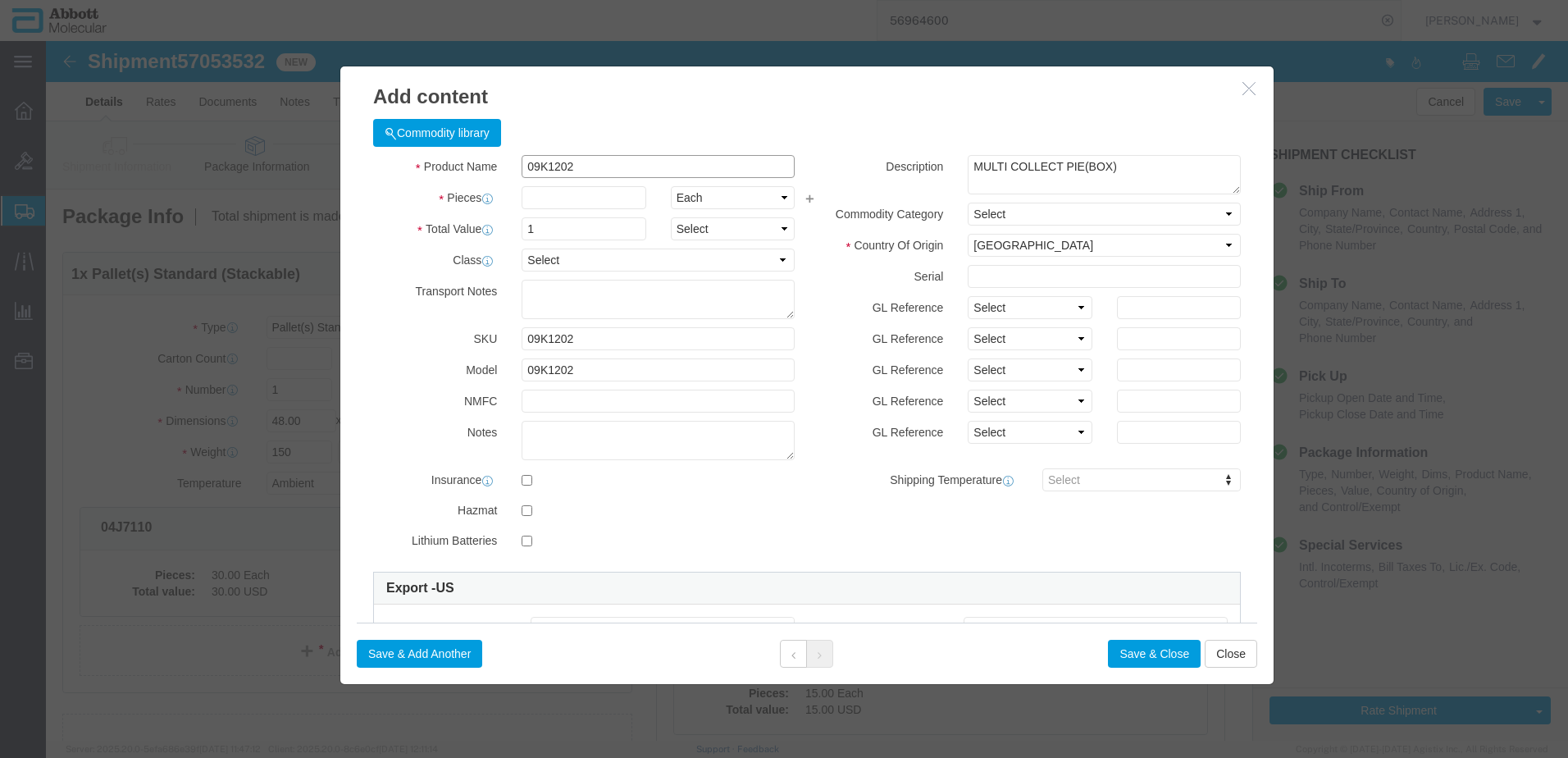
type input "09K1202"
type input "10"
click select "Select Account Type Activity ID Airline Appointment Number ASN Batch Number Bil…"
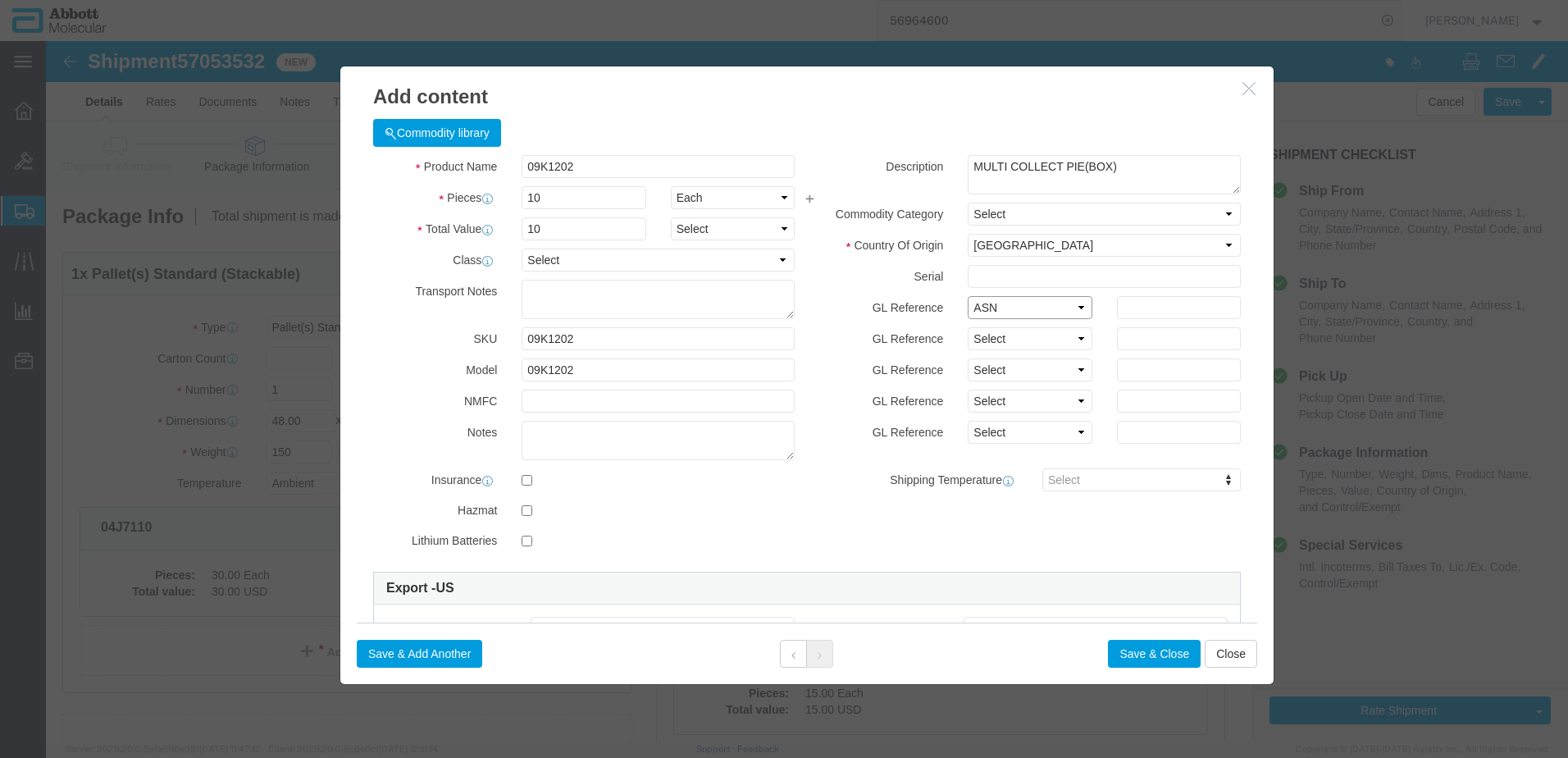
select select "BATCH_NUMBER"
type input "AMP396"
click button "Save & Add Another"
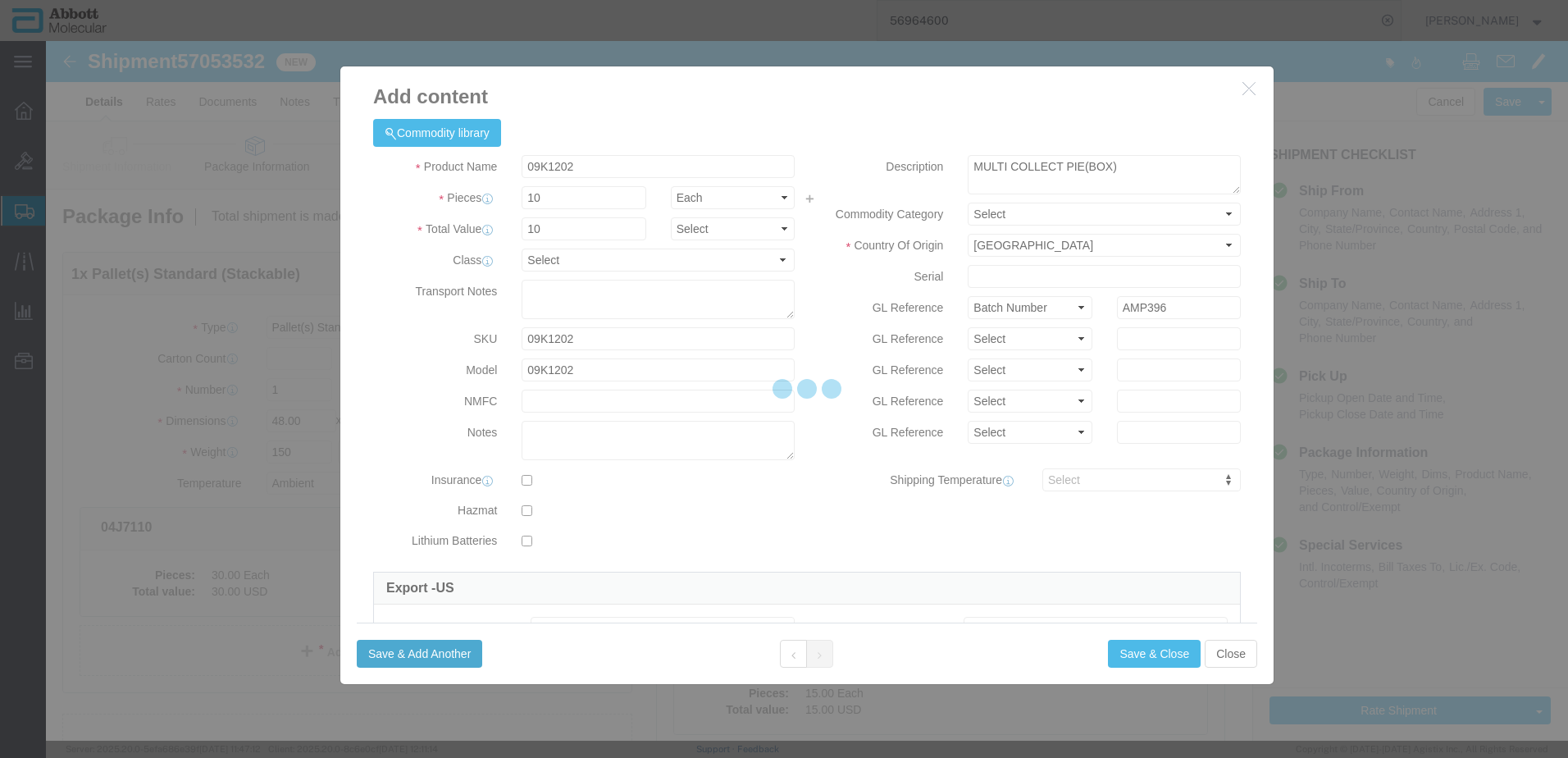
select select "EA"
select select
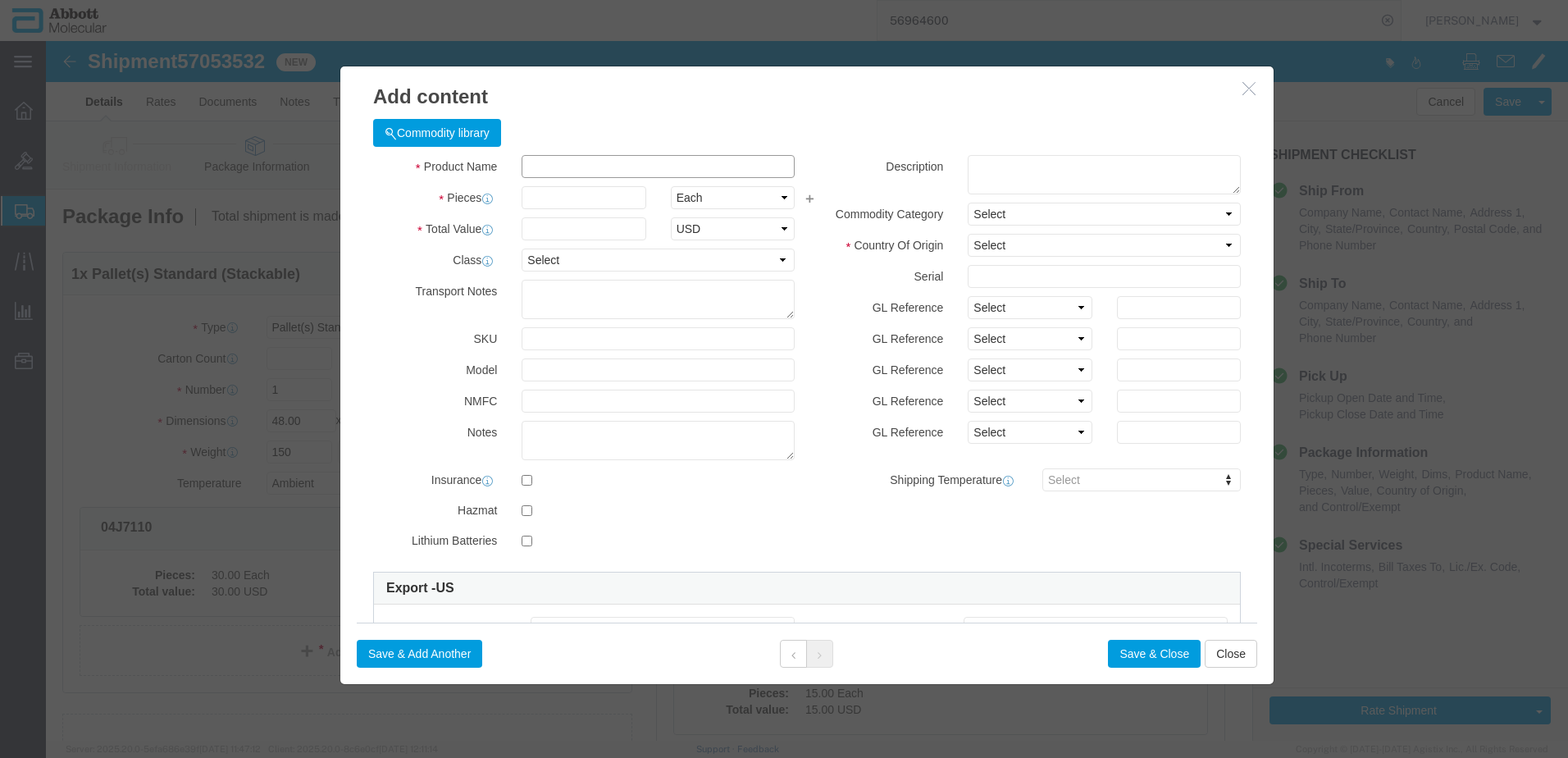
click input "text"
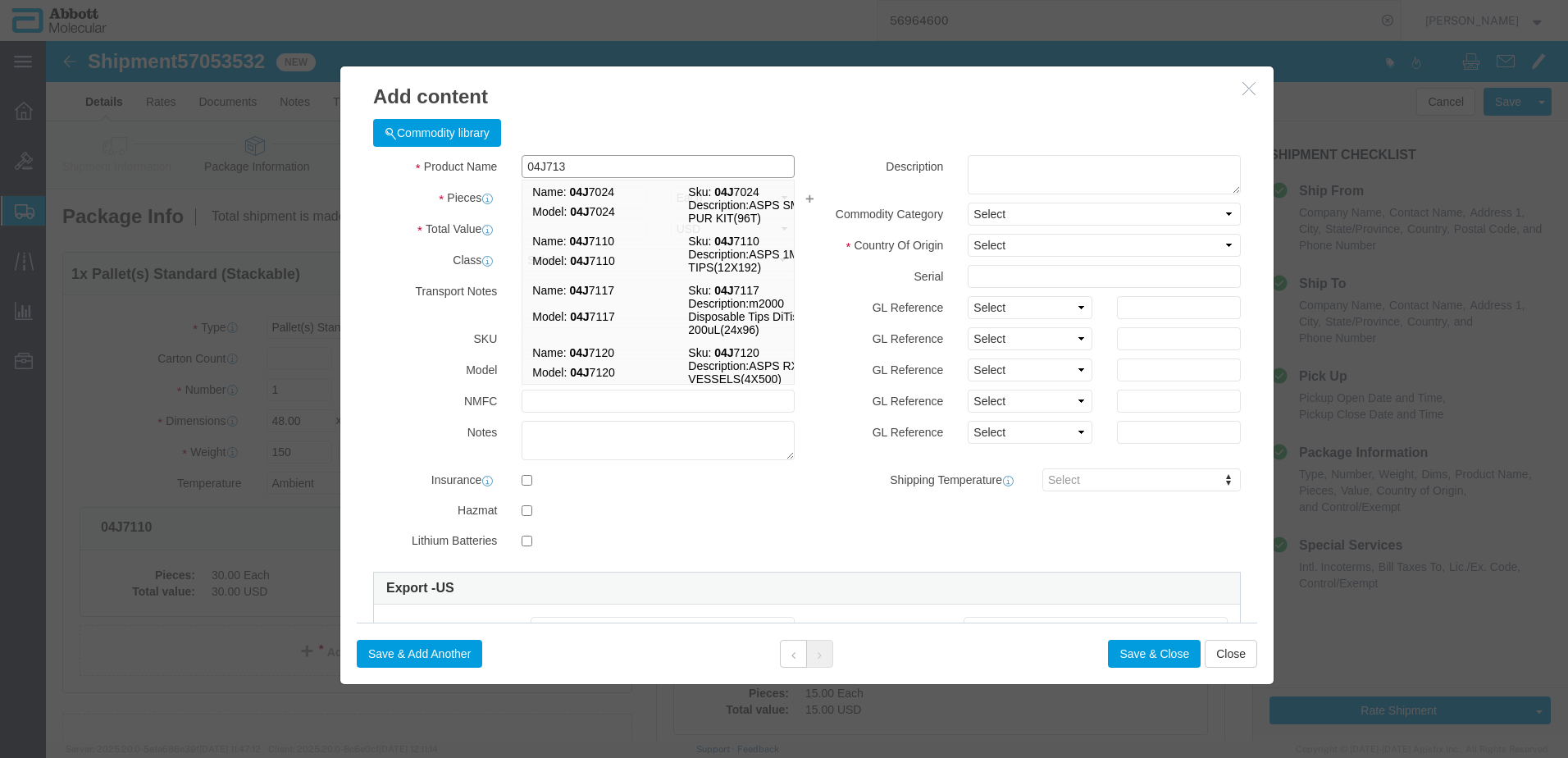
type input "04J7130"
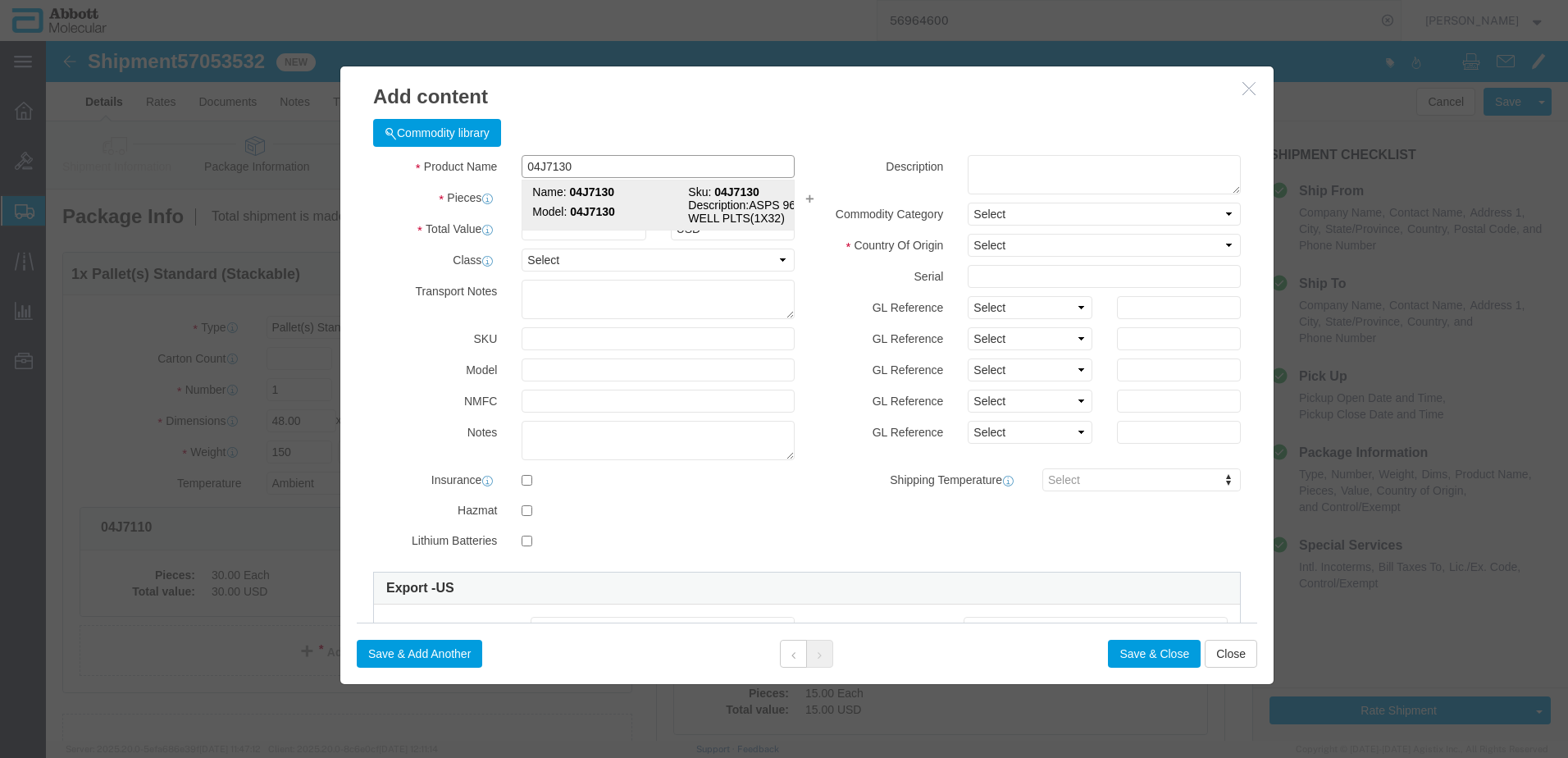
click strong "04J7130"
type input "1"
select select "CH"
type input "3926909985"
select select "BIS"
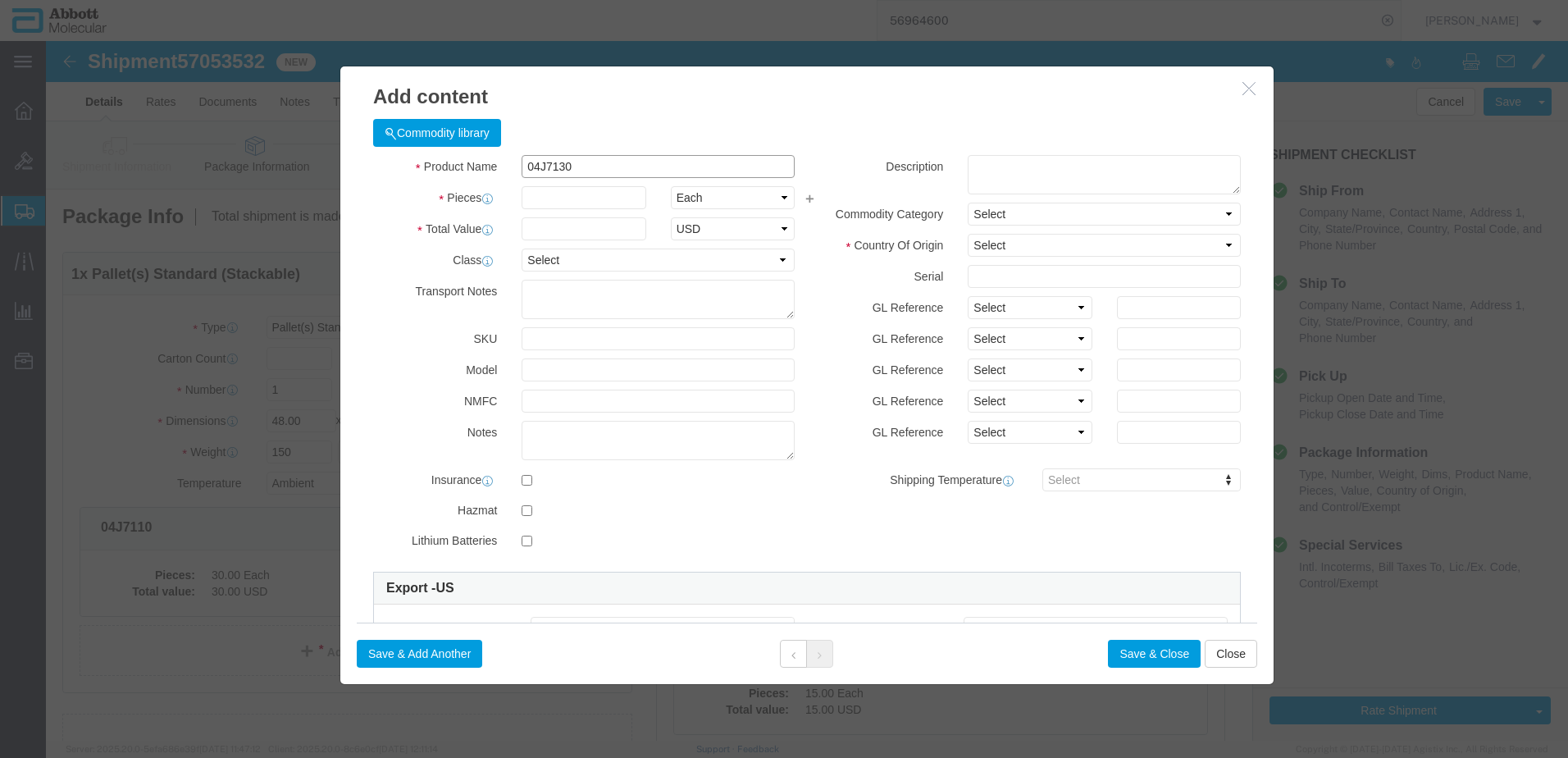
select select "NLR"
checkbox input "false"
type input "04J7130"
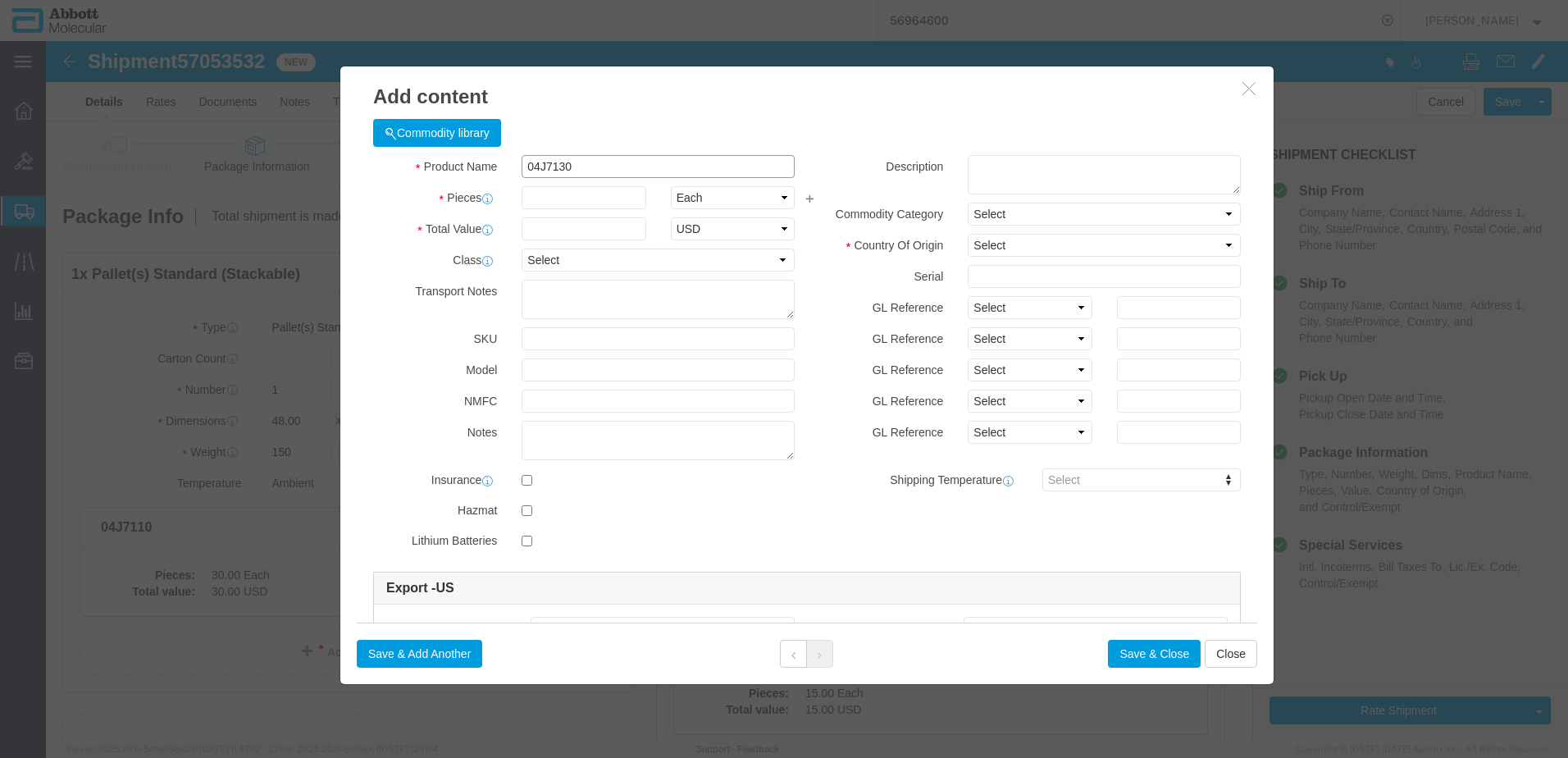
type textarea "ASPS 96 WELL PLTS(1X32)"
type input "04J7130"
type input "8"
click select "Select Account Type Activity ID Airline Appointment Number ASN Batch Number Bil…"
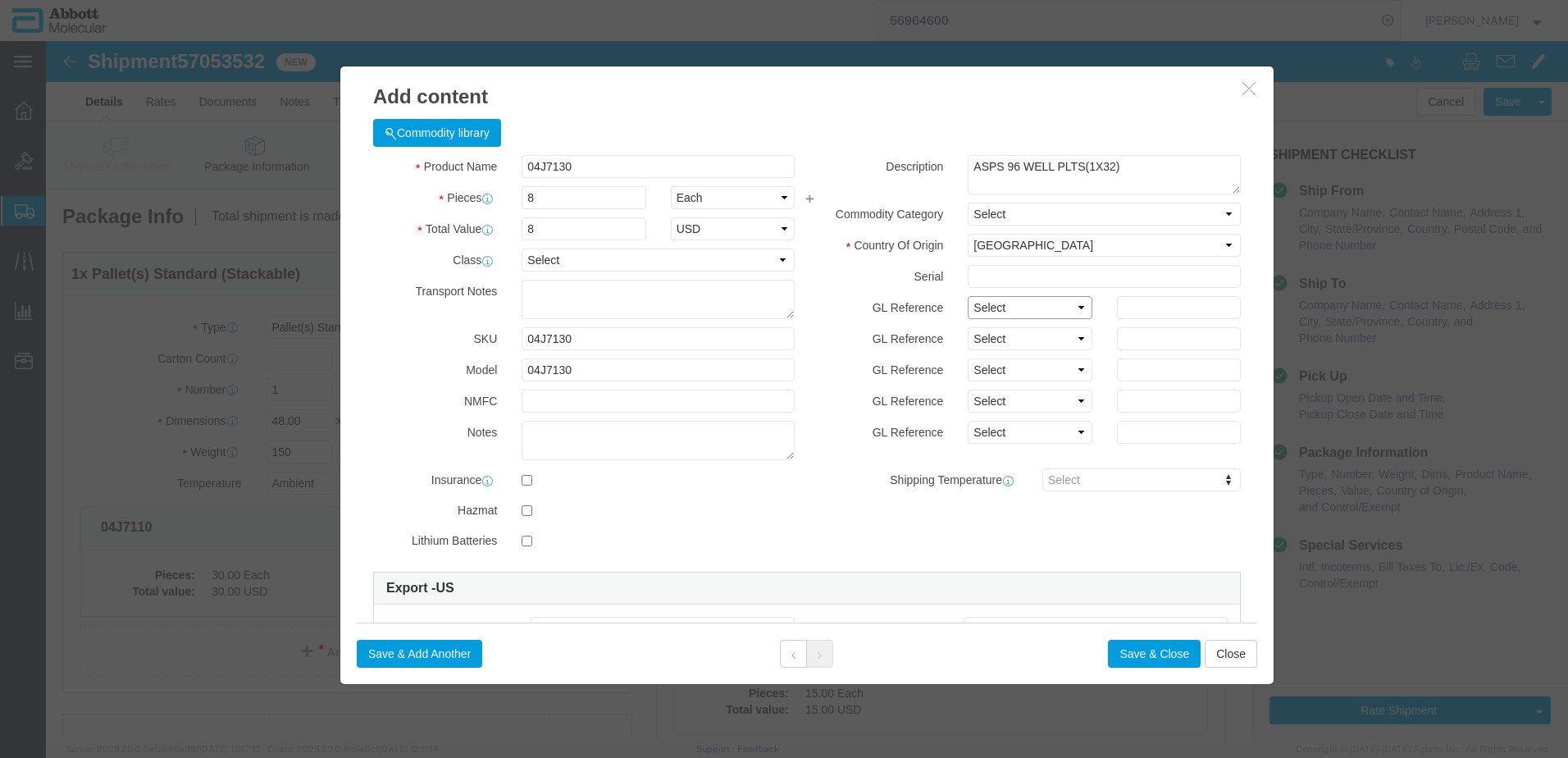
select select "BATCH_NUMBER"
click select "Select Account Type Activity ID Airline Appointment Number ASN Batch Number Bil…"
type input "5178915"
click button "Save & Add Another"
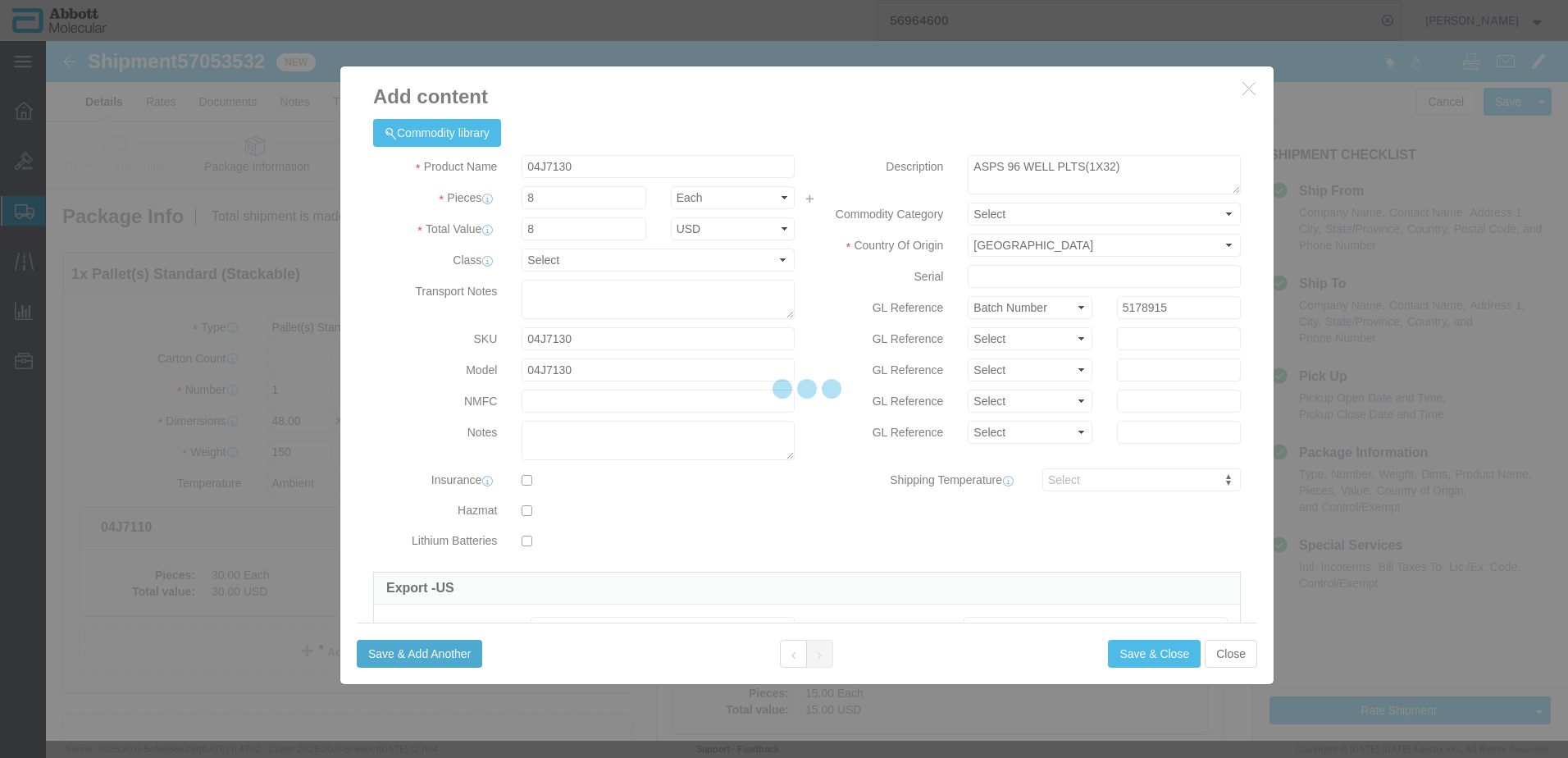
select select "EA"
select select
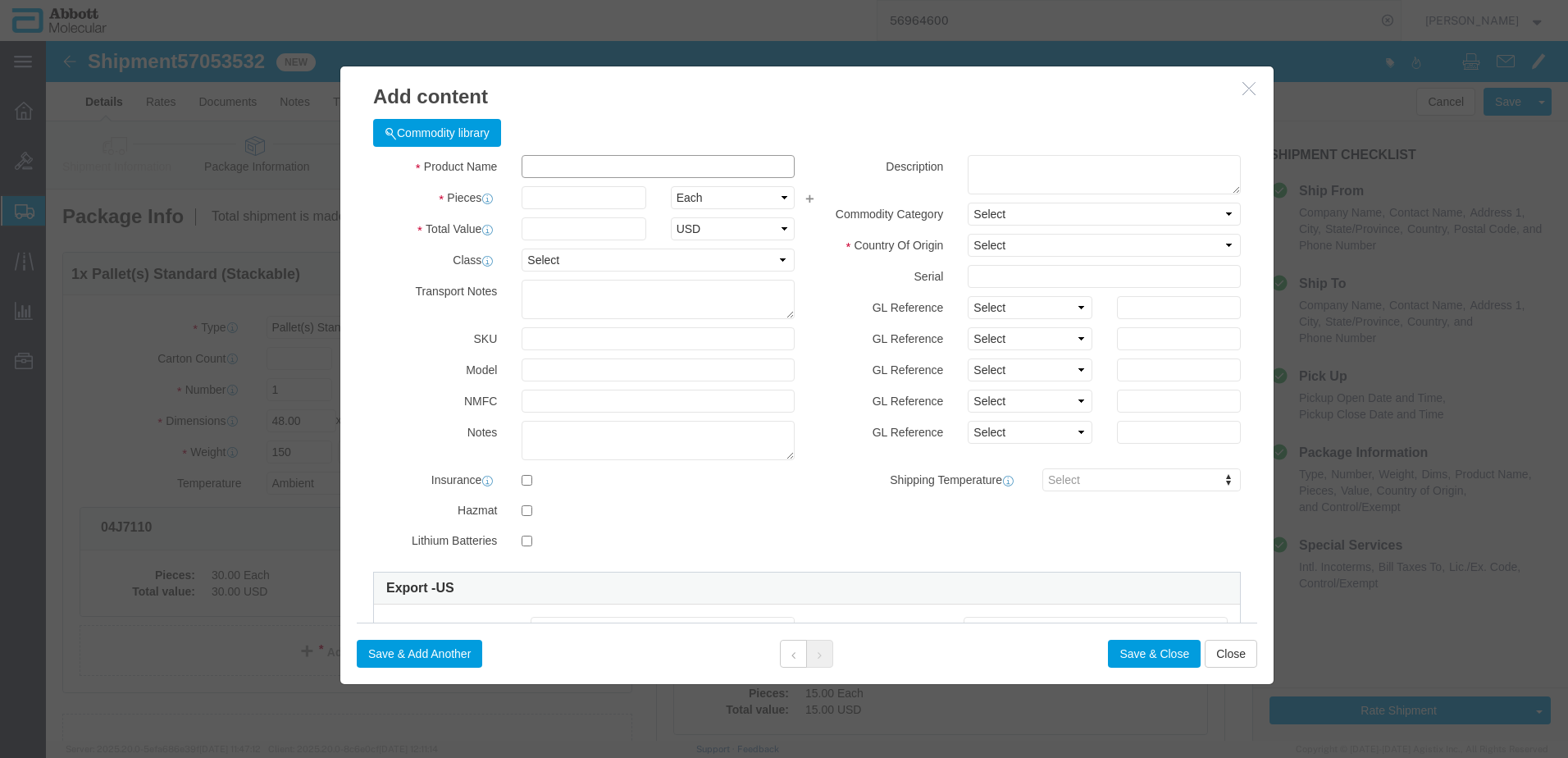
drag, startPoint x: 565, startPoint y: 167, endPoint x: 519, endPoint y: 125, distance: 62.3
click input "text"
click strong "04J7160"
click select "Select Account Type Activity ID Airline Appointment Number ASN Batch Number Bil…"
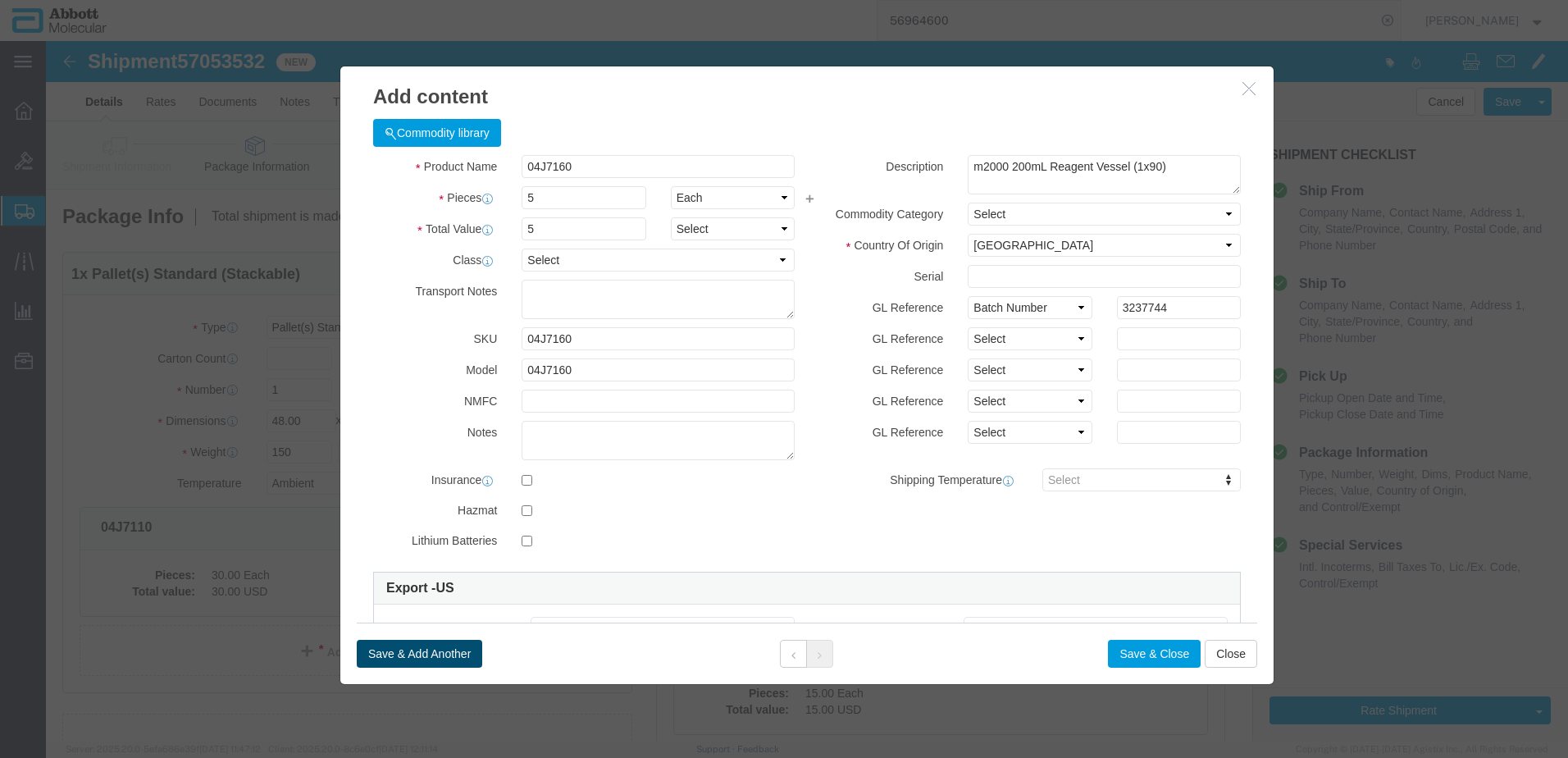
click button "Save & Add Another"
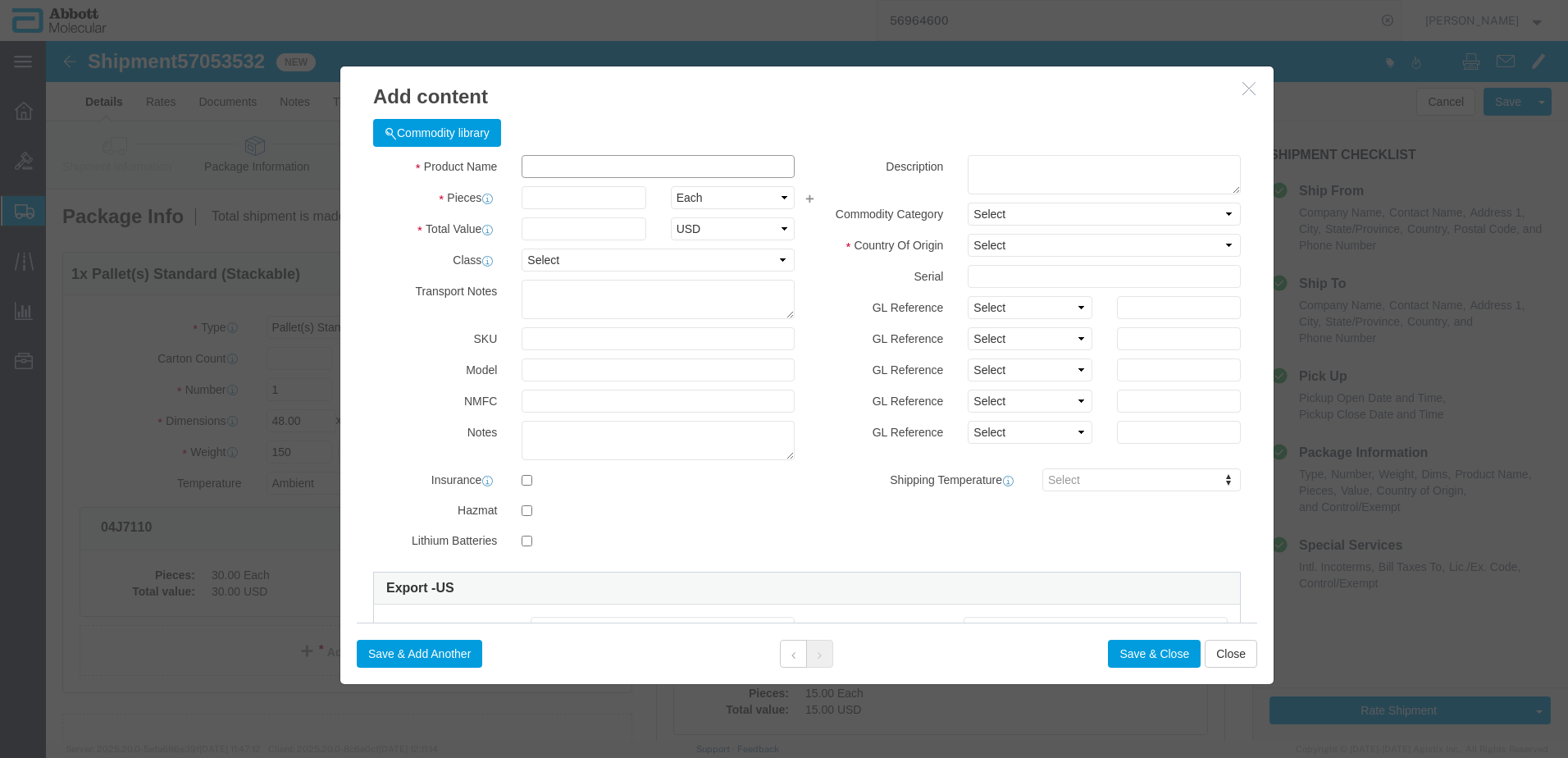
click input "text"
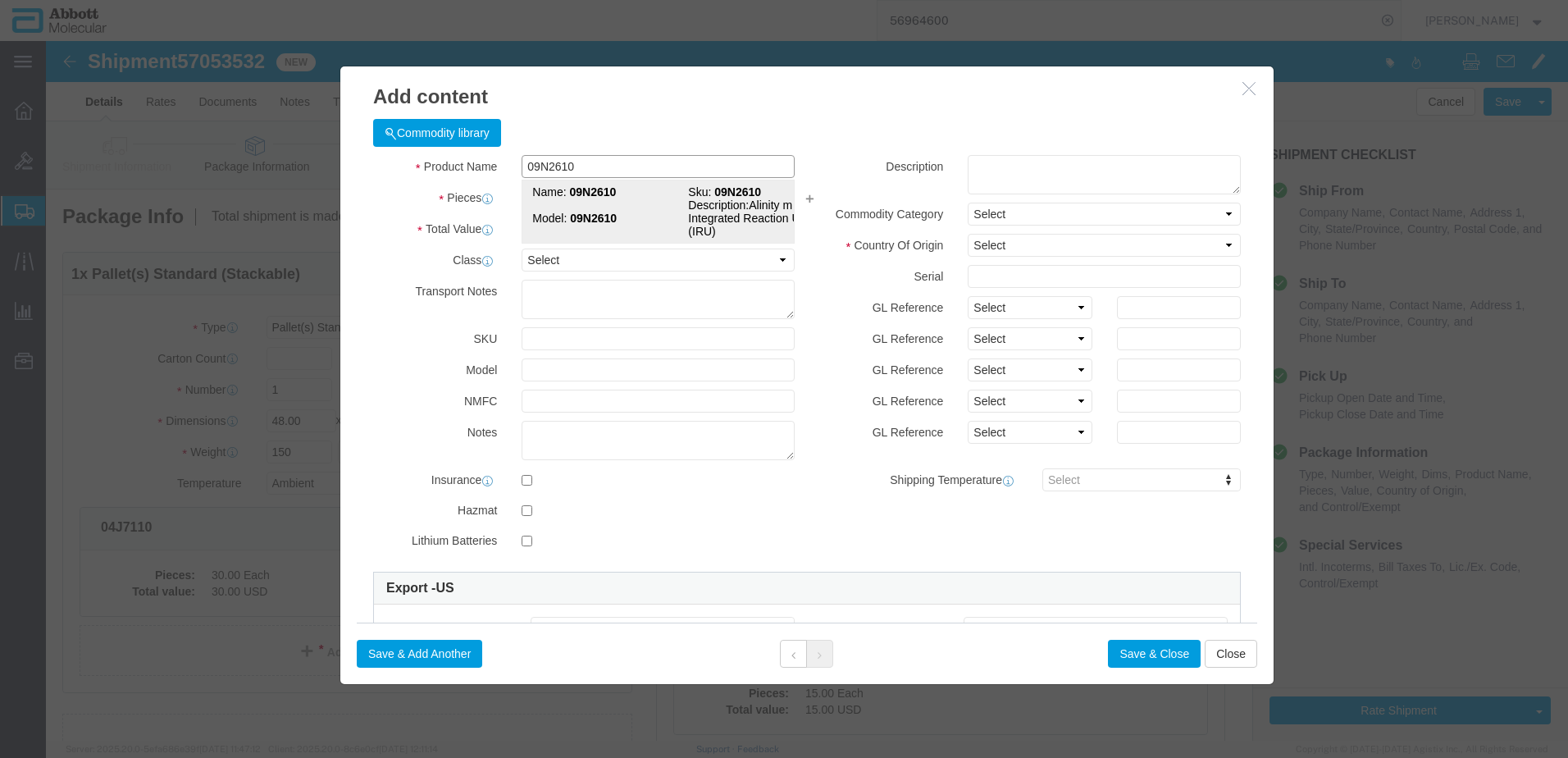
click strong "09N2610"
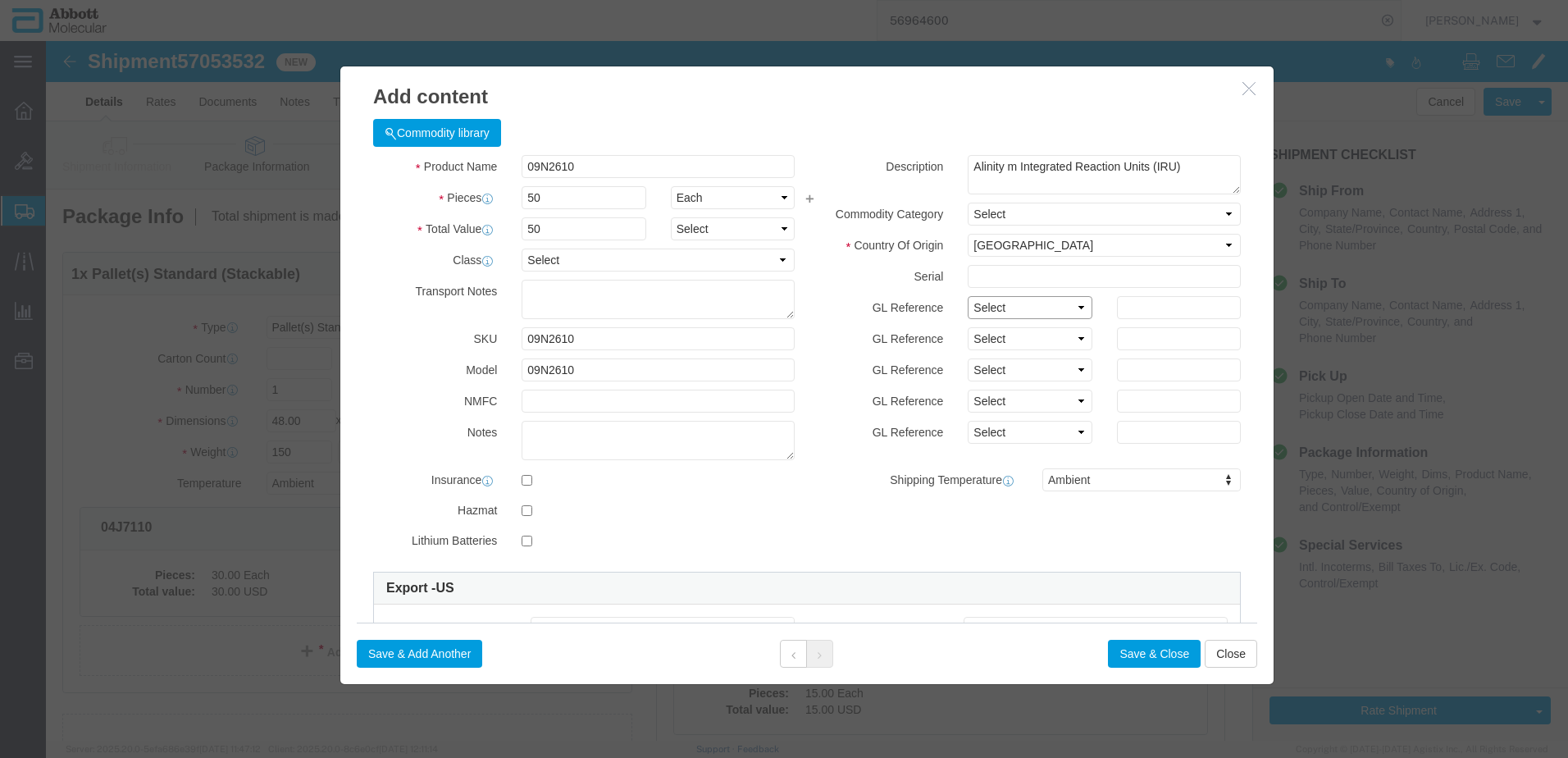
click select "Select Account Type Activity ID Airline Appointment Number ASN Batch Number Bil…"
click button "Save & Add Another"
click input "text"
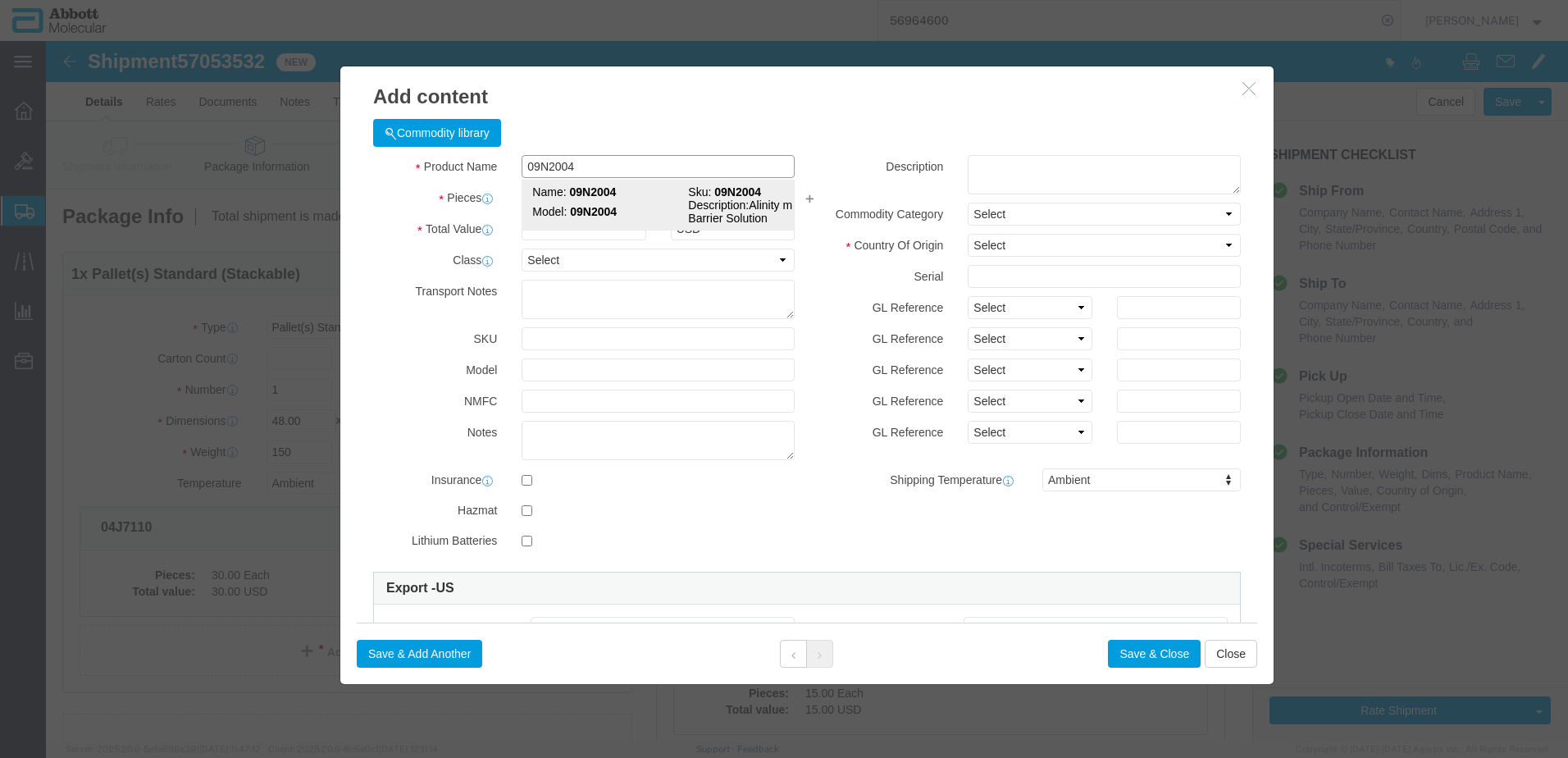
click td "Model: 09N2004"
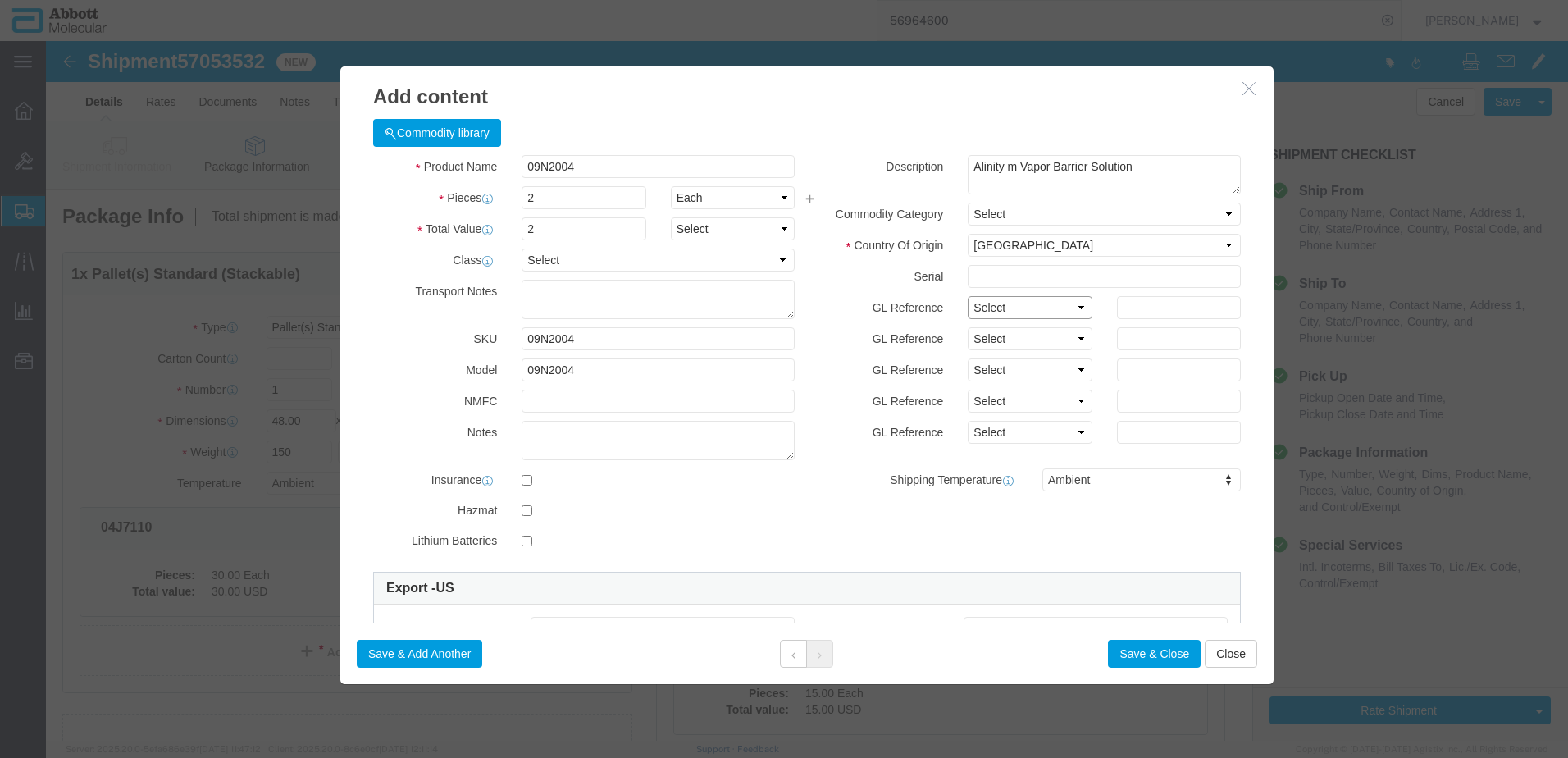
click select "Select Account Type Activity ID Airline Appointment Number ASN Batch Number Bil…"
click button "Save & Close"
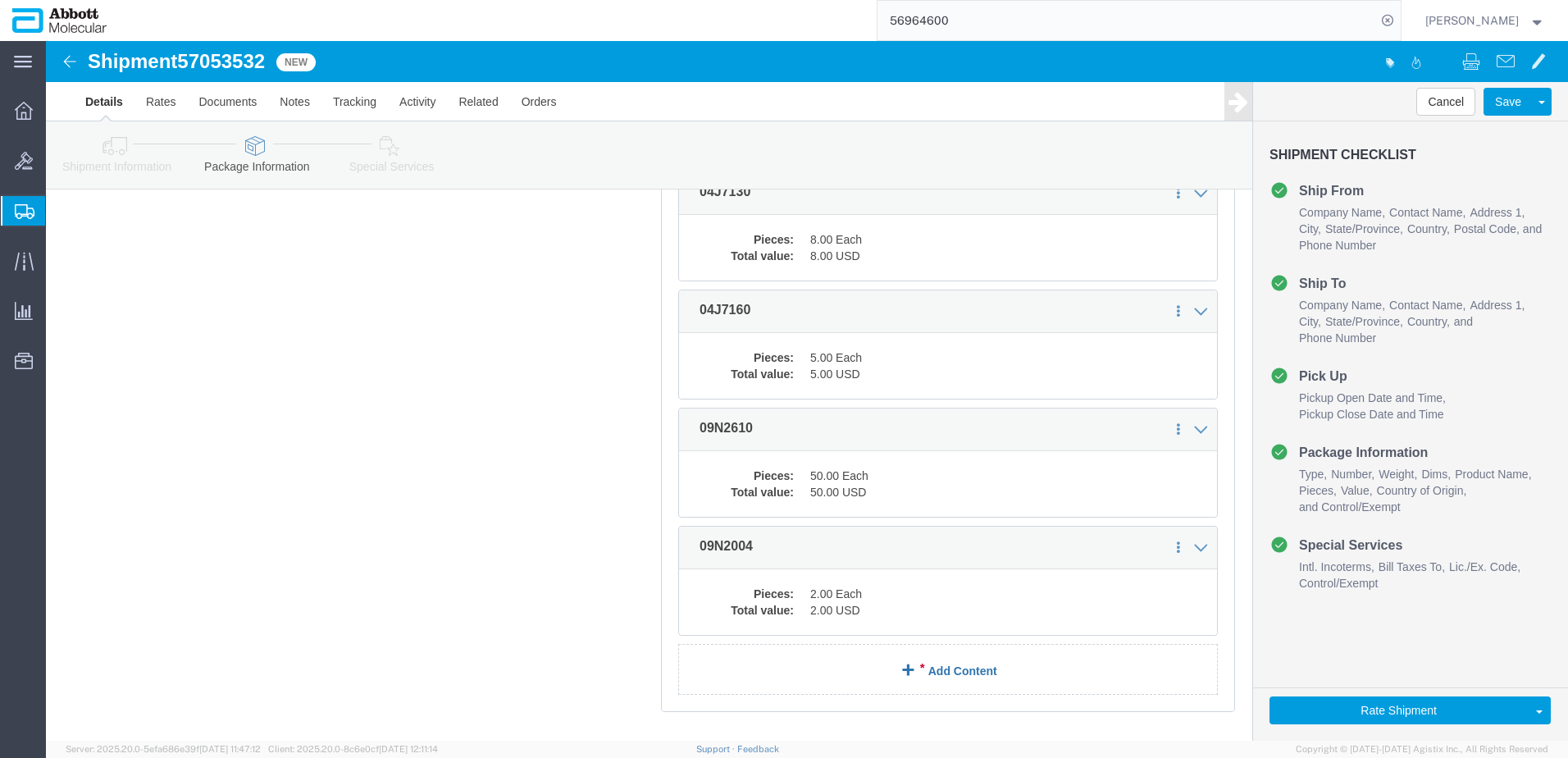
scroll to position [894, 0]
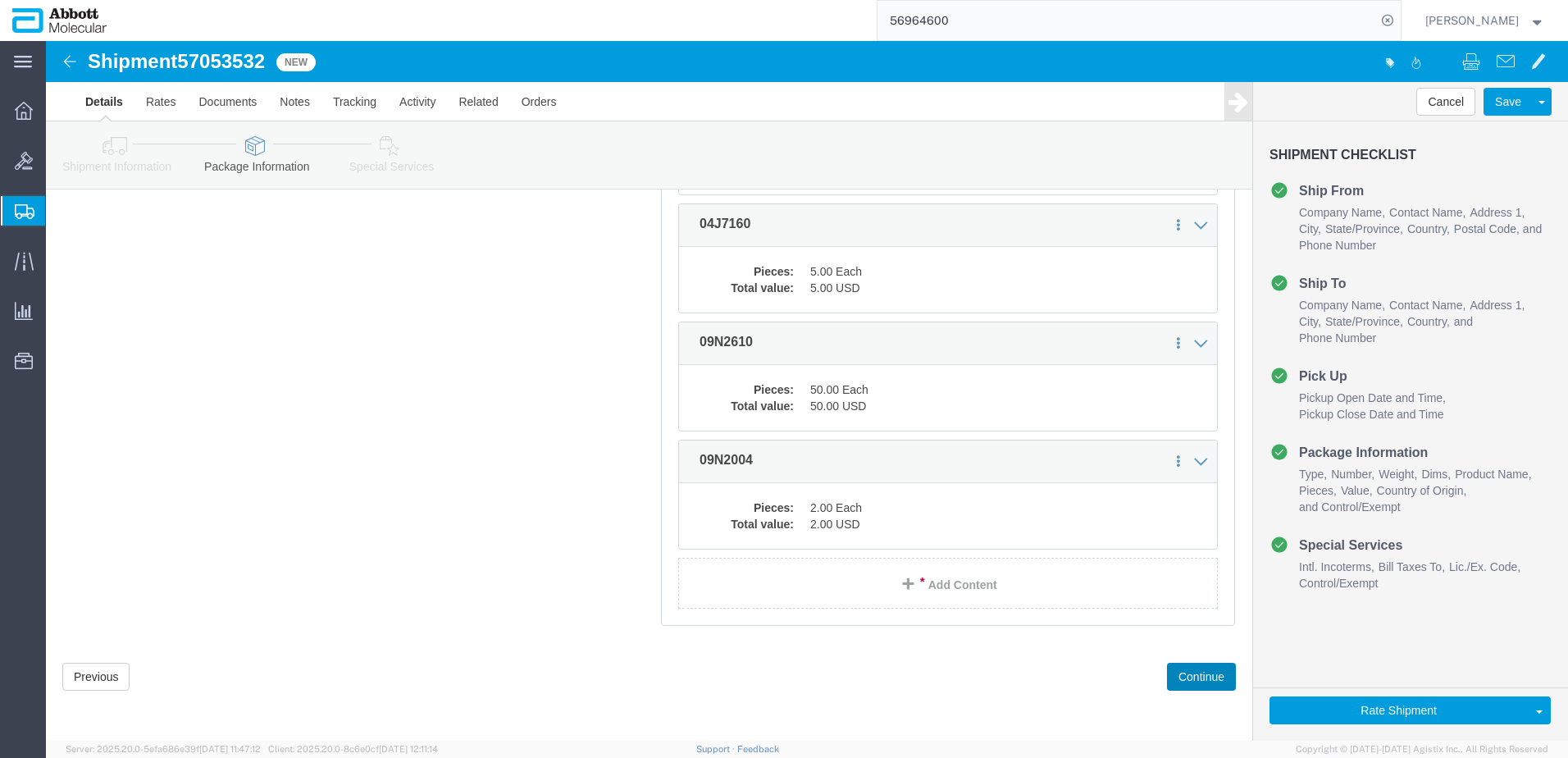
drag, startPoint x: 1129, startPoint y: 634, endPoint x: 718, endPoint y: 559, distance: 417.8
click button "Continue"
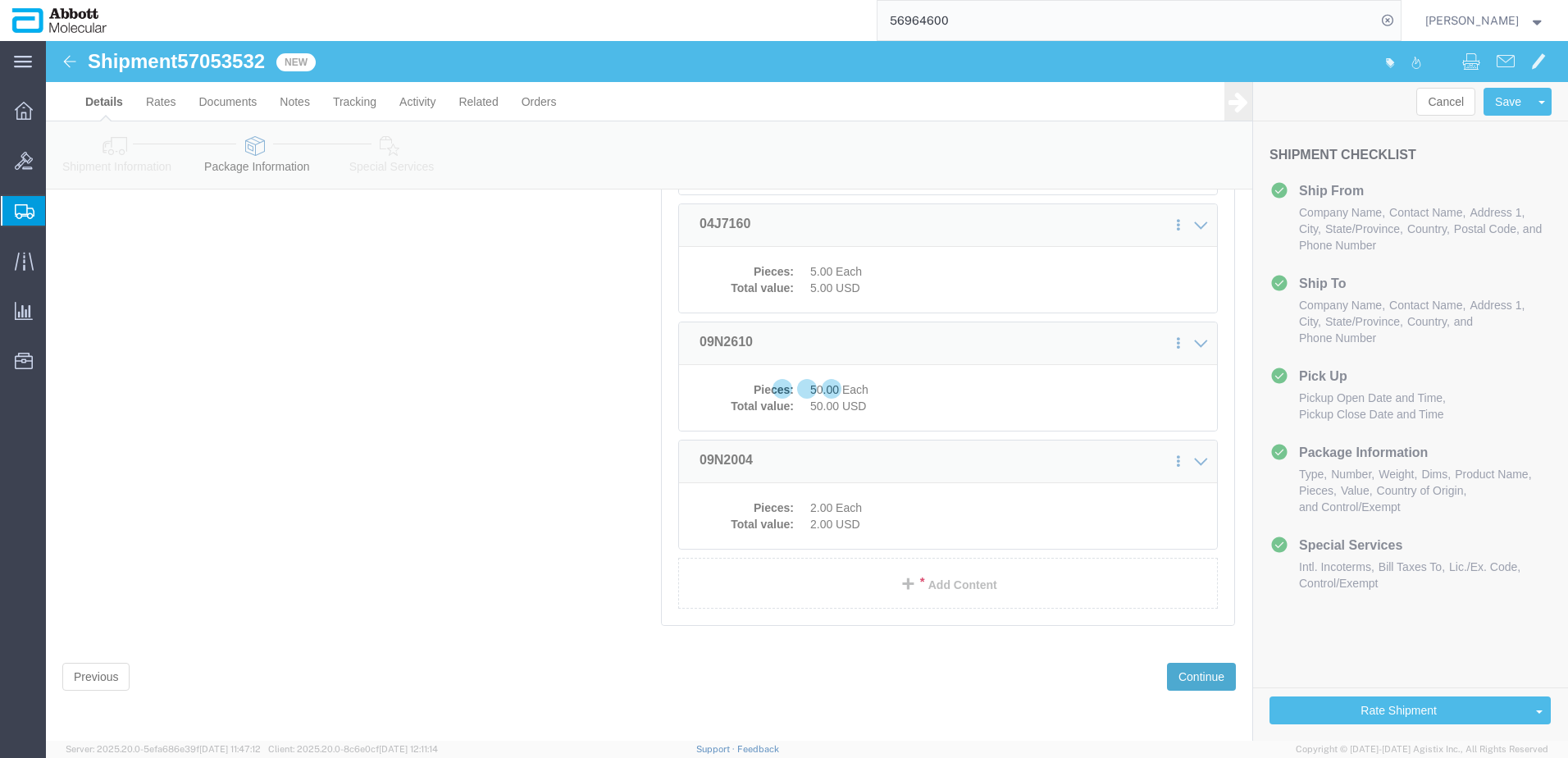
scroll to position [2467, 0]
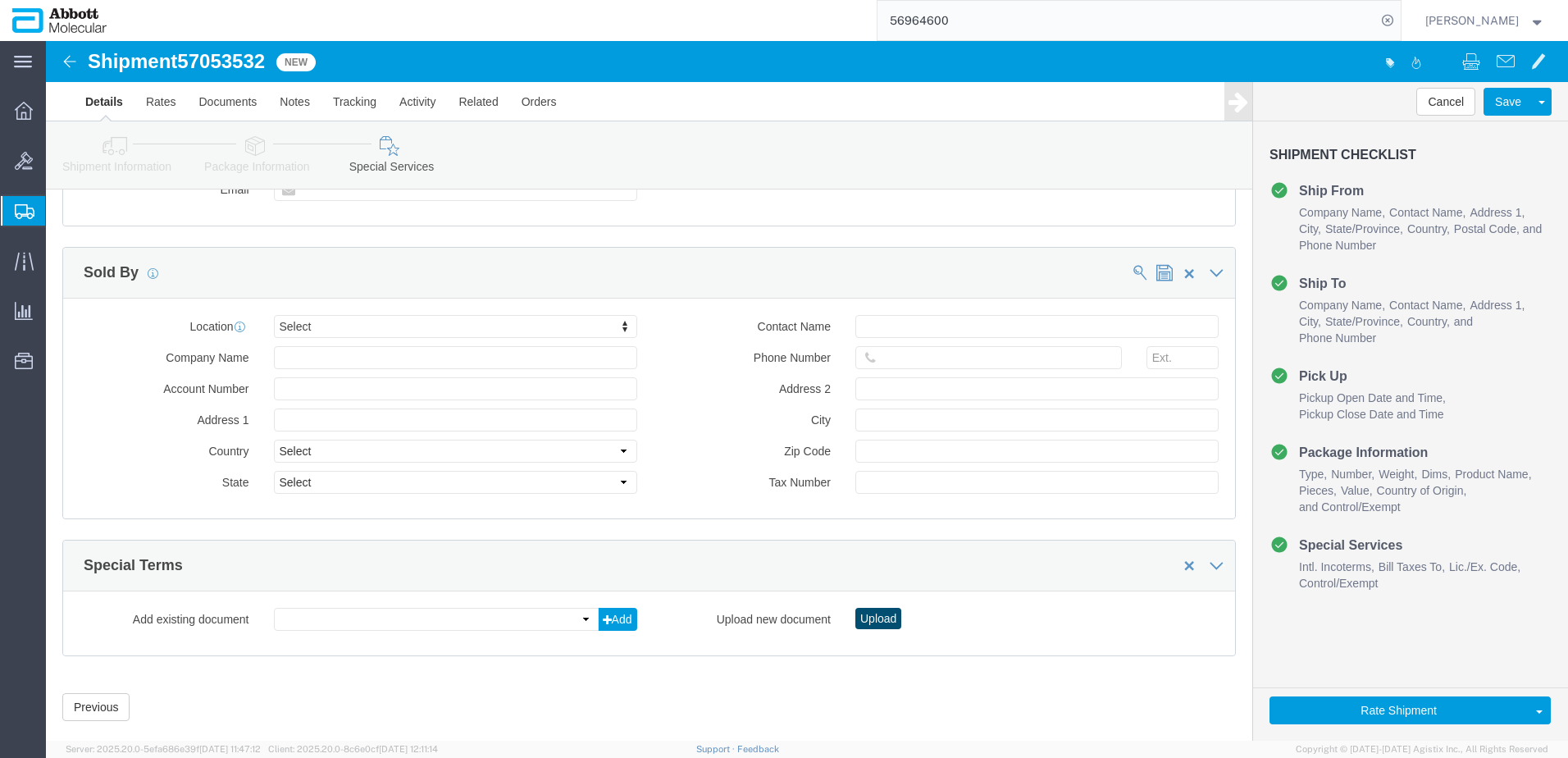
click button "Upload"
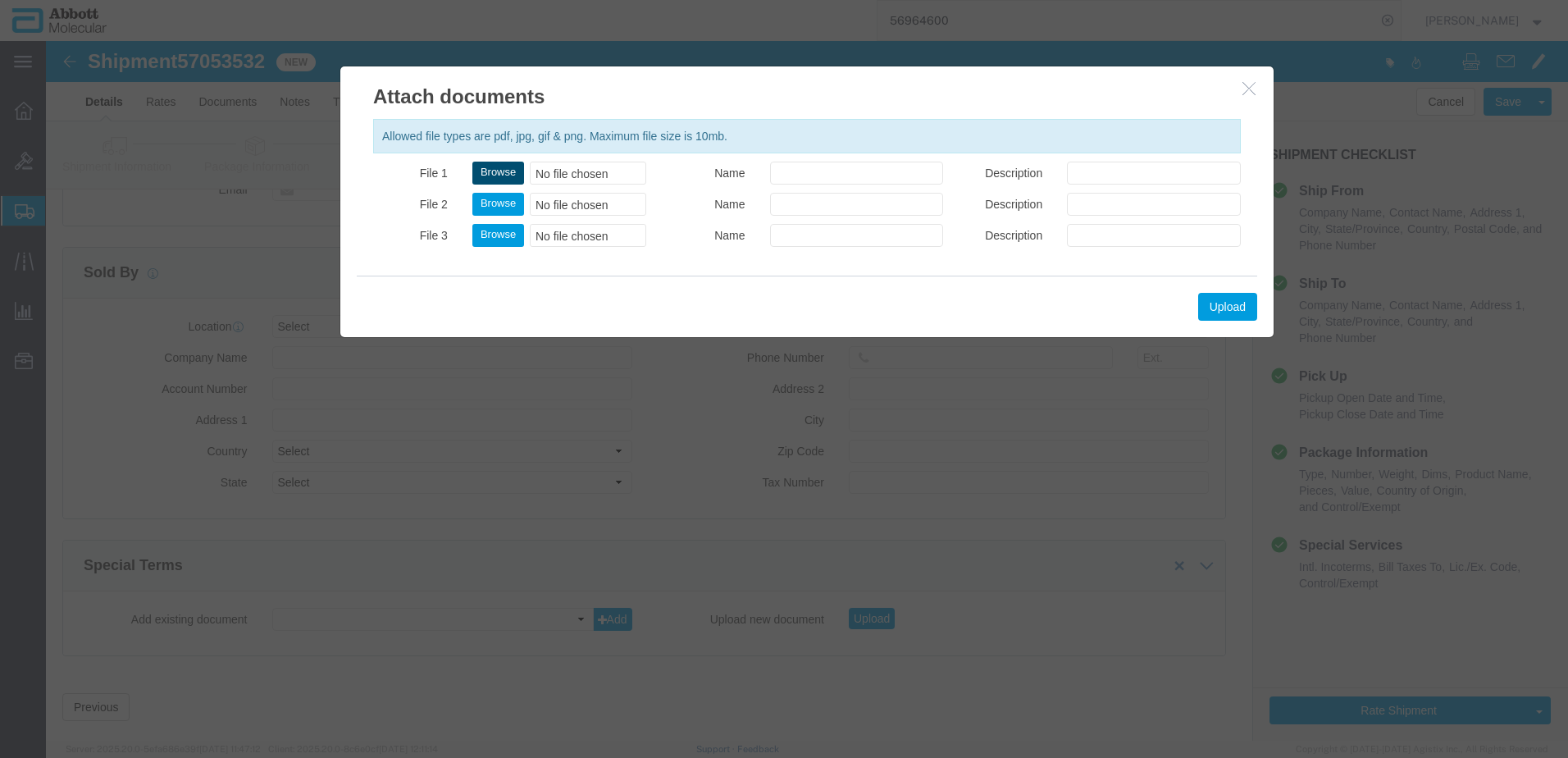
click button "Browse"
click button "Upload"
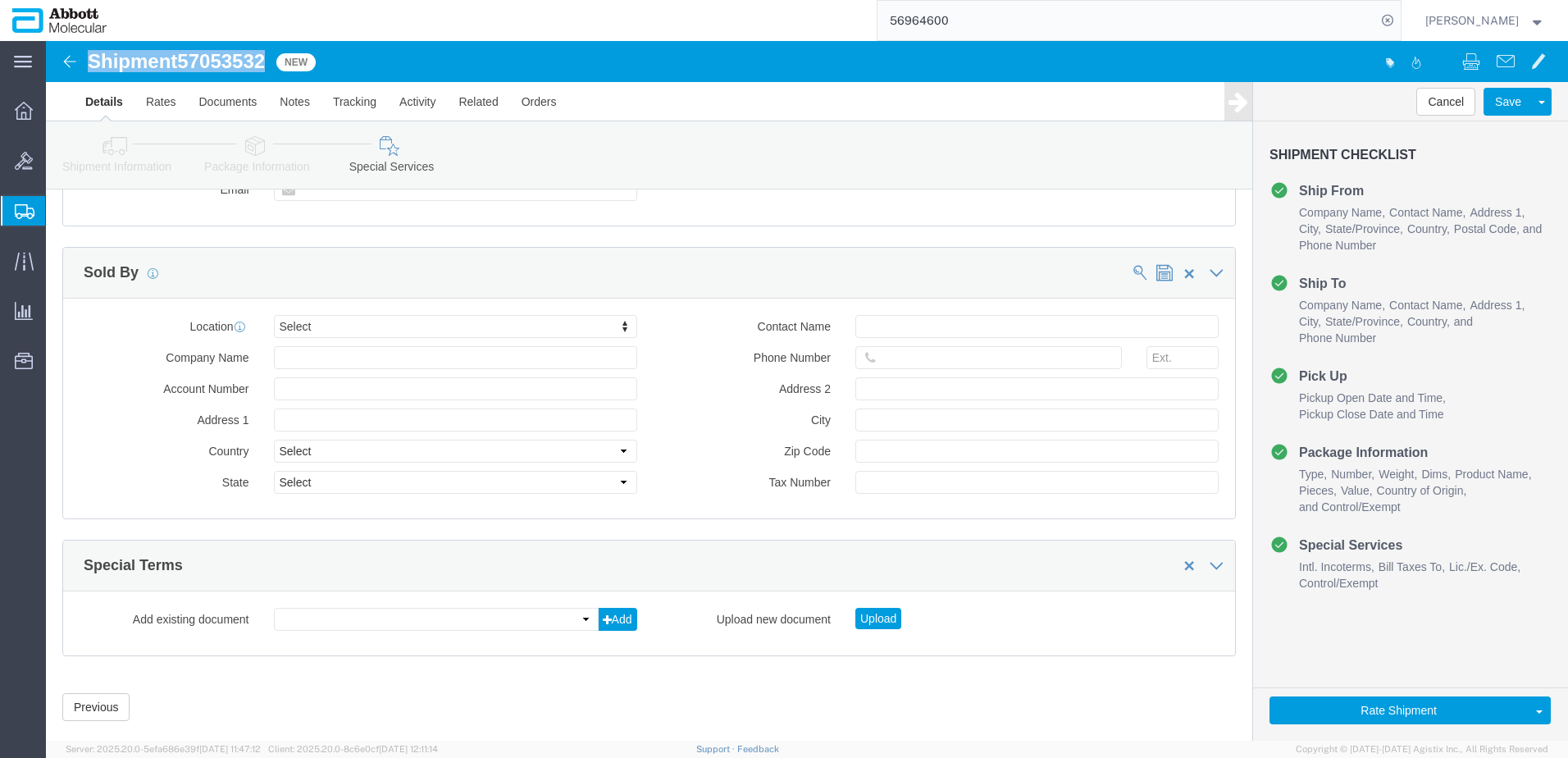
drag, startPoint x: 47, startPoint y: 20, endPoint x: 228, endPoint y: 22, distance: 181.0
click h1 "Shipment 57053532"
copy h1 "Shipment 57053532"
click button "Rate Shipment"
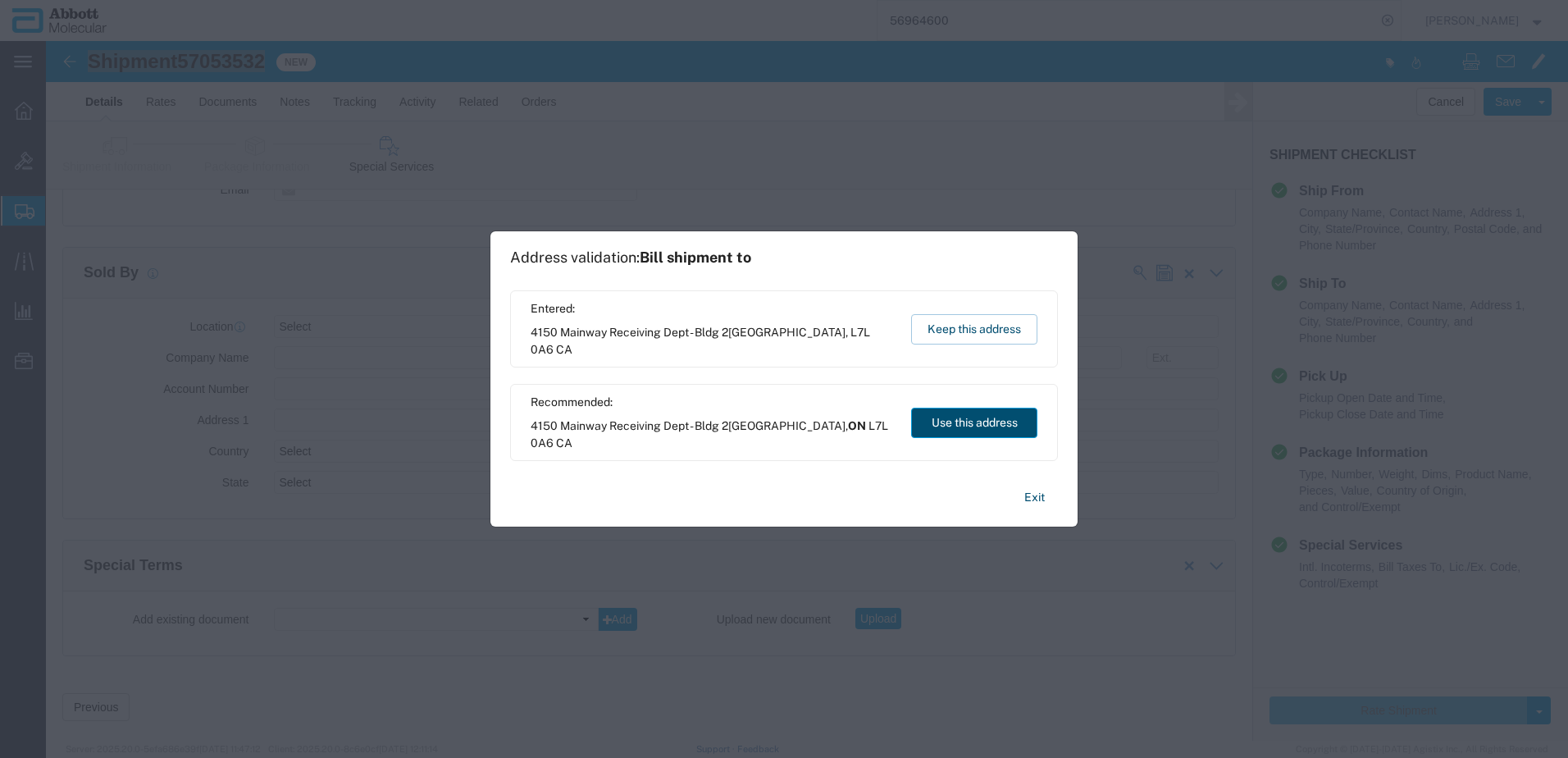
click at [941, 425] on button "Use this address" at bounding box center [974, 422] width 126 height 30
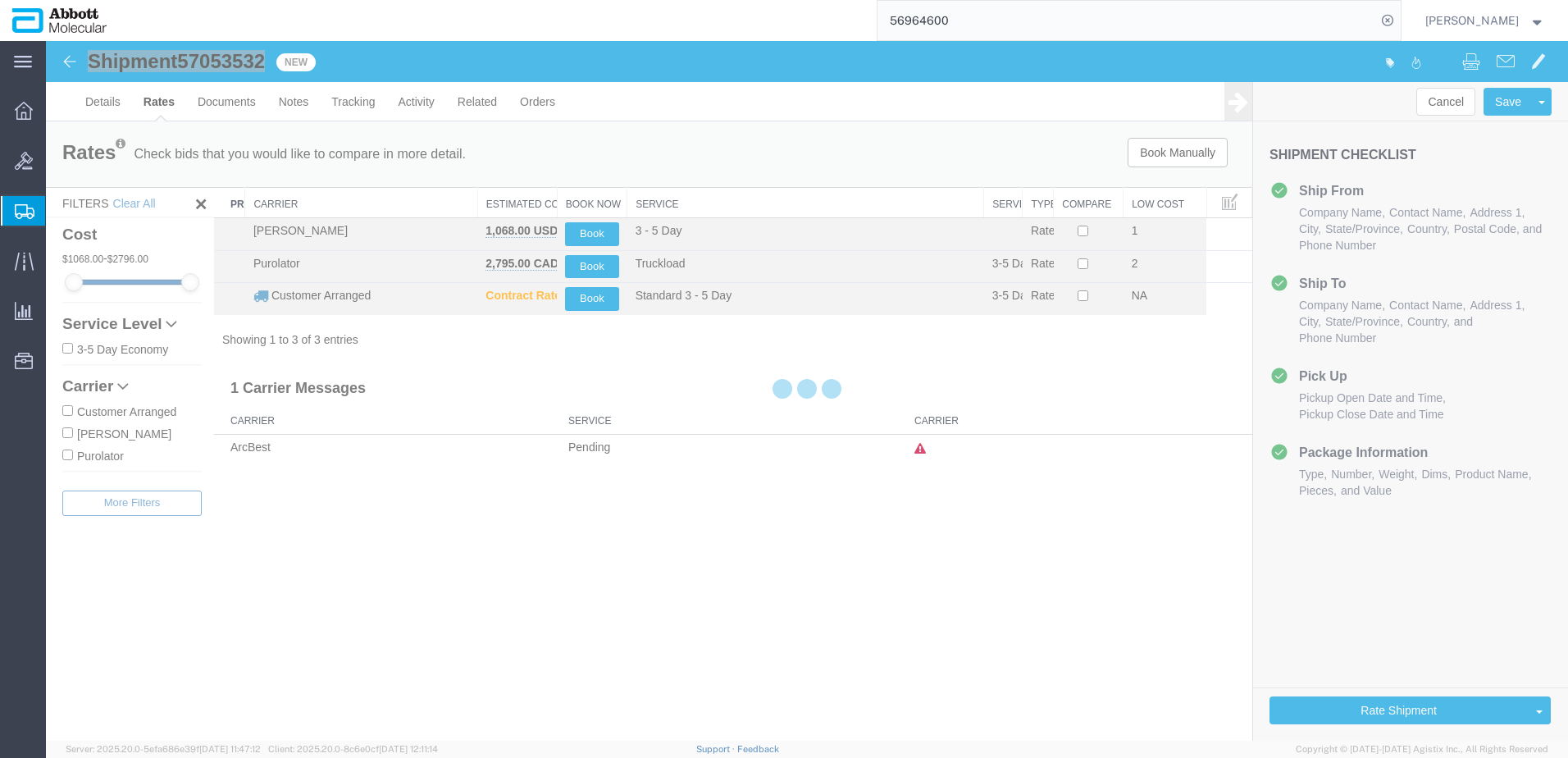
scroll to position [0, 0]
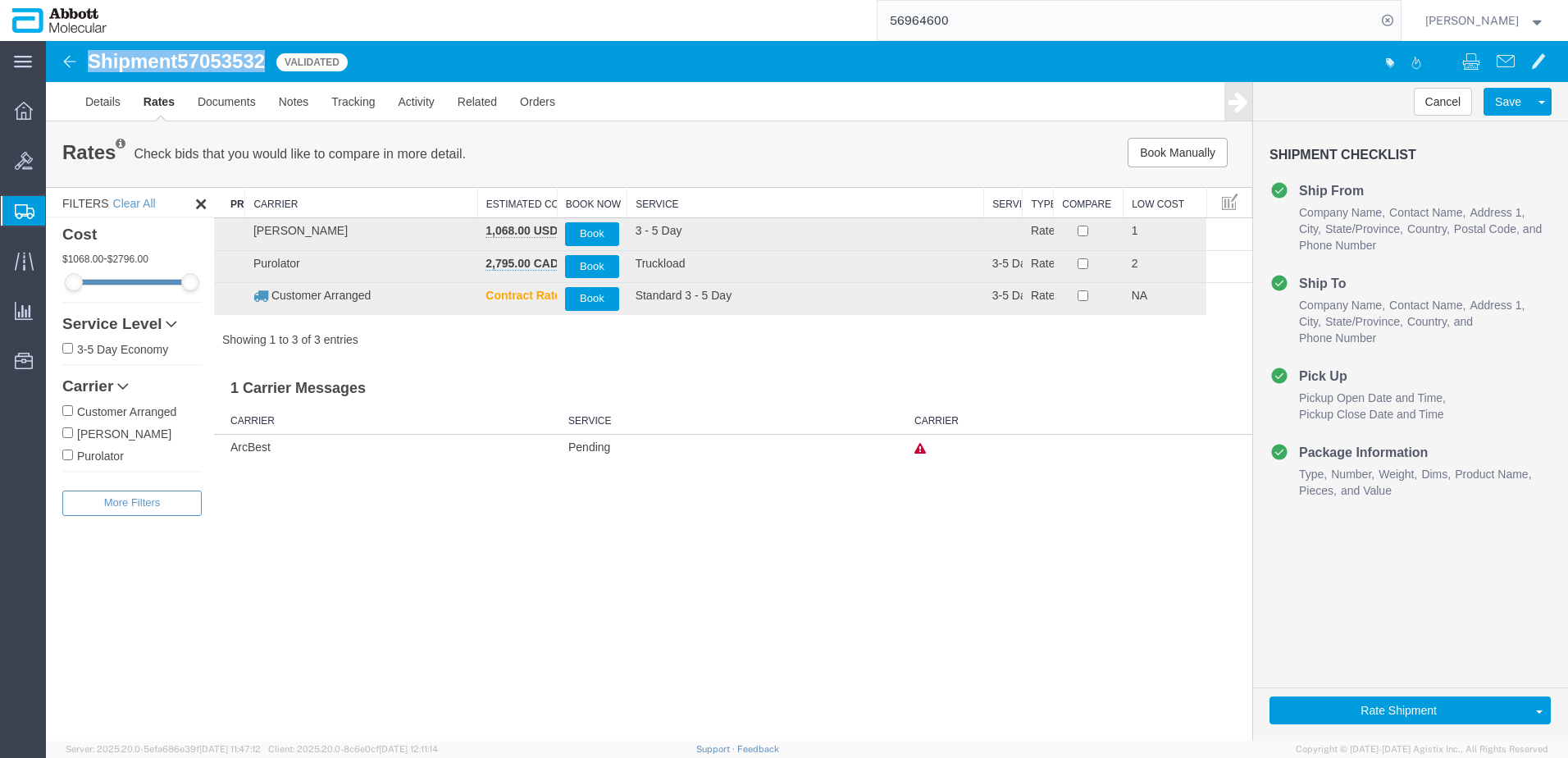
drag, startPoint x: 110, startPoint y: 452, endPoint x: 127, endPoint y: 449, distance: 17.3
click at [110, 452] on label "Purolator" at bounding box center [132, 455] width 140 height 18
click at [73, 452] on input "Purolator" at bounding box center [68, 455] width 11 height 11
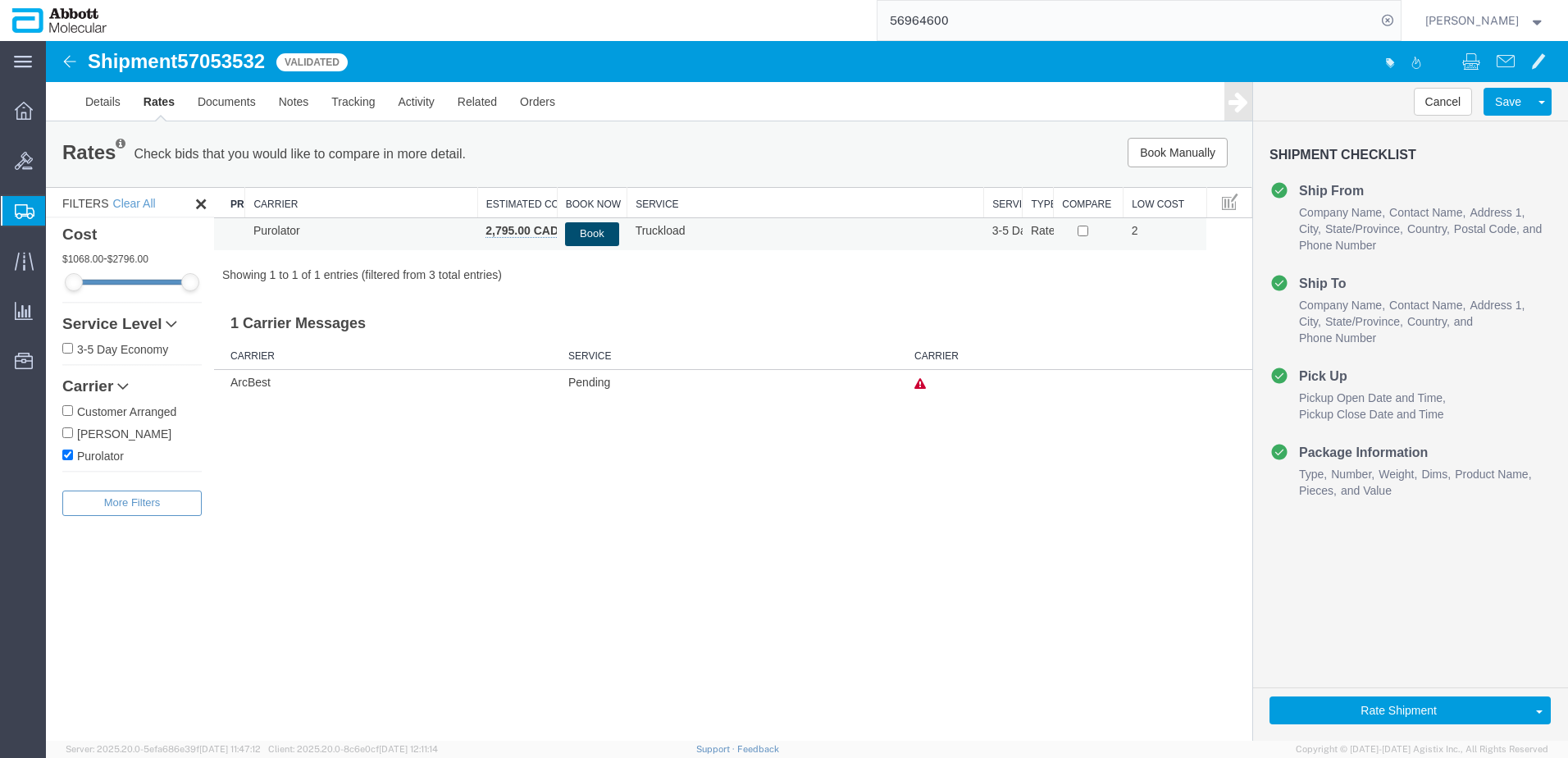
click at [593, 233] on button "Book" at bounding box center [591, 234] width 54 height 24
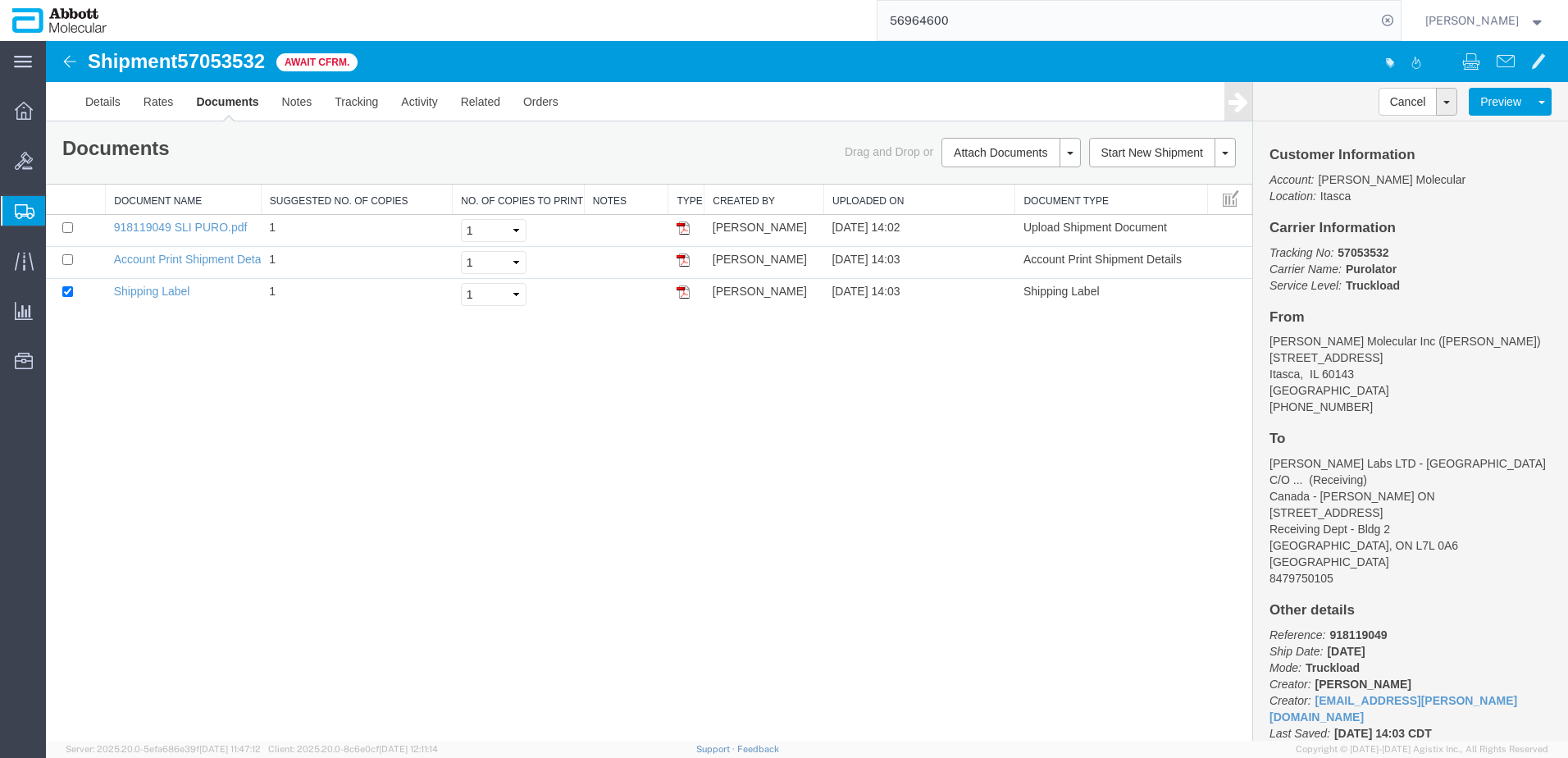
click at [0, 0] on span "Create from Template" at bounding box center [0, 0] width 0 height 0
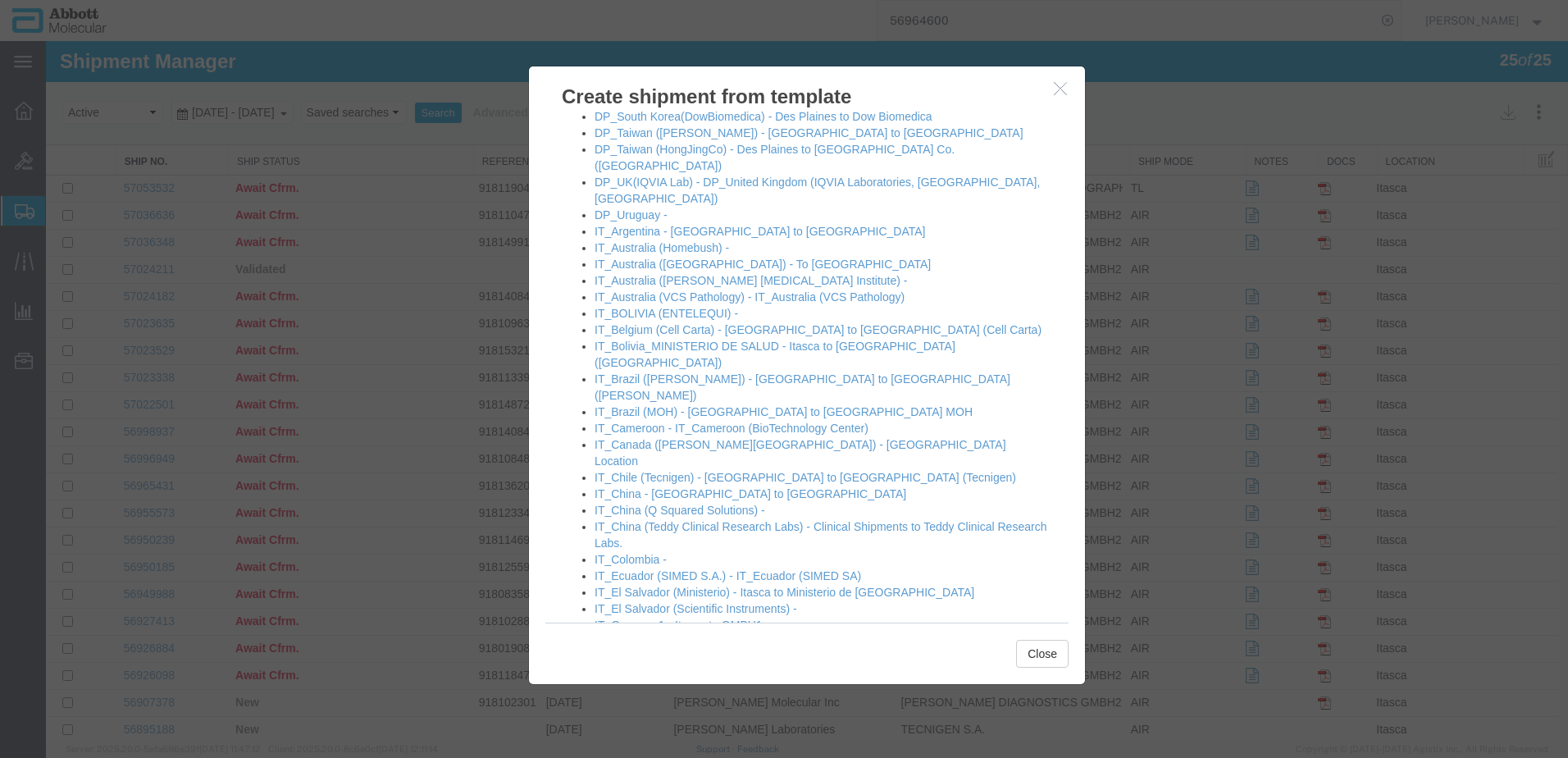
scroll to position [574, 0]
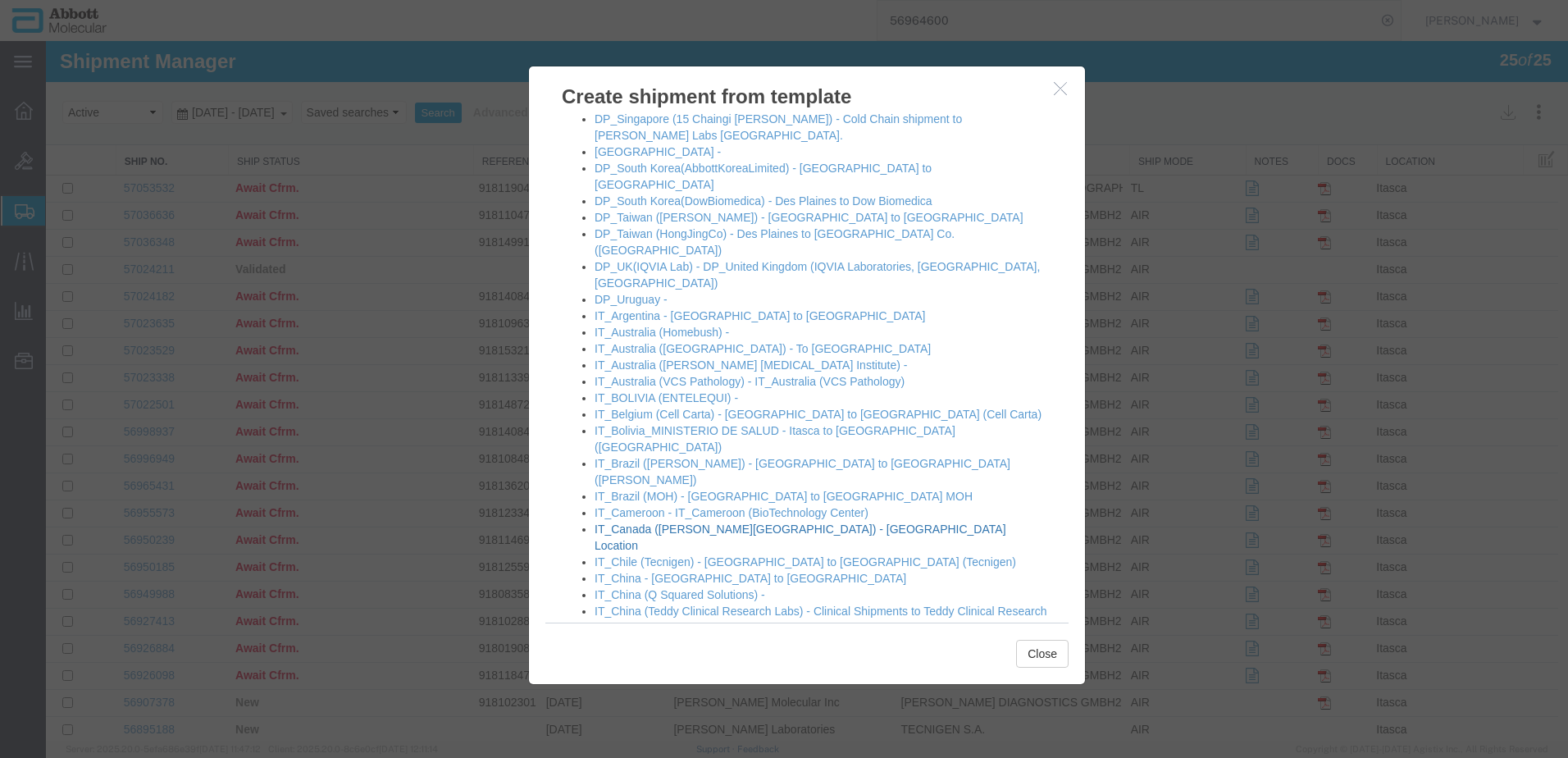
click at [631, 522] on link "IT_Canada ([PERSON_NAME][GEOGRAPHIC_DATA]) - [GEOGRAPHIC_DATA] Location" at bounding box center [801, 537] width 412 height 30
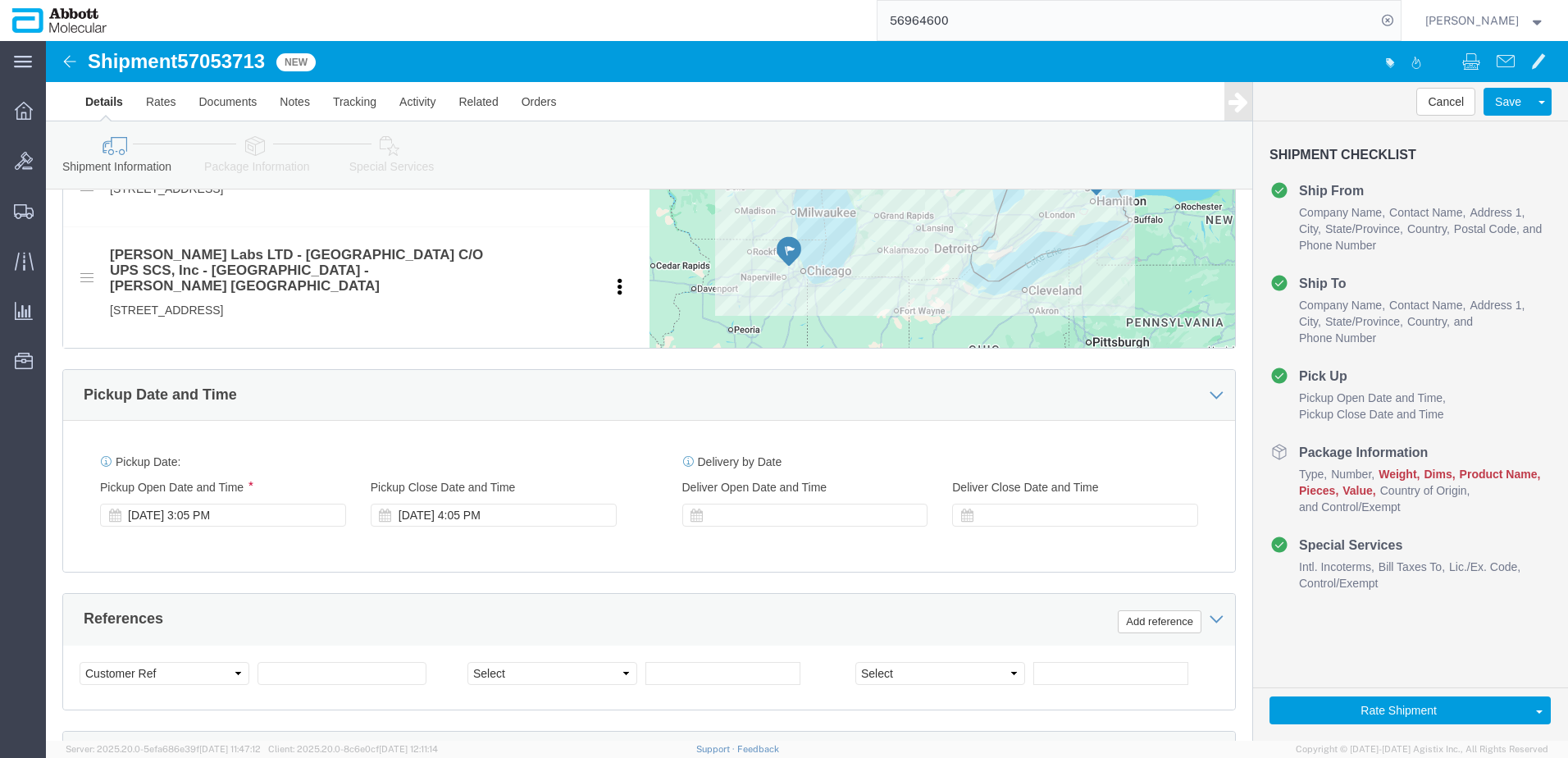
scroll to position [738, 0]
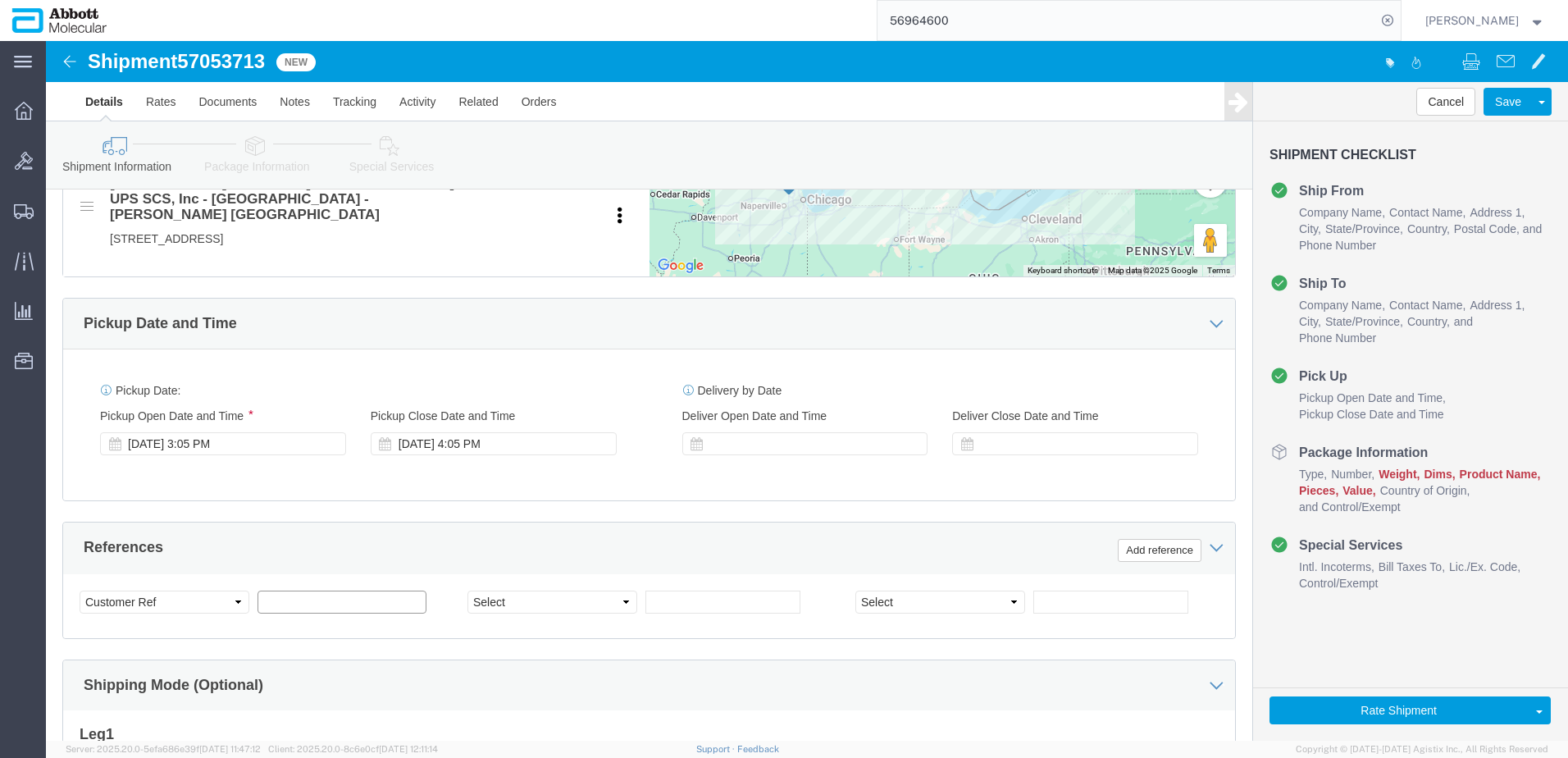
click input "text"
paste input "620778116"
paste input "620785258"
drag, startPoint x: 284, startPoint y: 549, endPoint x: 58, endPoint y: 541, distance: 226.1
click div "Select Account Type Activity ID Airline Appointment Number ASN Batch Request # …"
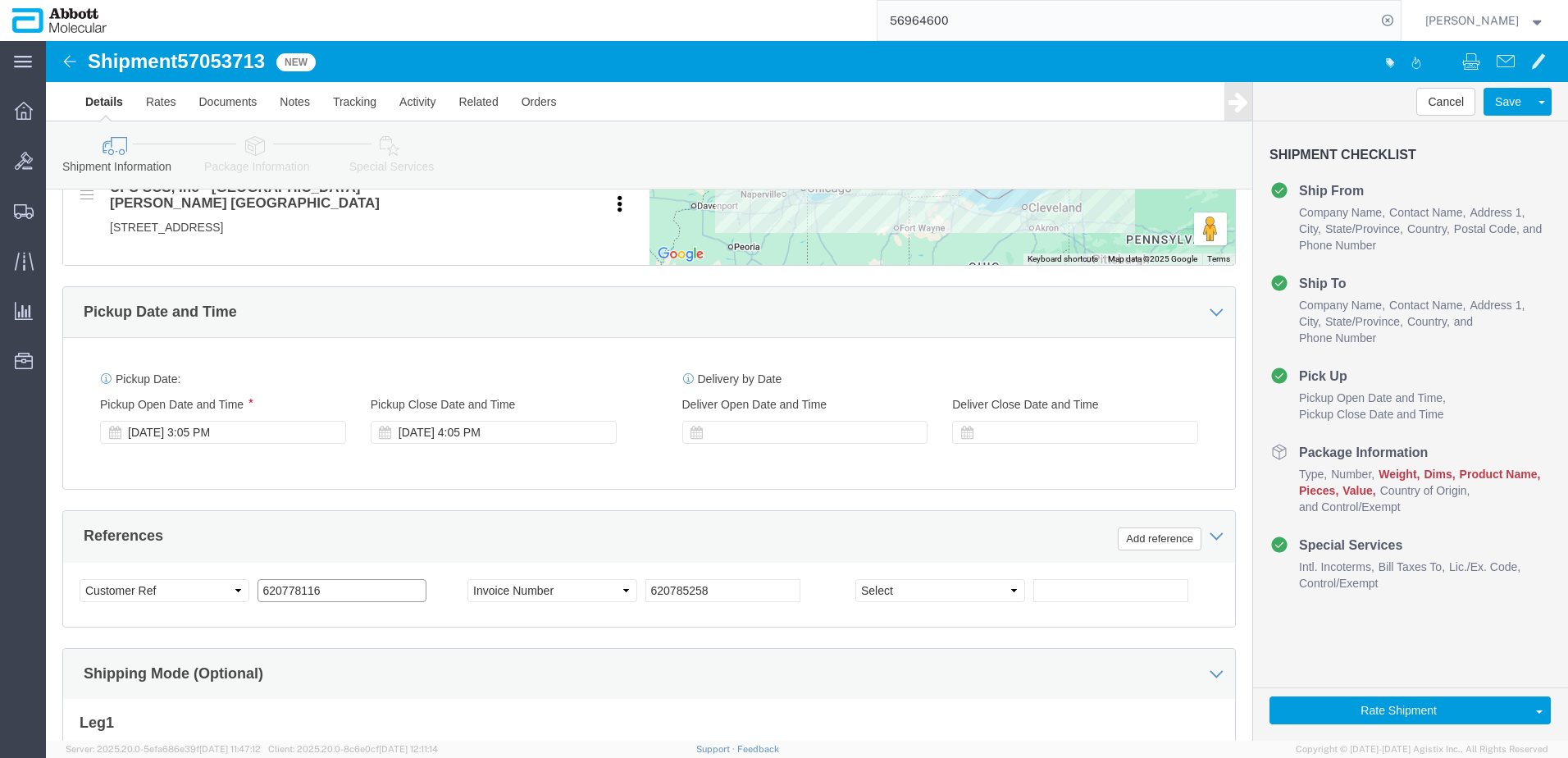
scroll to position [983, 0]
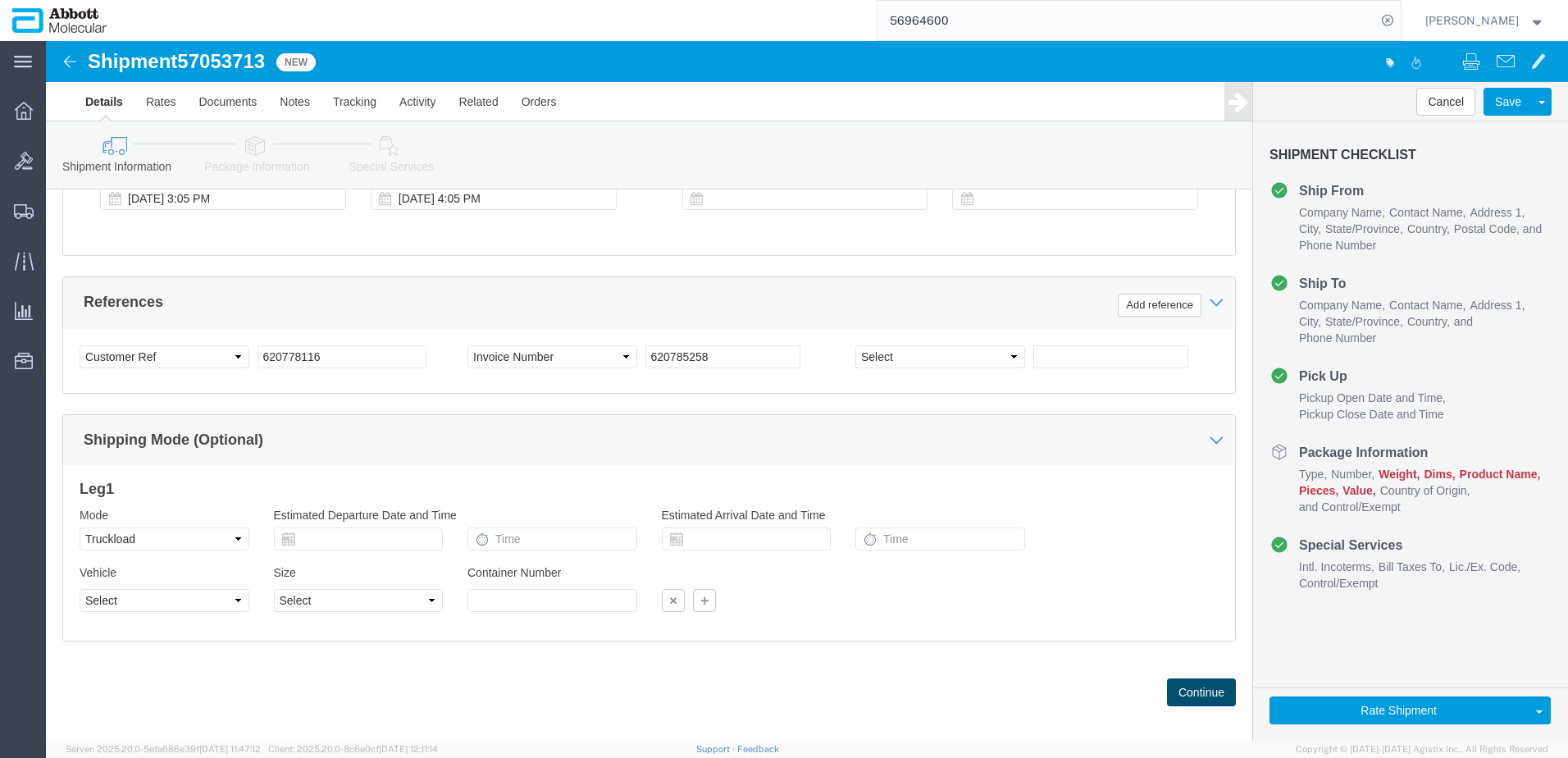
click button "Continue"
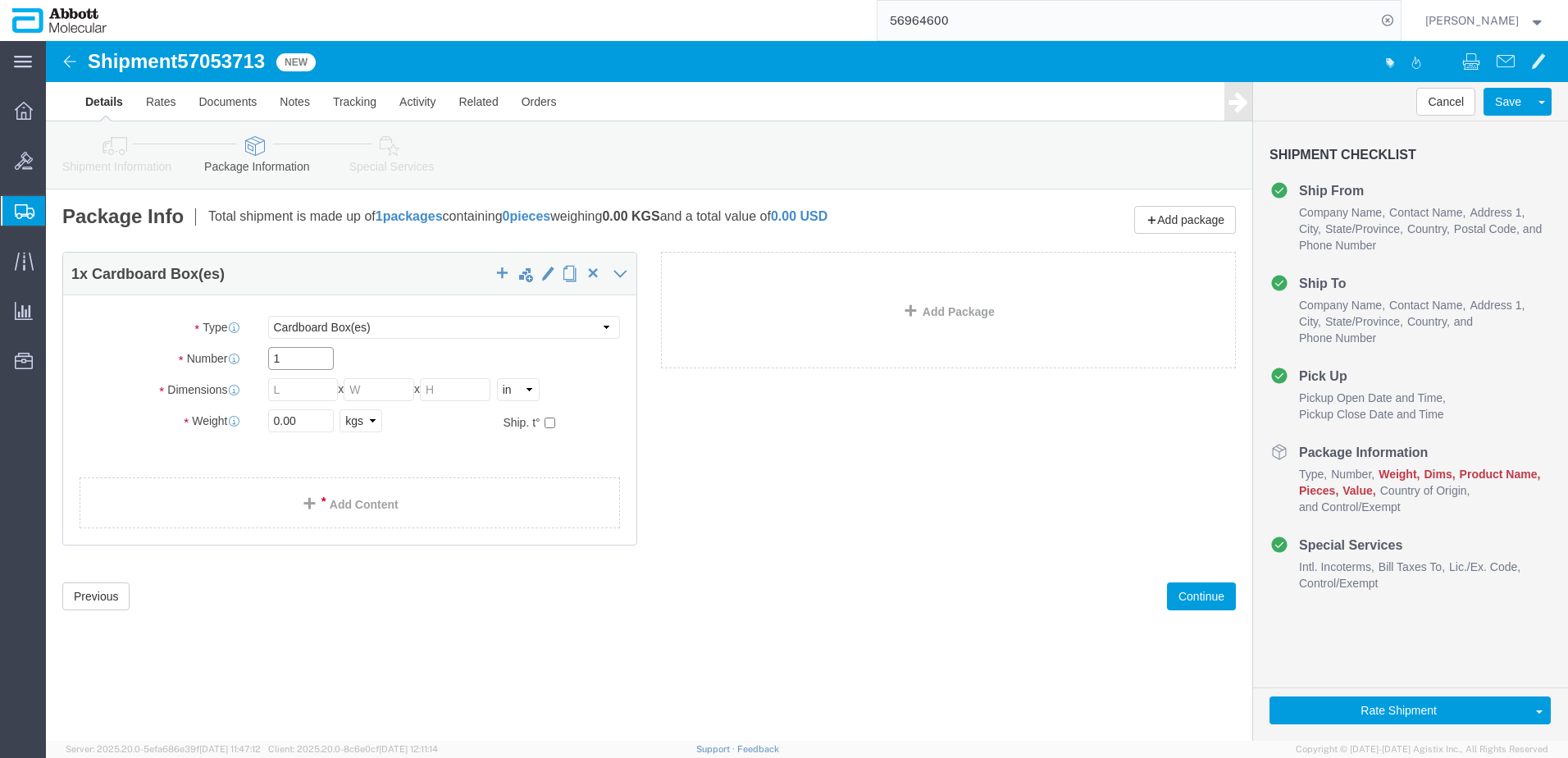
click input "1"
click input "checkbox"
drag, startPoint x: 344, startPoint y: 413, endPoint x: 325, endPoint y: 431, distance: 26.2
click link "Add Content"
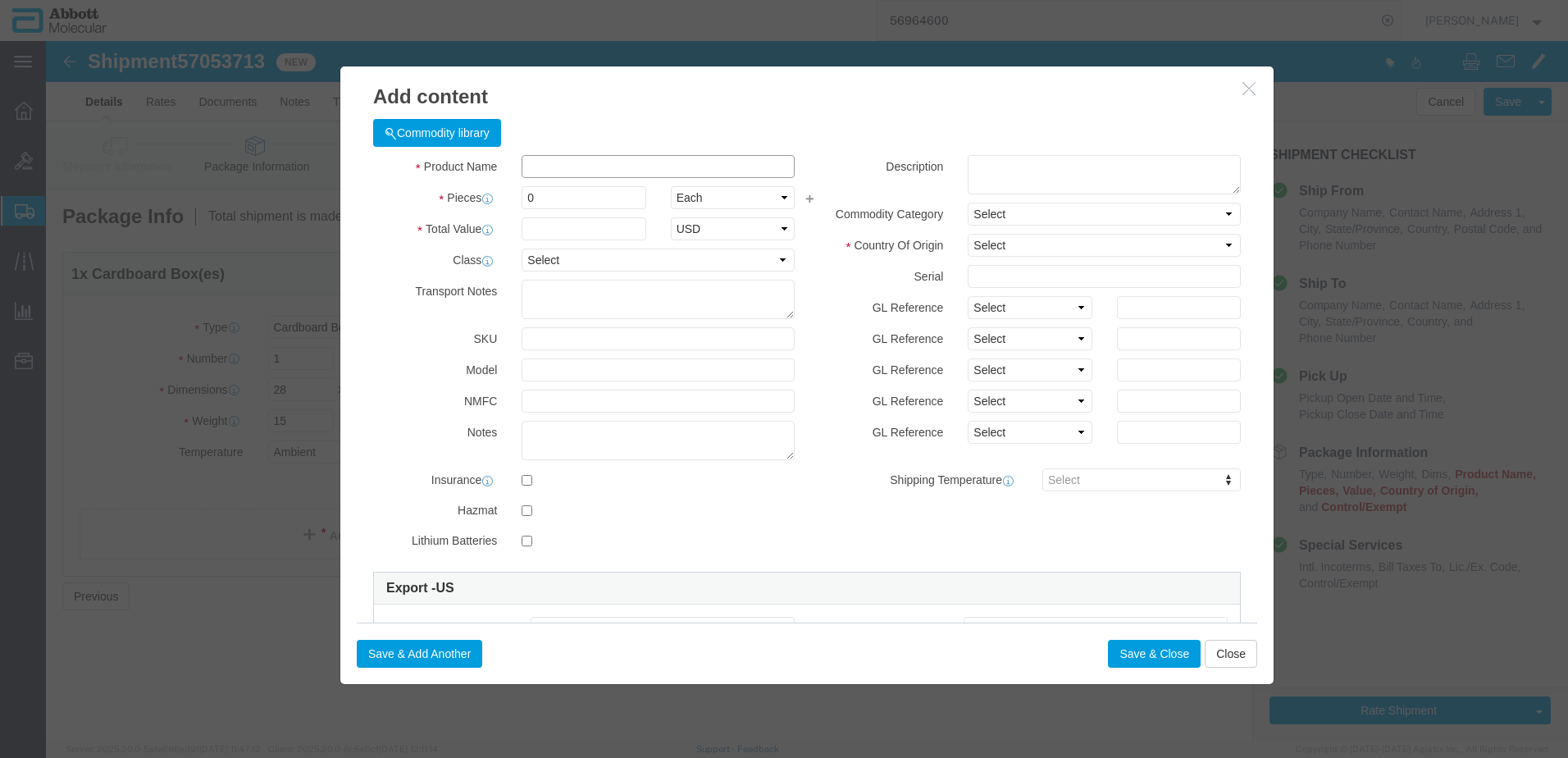
click input "text"
click strong "56-150000"
click button "Save & Add Another"
click input "text"
click input "56-130008"
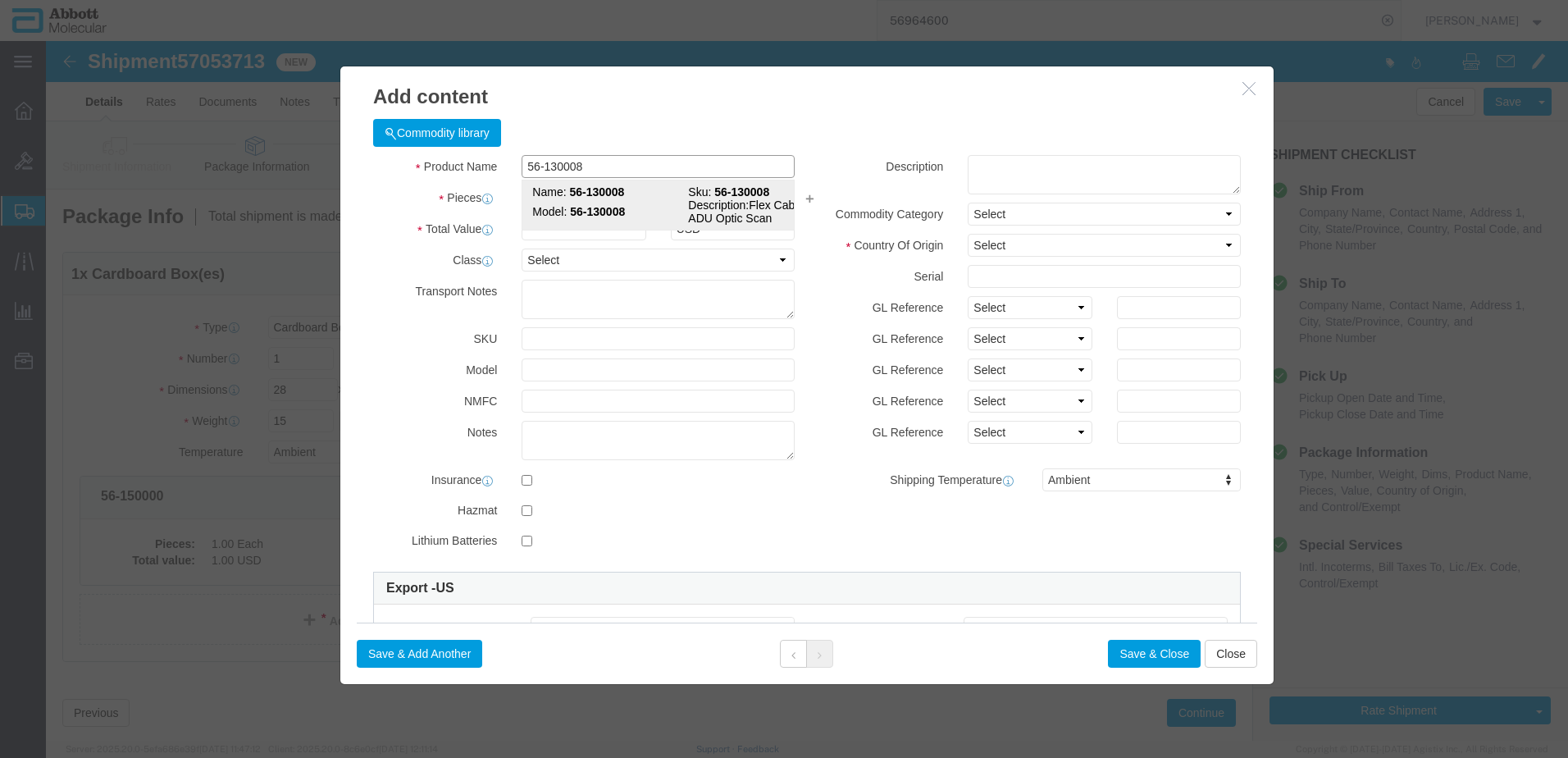
click div "Name: 56-130008 Sku: 56-130008 Model: 56-130008 Description: Flex Cable; ADU Op…"
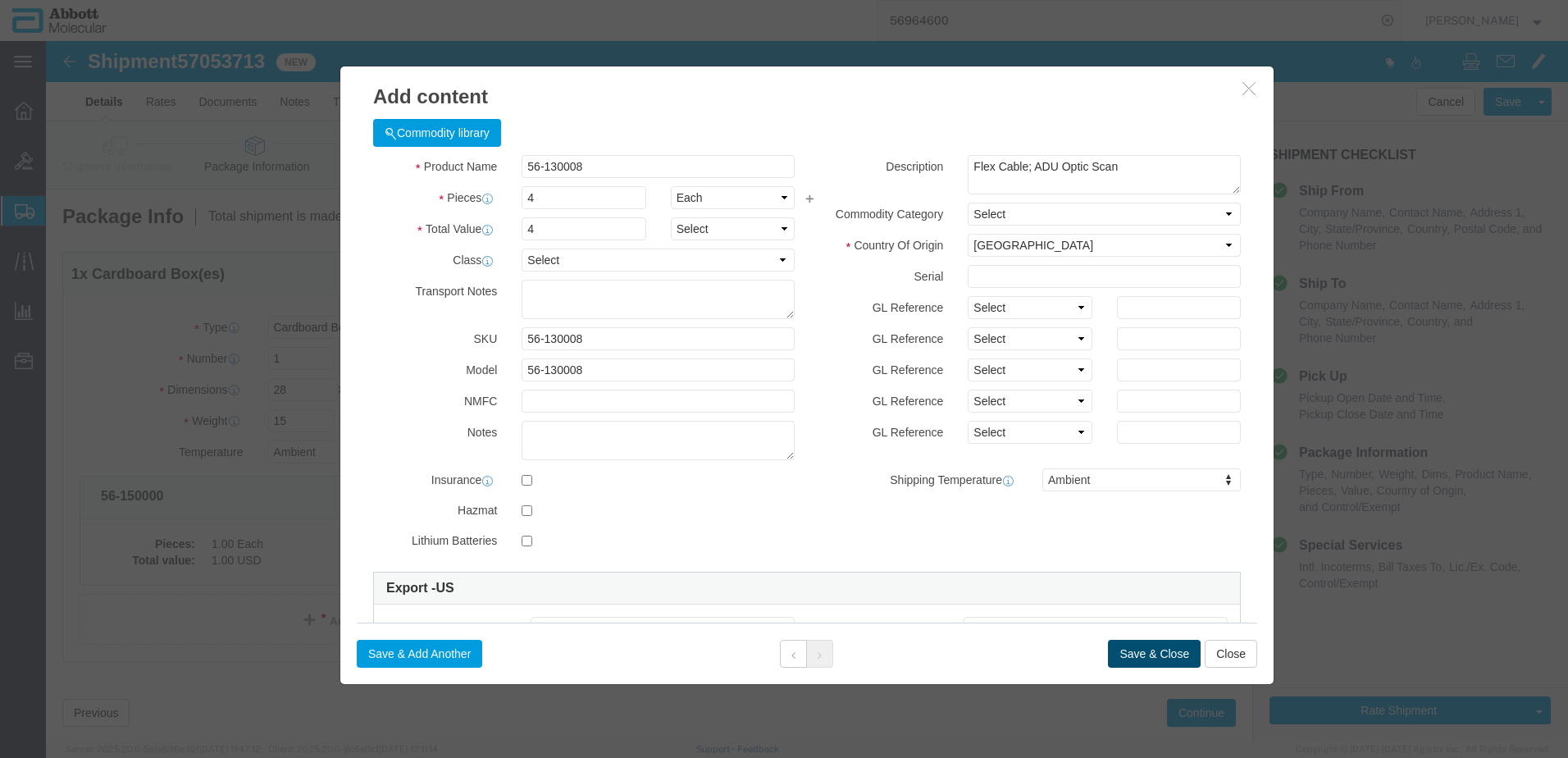
click button "Save & Close"
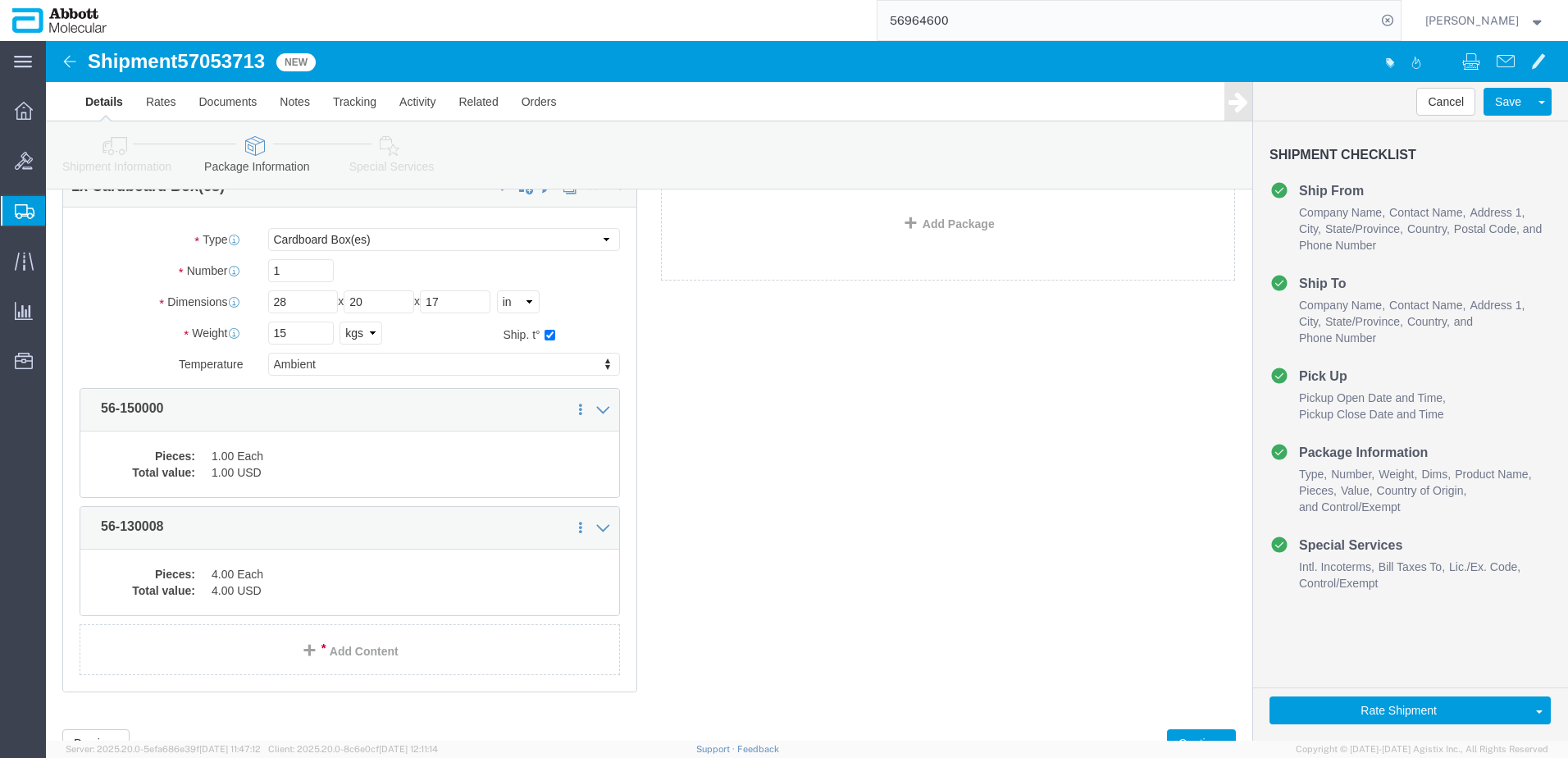
scroll to position [154, 0]
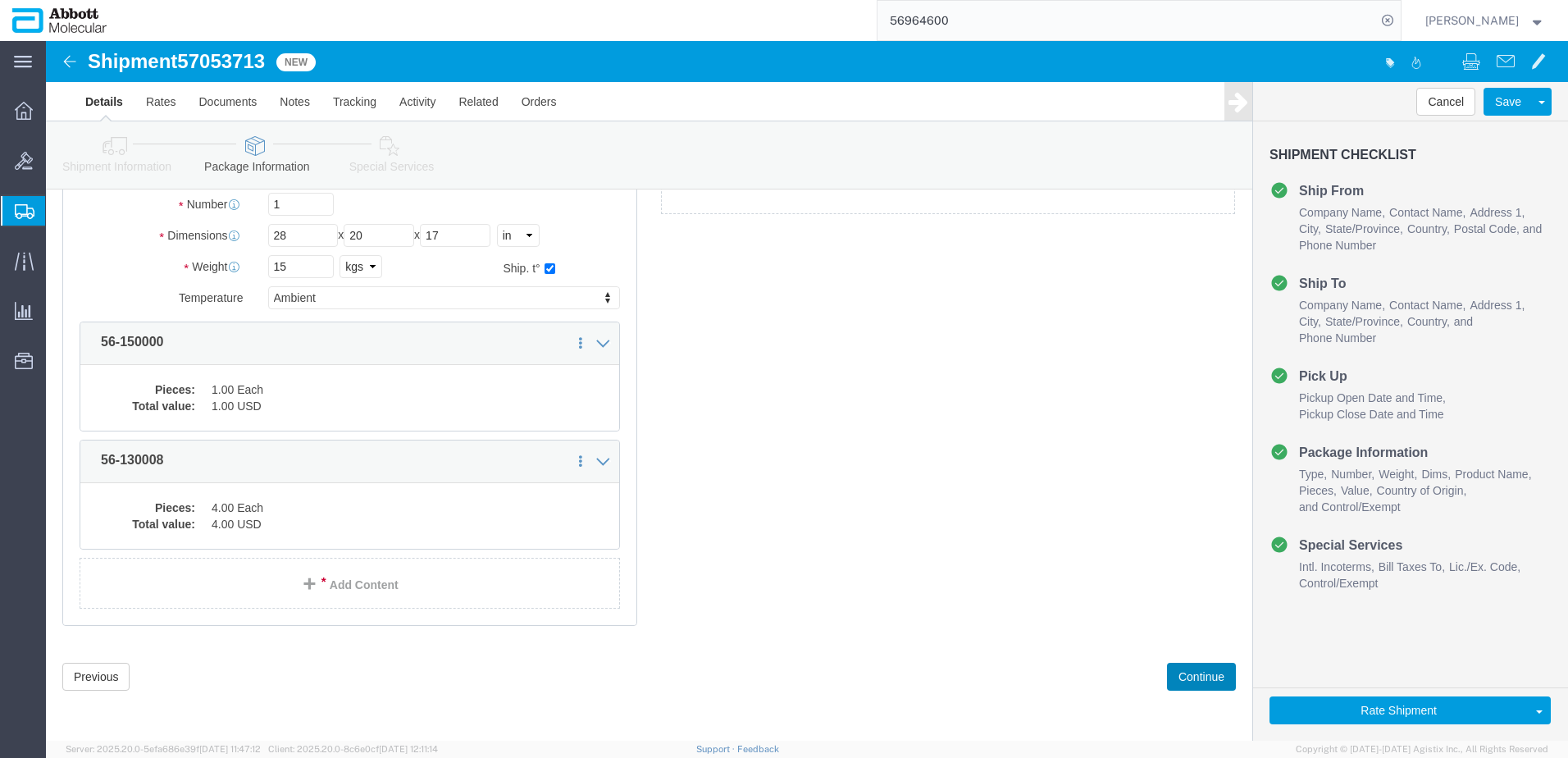
click button "Continue"
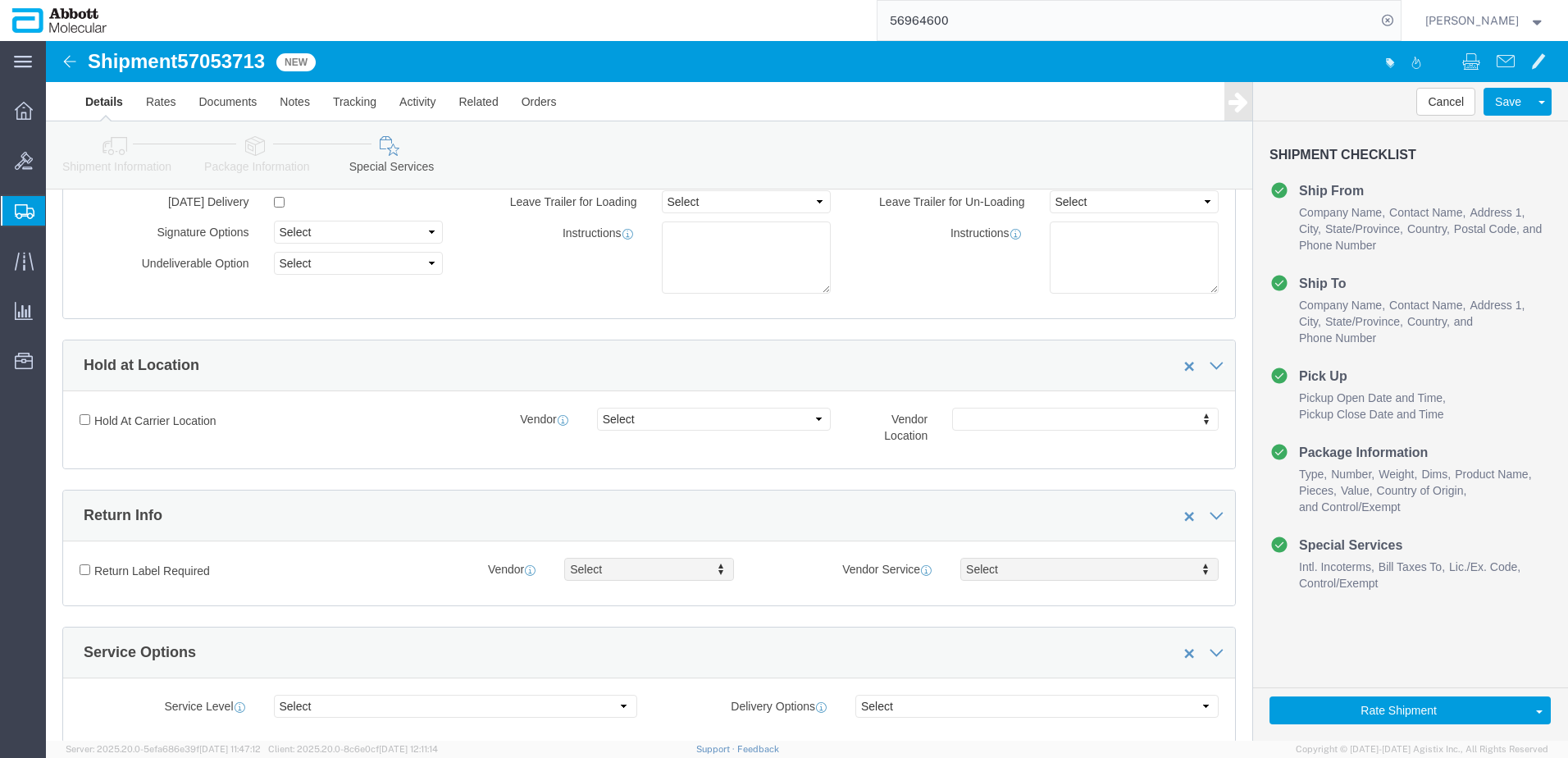
scroll to position [2467, 0]
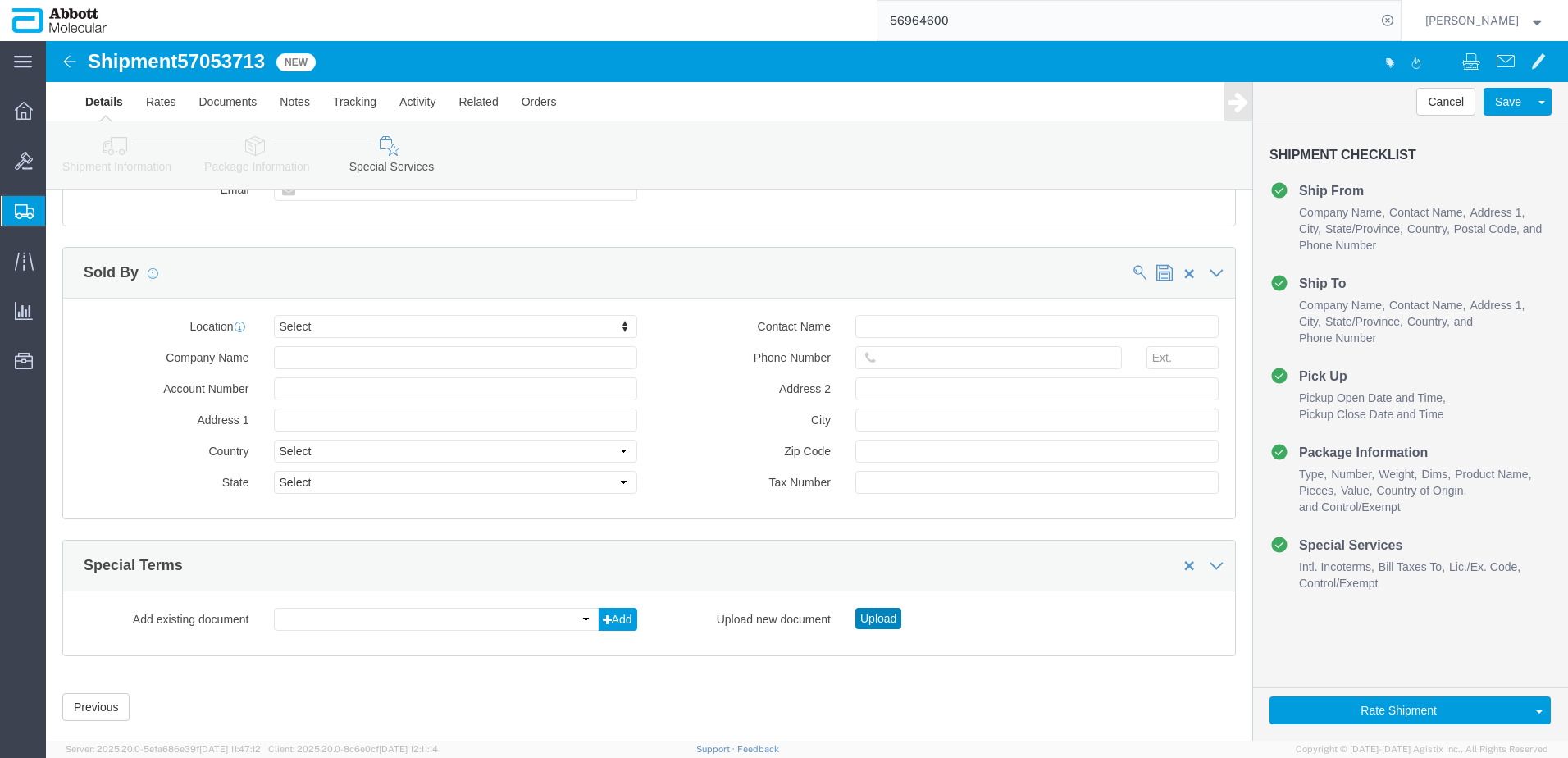
drag, startPoint x: 830, startPoint y: 553, endPoint x: 781, endPoint y: 510, distance: 65.2
click button "Upload"
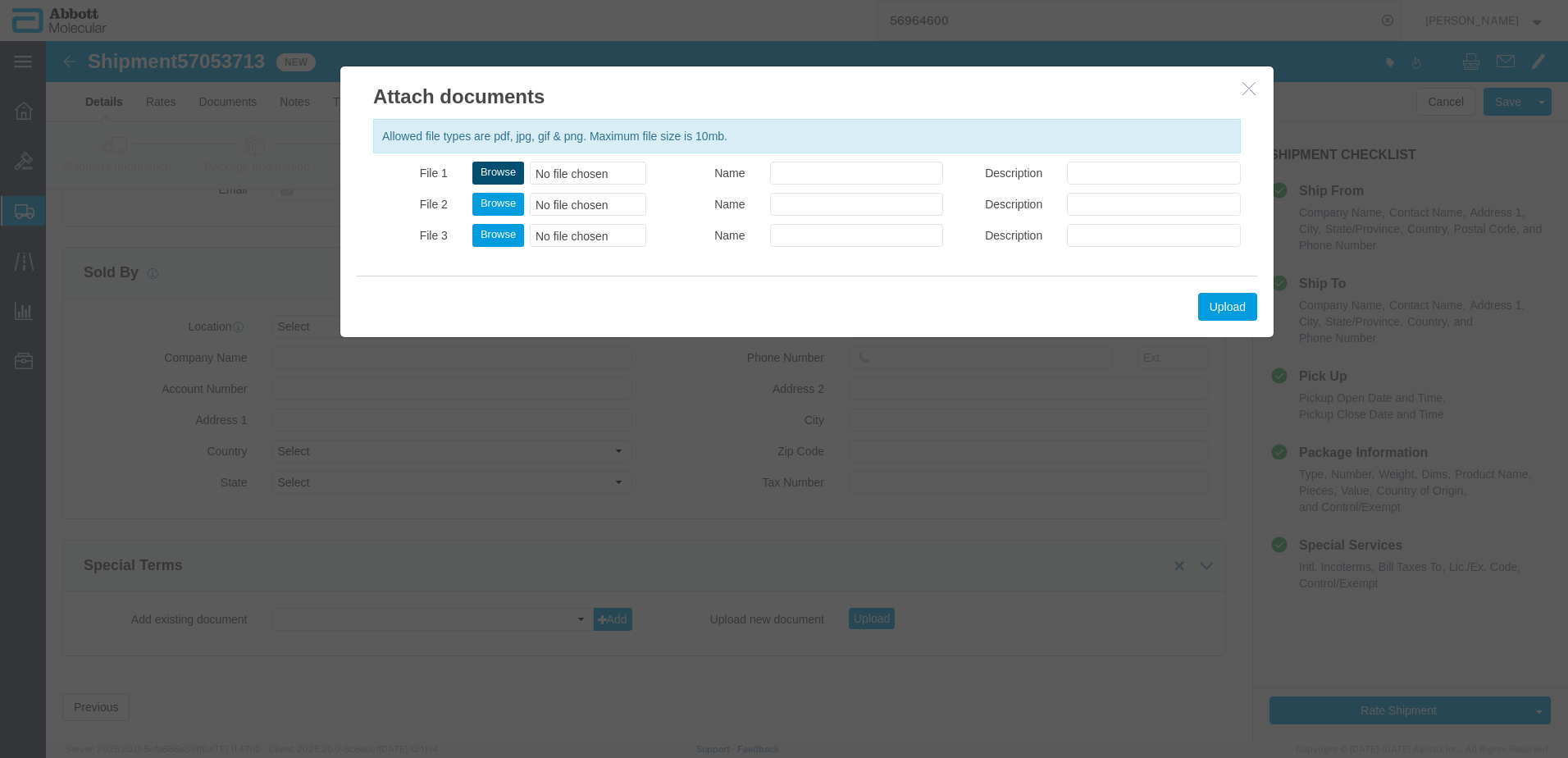
click button "Browse"
click button "Upload"
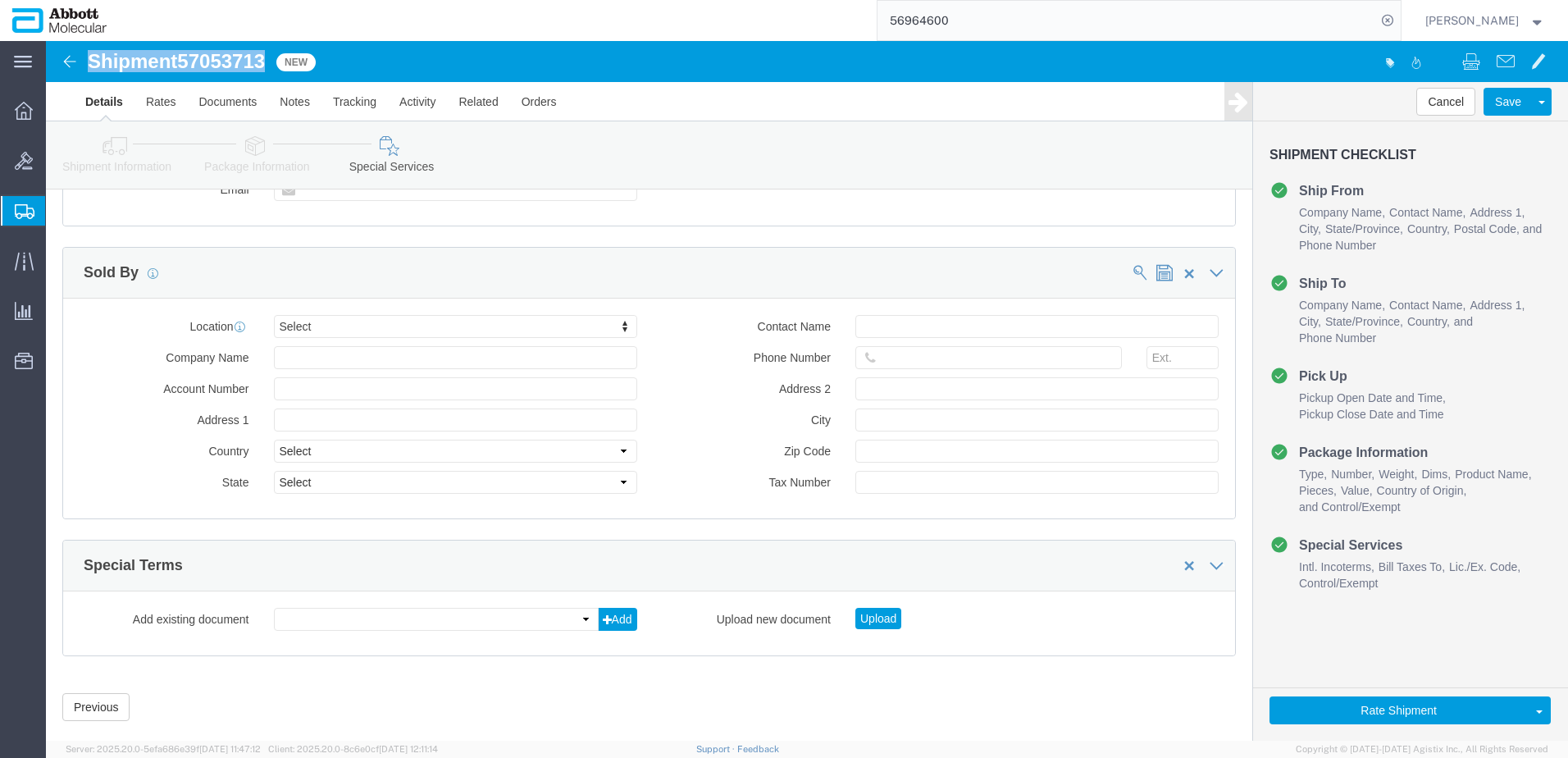
drag, startPoint x: 48, startPoint y: 22, endPoint x: 225, endPoint y: 23, distance: 177.0
click div "Shipment 57053713 New"
copy h1 "Shipment 57053713"
click button "Rate Shipment"
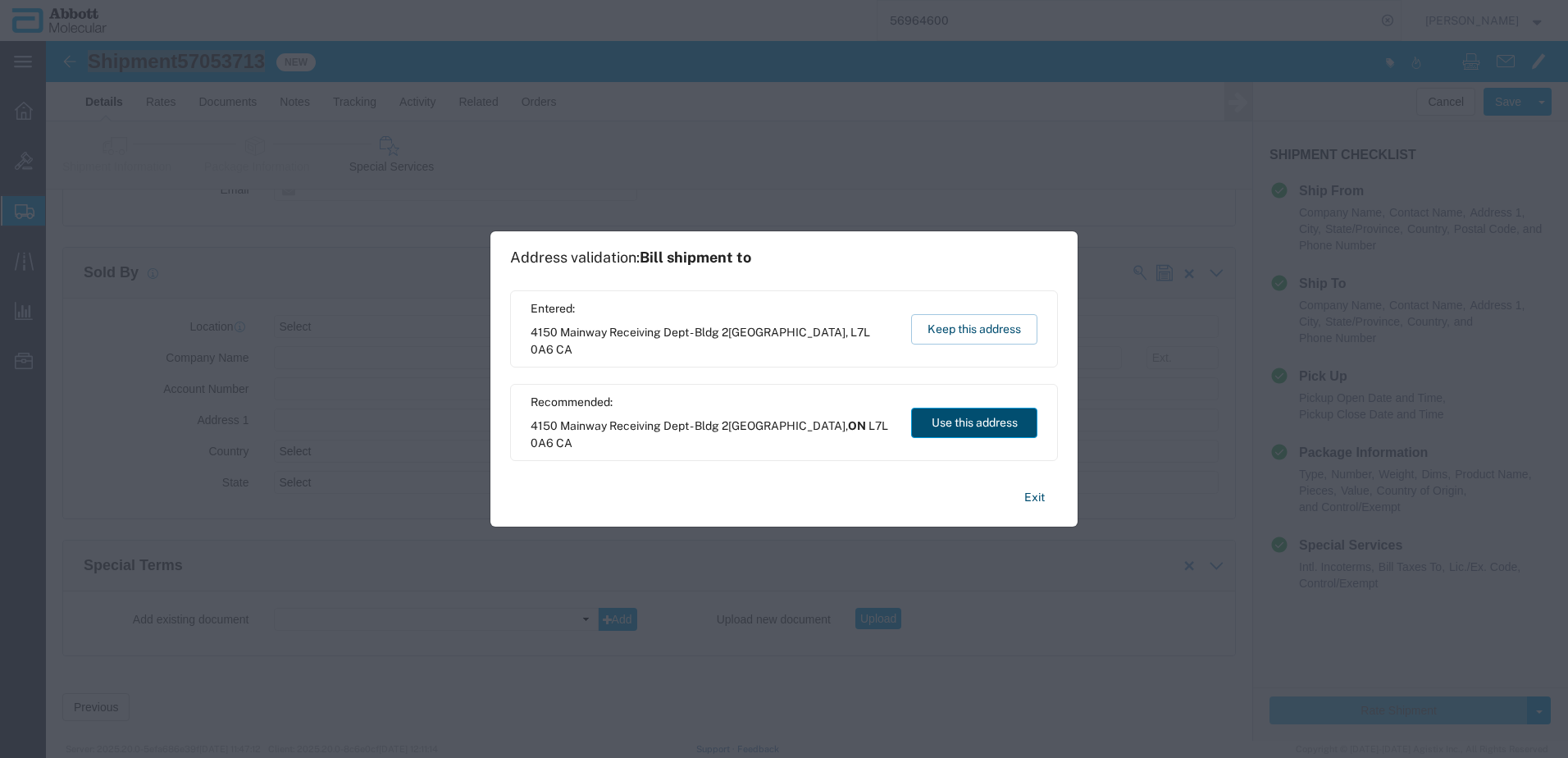
click at [963, 427] on button "Use this address" at bounding box center [974, 422] width 126 height 30
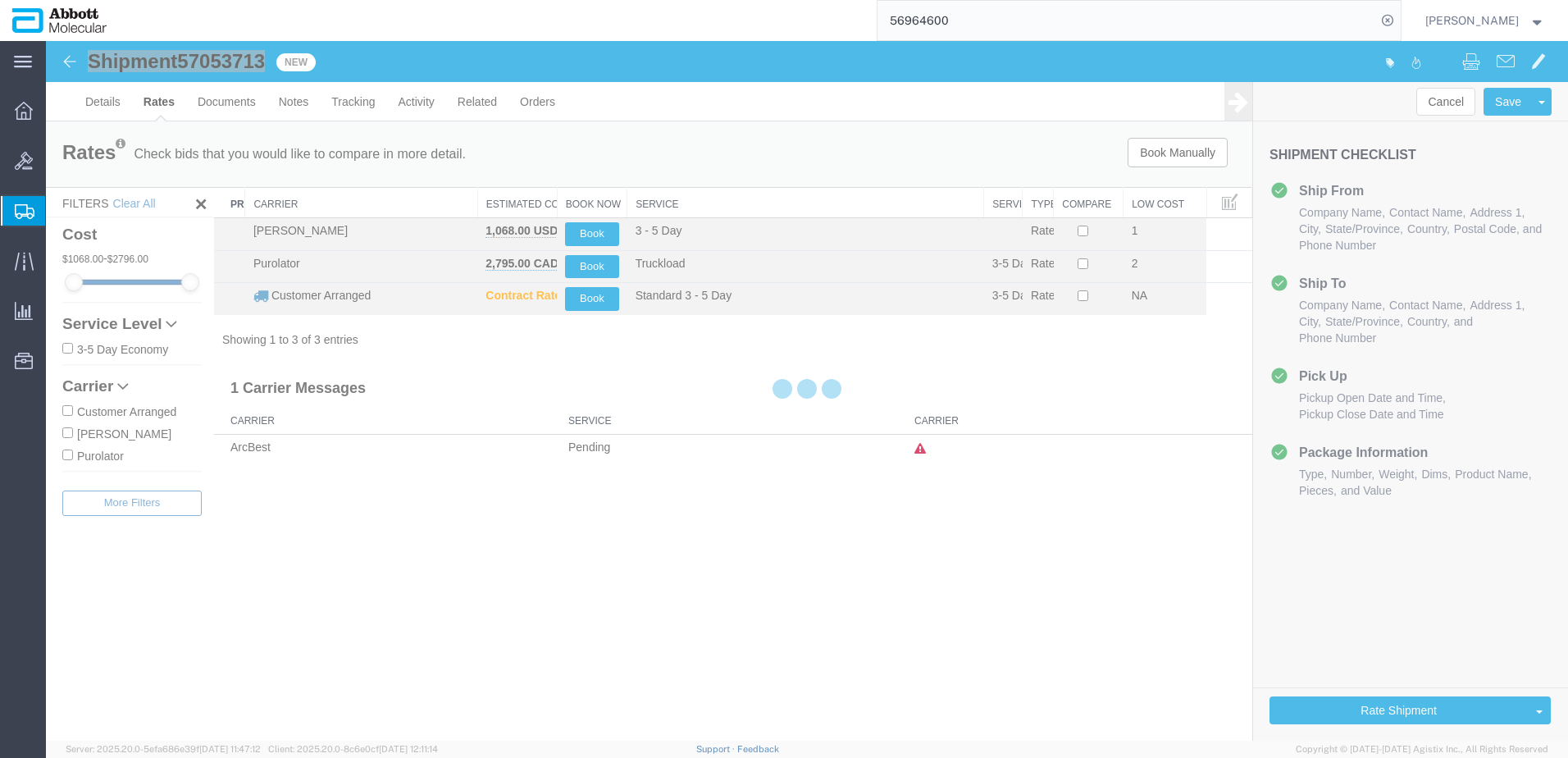
scroll to position [0, 0]
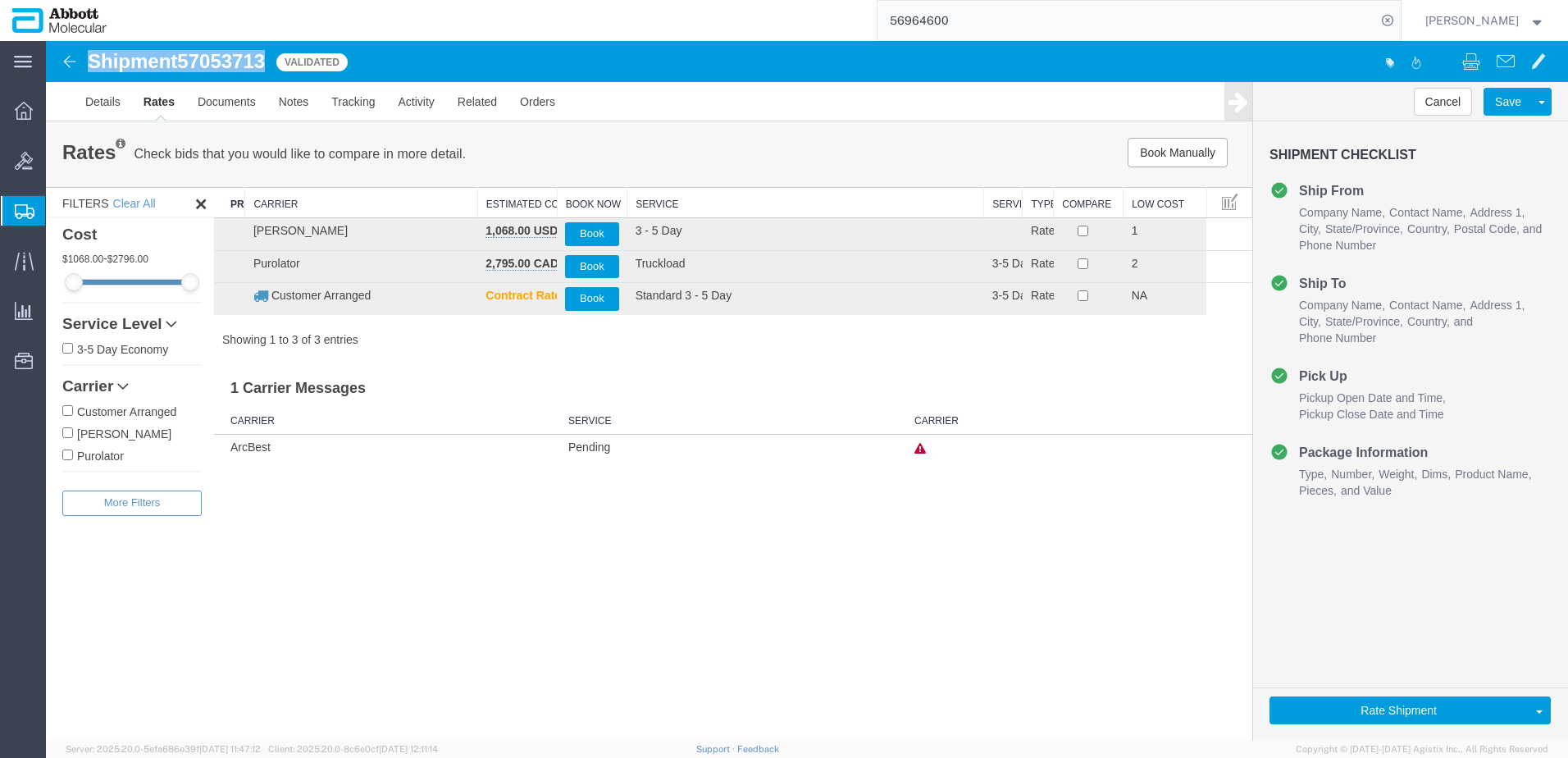
drag, startPoint x: 107, startPoint y: 452, endPoint x: 150, endPoint y: 442, distance: 44.1
click at [107, 452] on label "Purolator" at bounding box center [132, 455] width 140 height 18
click at [73, 452] on input "Purolator" at bounding box center [68, 455] width 11 height 11
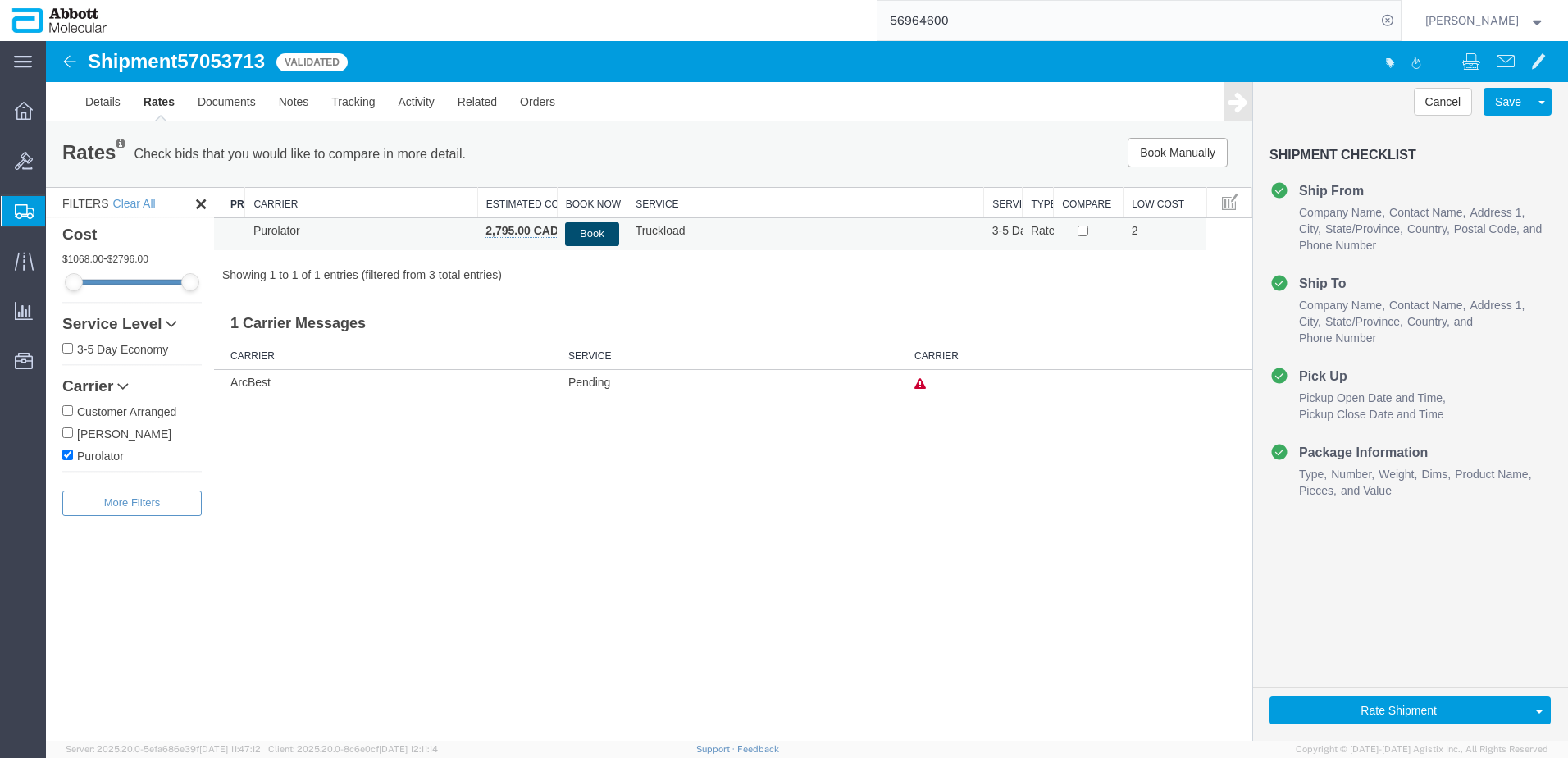
click at [589, 229] on button "Book" at bounding box center [591, 234] width 54 height 24
